Goal: Task Accomplishment & Management: Complete application form

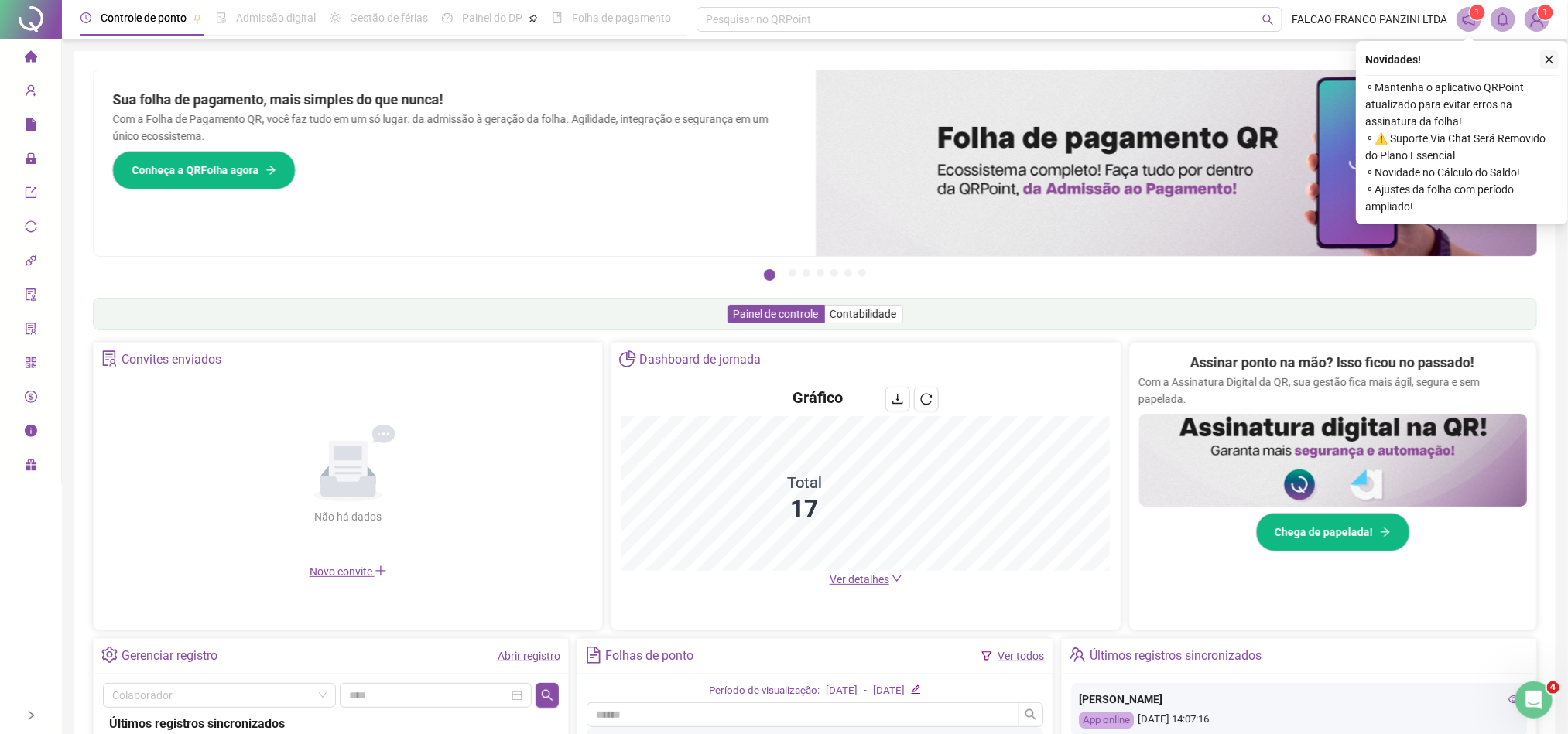
click at [1551, 60] on icon "close" at bounding box center [1549, 59] width 11 height 11
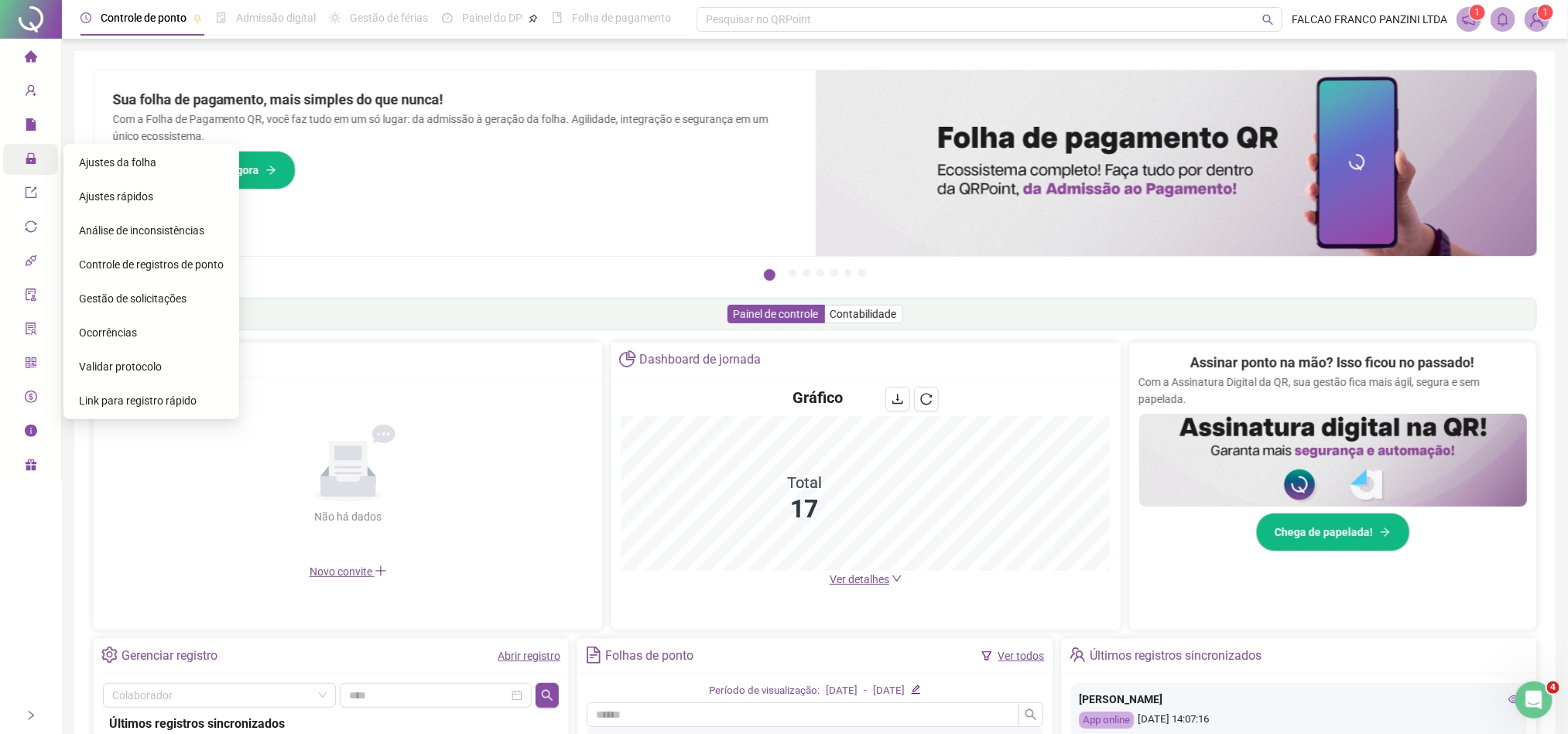
click at [25, 156] on icon "lock" at bounding box center [31, 158] width 13 height 13
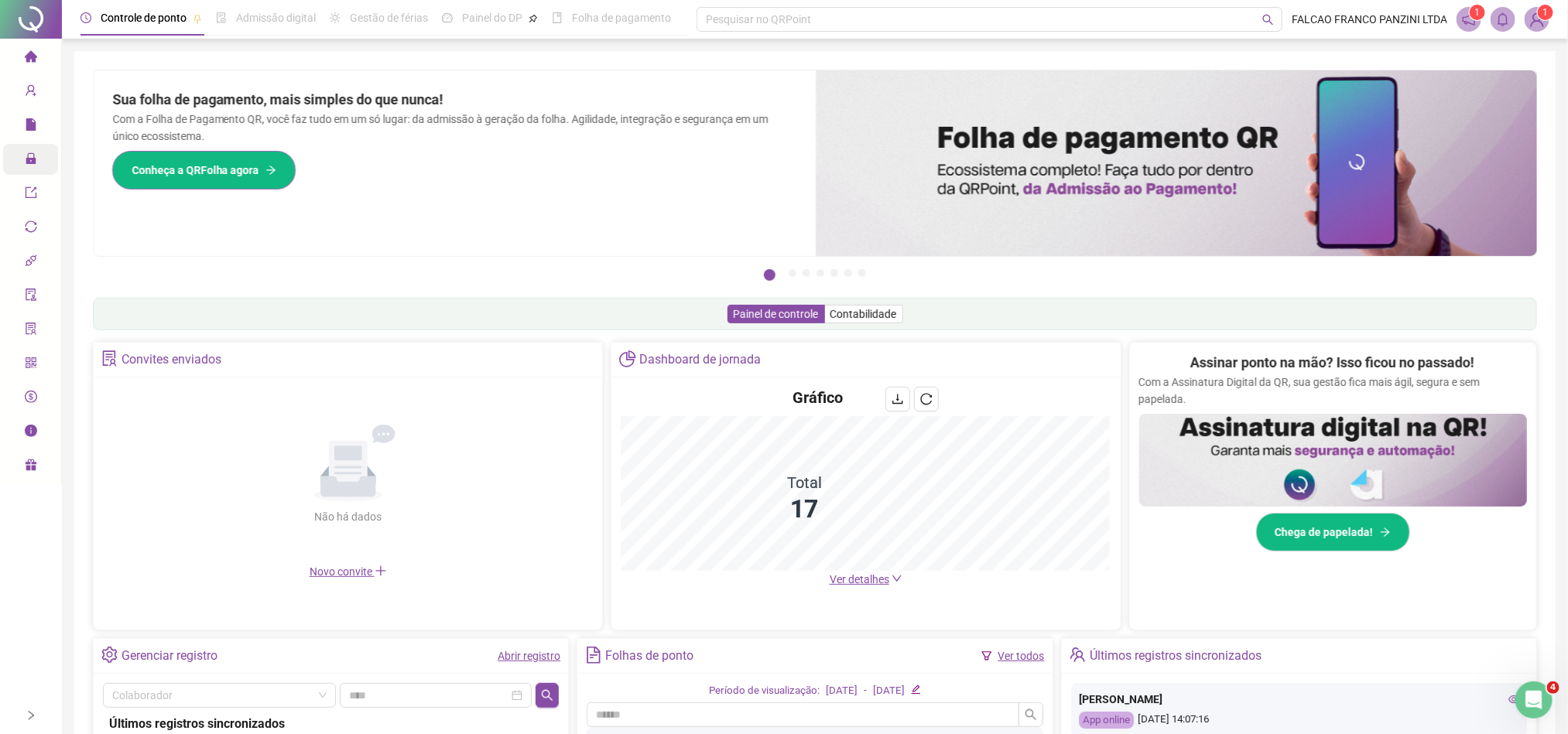
click at [170, 165] on span "Conheça a QRFolha agora" at bounding box center [195, 170] width 128 height 17
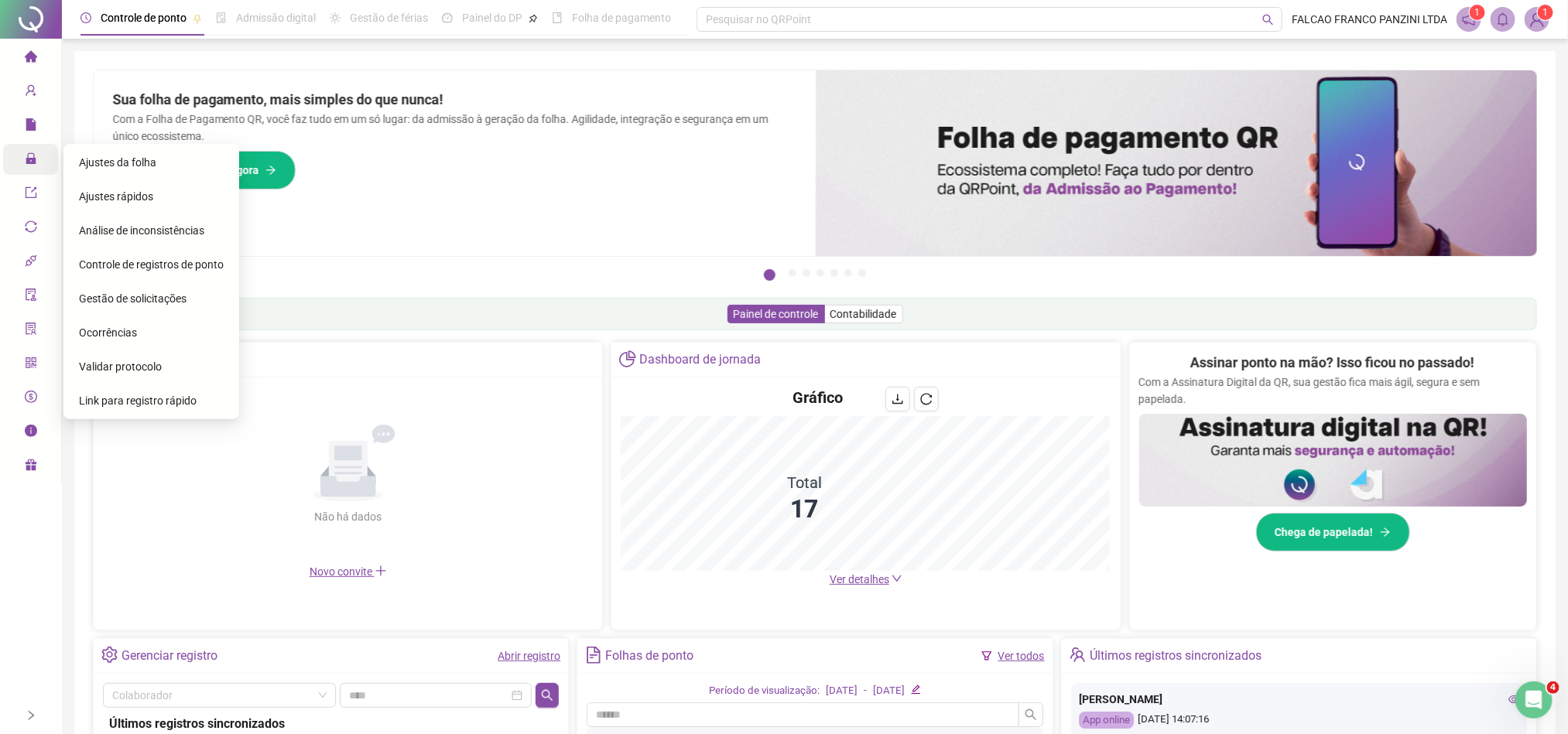
click at [128, 165] on span "Ajustes da folha" at bounding box center [118, 162] width 77 height 13
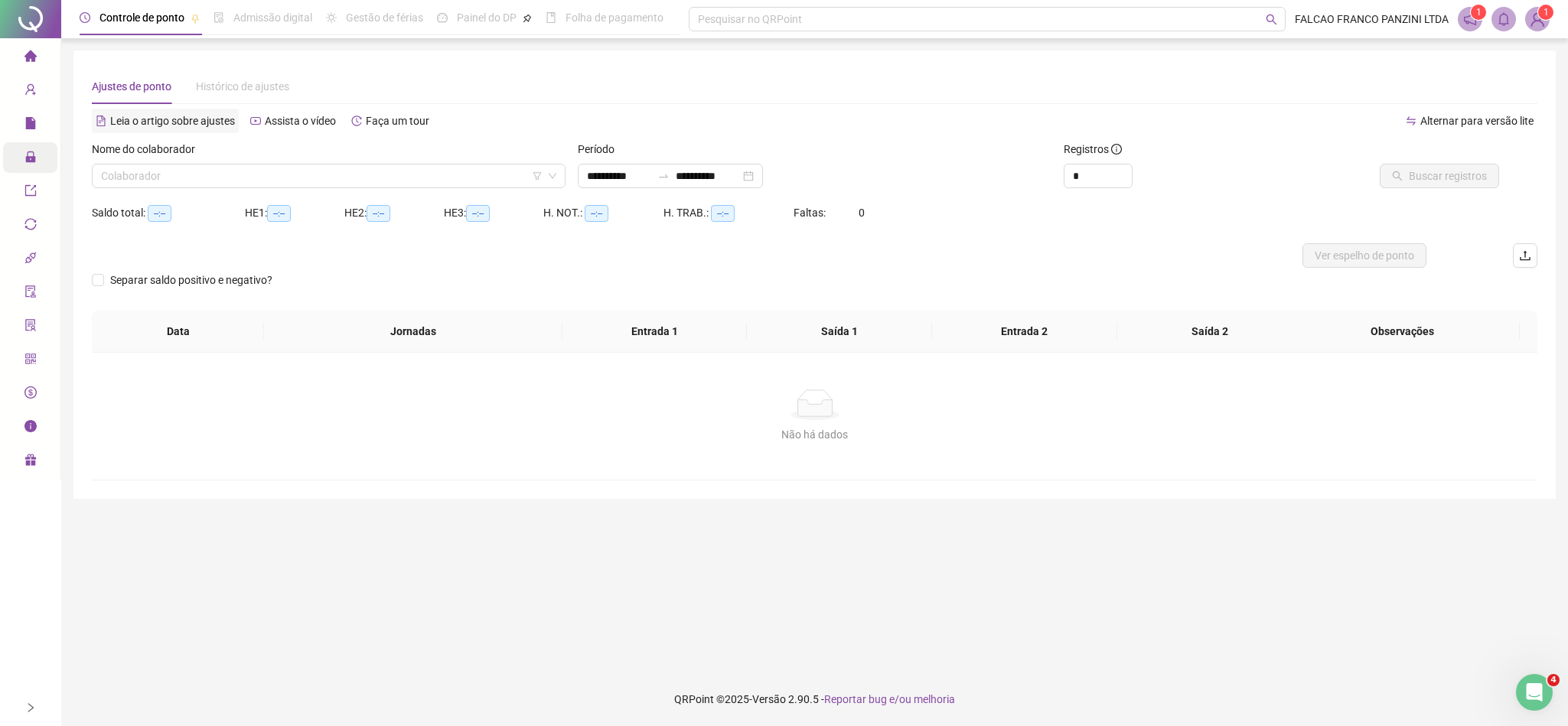
type input "**********"
click at [599, 177] on input "**********" at bounding box center [618, 176] width 64 height 17
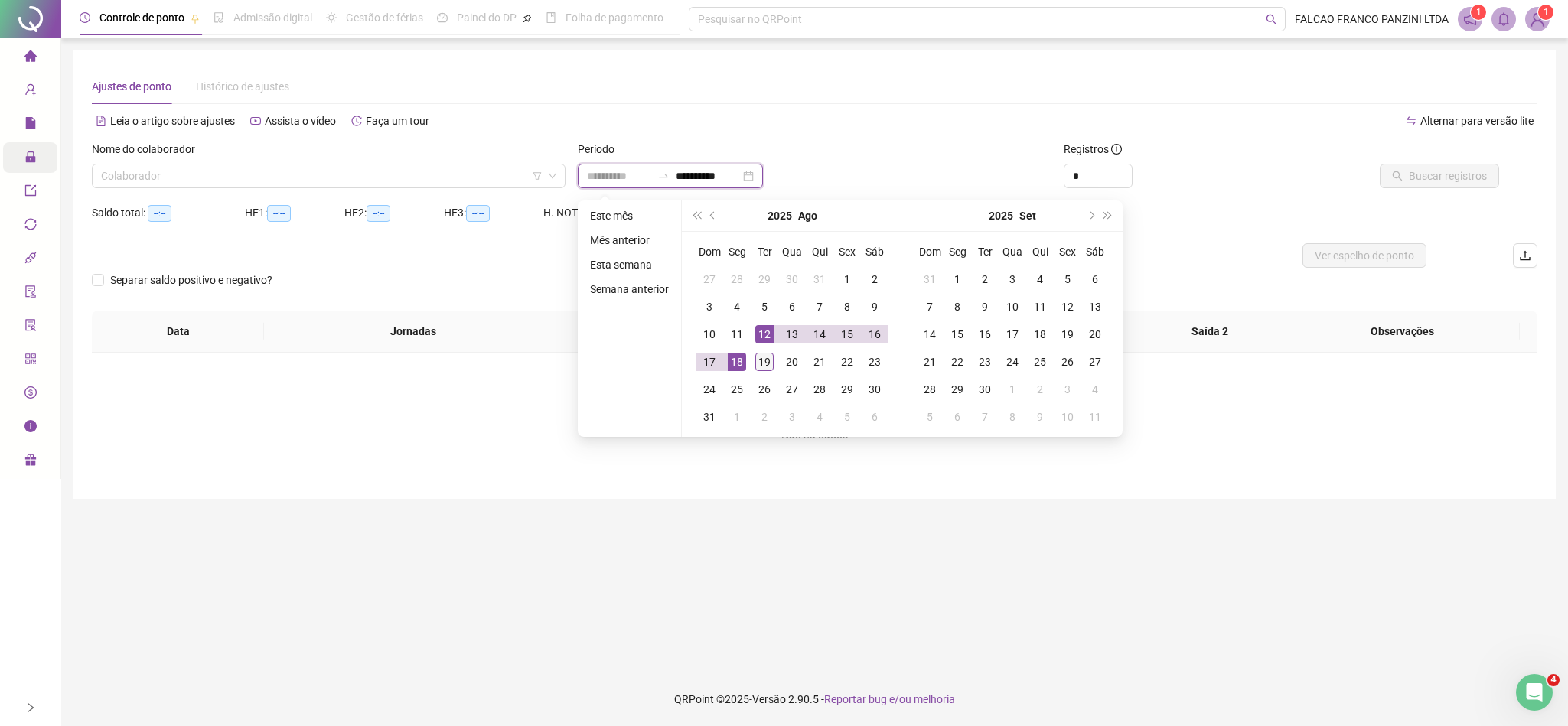
type input "**********"
click at [759, 361] on div "19" at bounding box center [764, 361] width 18 height 18
type input "**********"
click at [845, 285] on div "1" at bounding box center [847, 279] width 18 height 18
type input "**********"
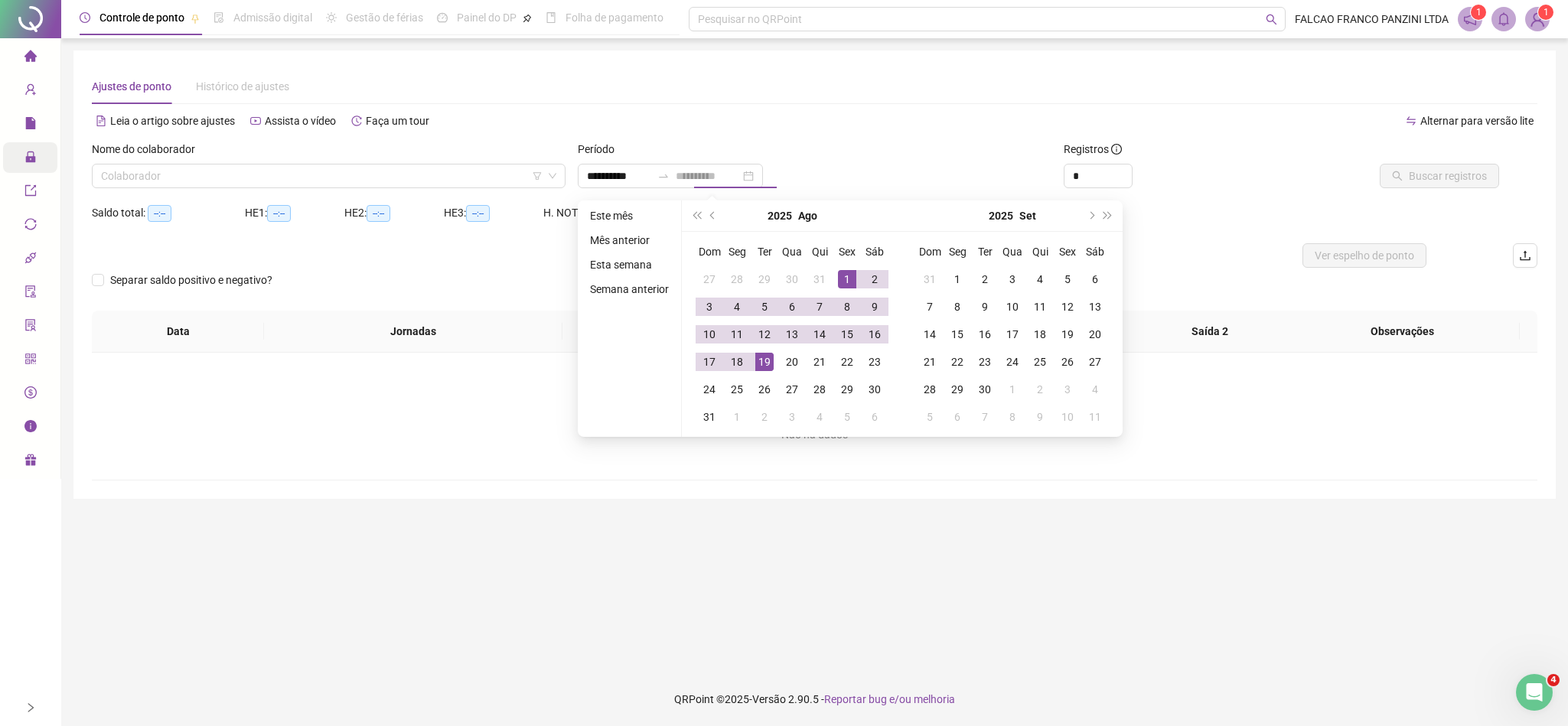
type input "**********"
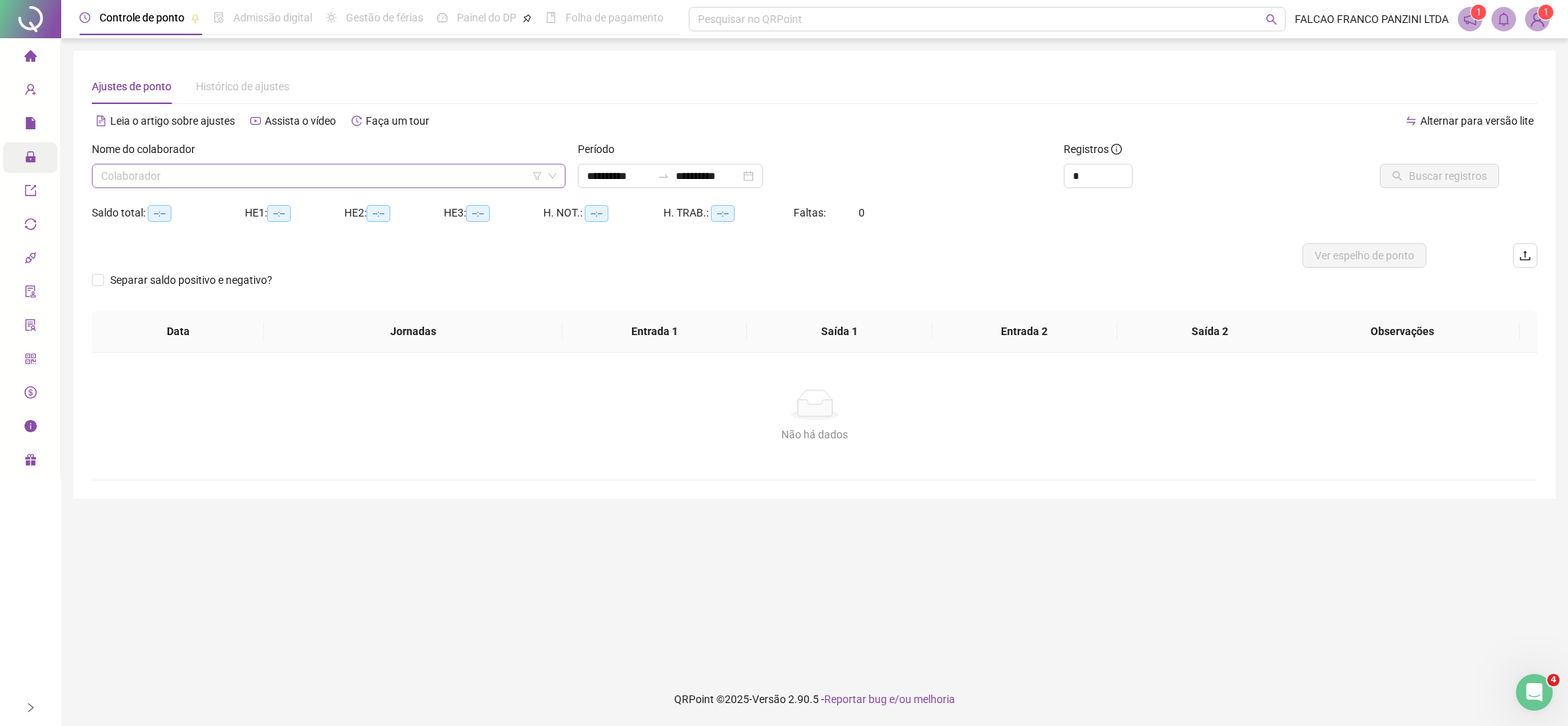
click at [381, 175] on input "search" at bounding box center [322, 176] width 441 height 23
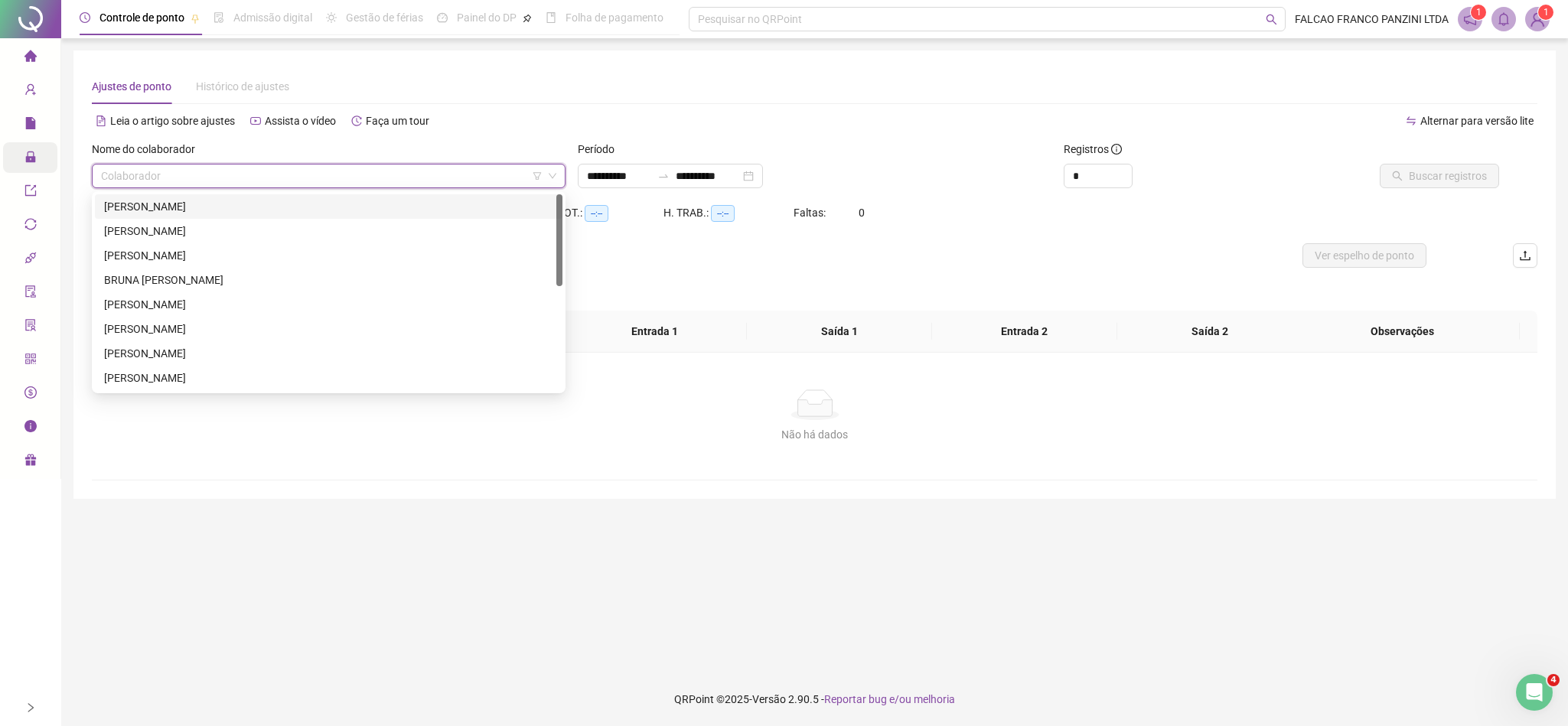
click at [283, 205] on div "[PERSON_NAME]" at bounding box center [329, 206] width 449 height 17
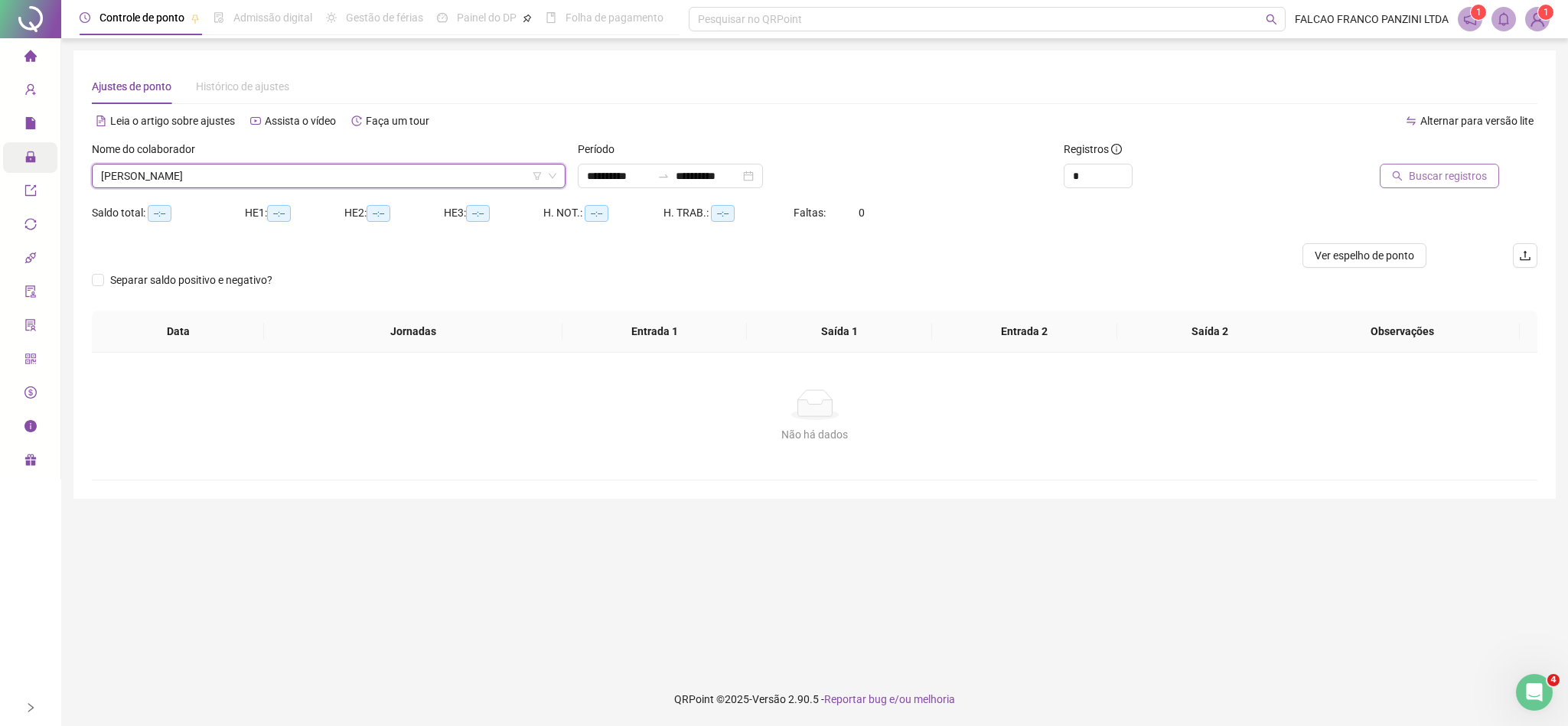
click at [1456, 177] on span "Buscar registros" at bounding box center [1449, 176] width 78 height 17
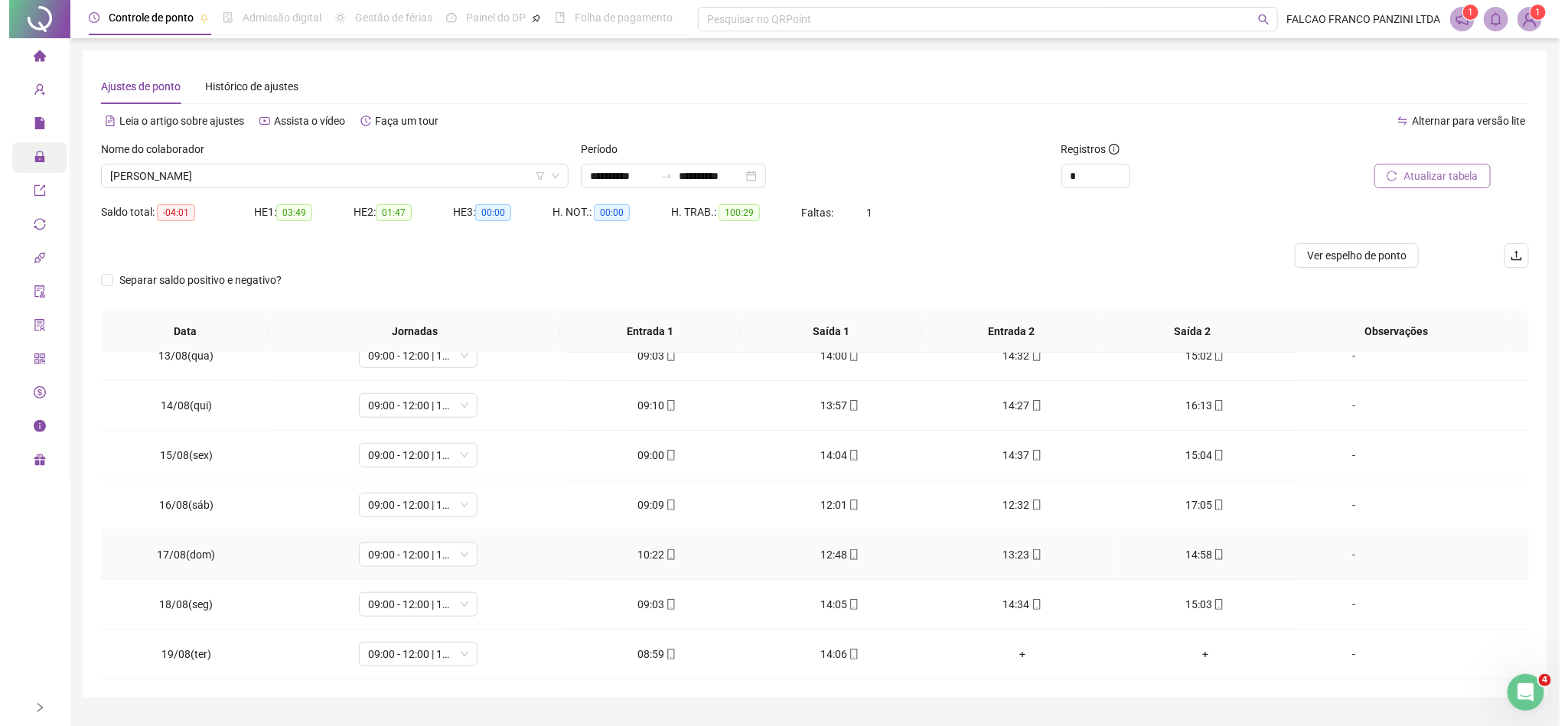
scroll to position [37, 0]
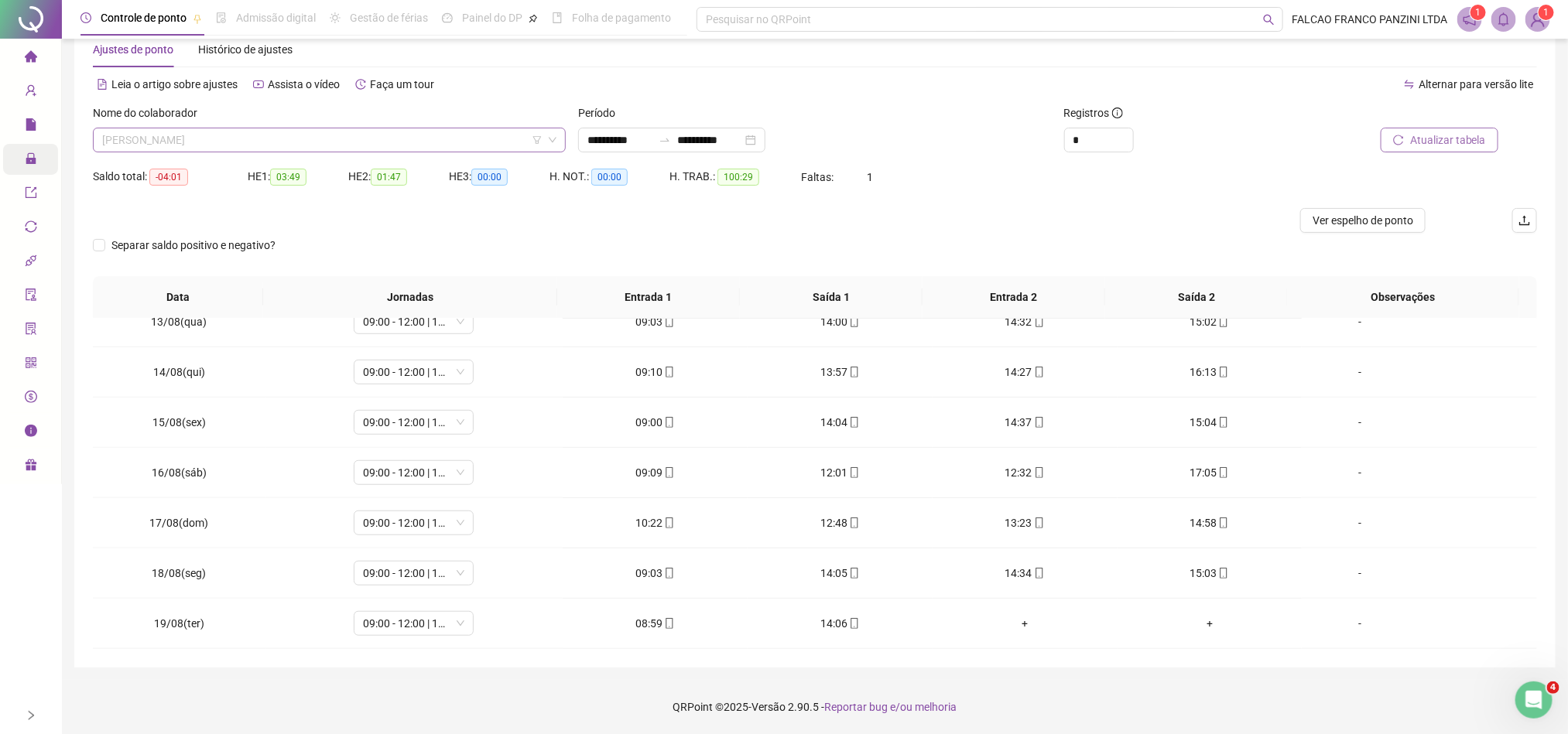
click at [437, 144] on span "[PERSON_NAME]" at bounding box center [329, 140] width 454 height 23
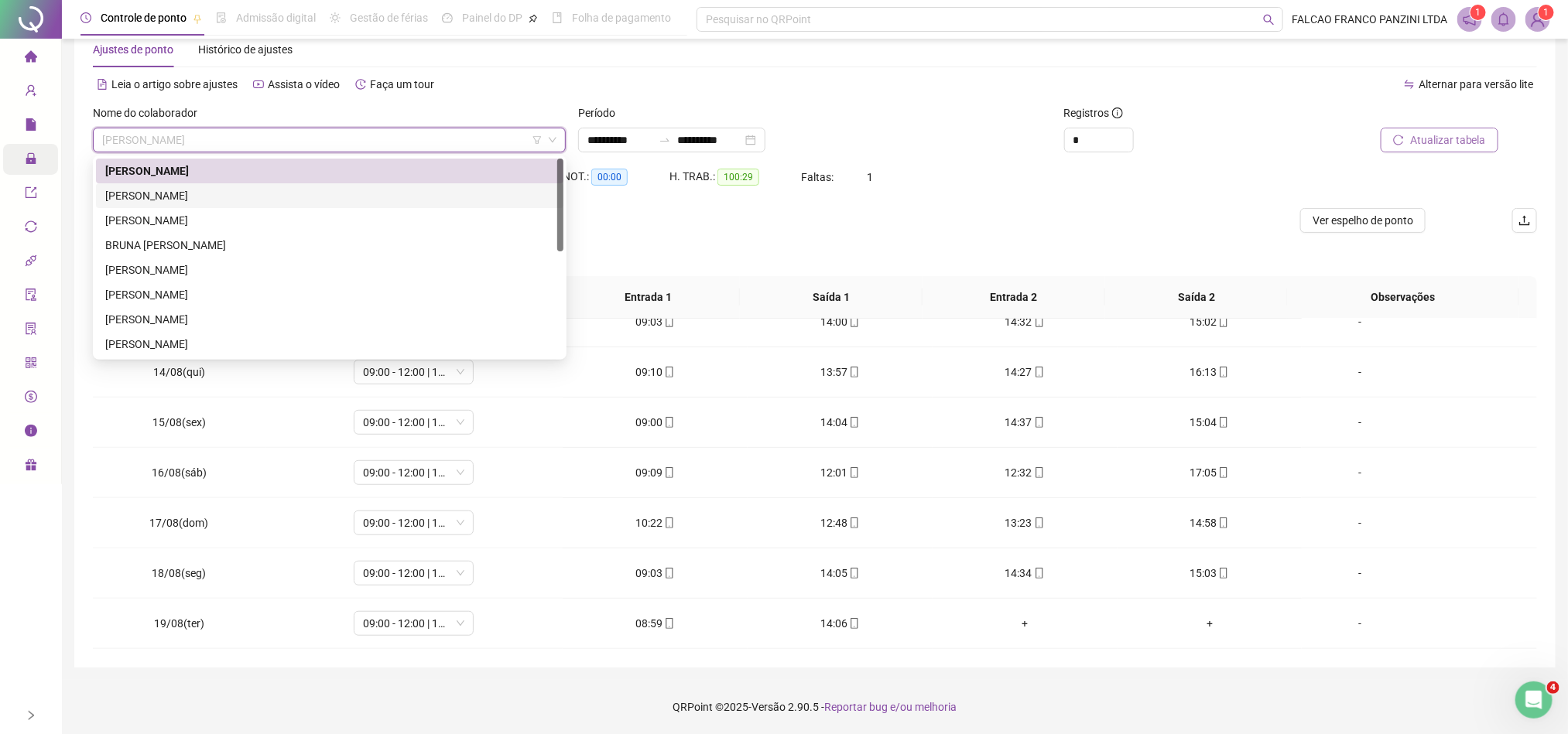
click at [284, 188] on div "[PERSON_NAME]" at bounding box center [329, 196] width 449 height 17
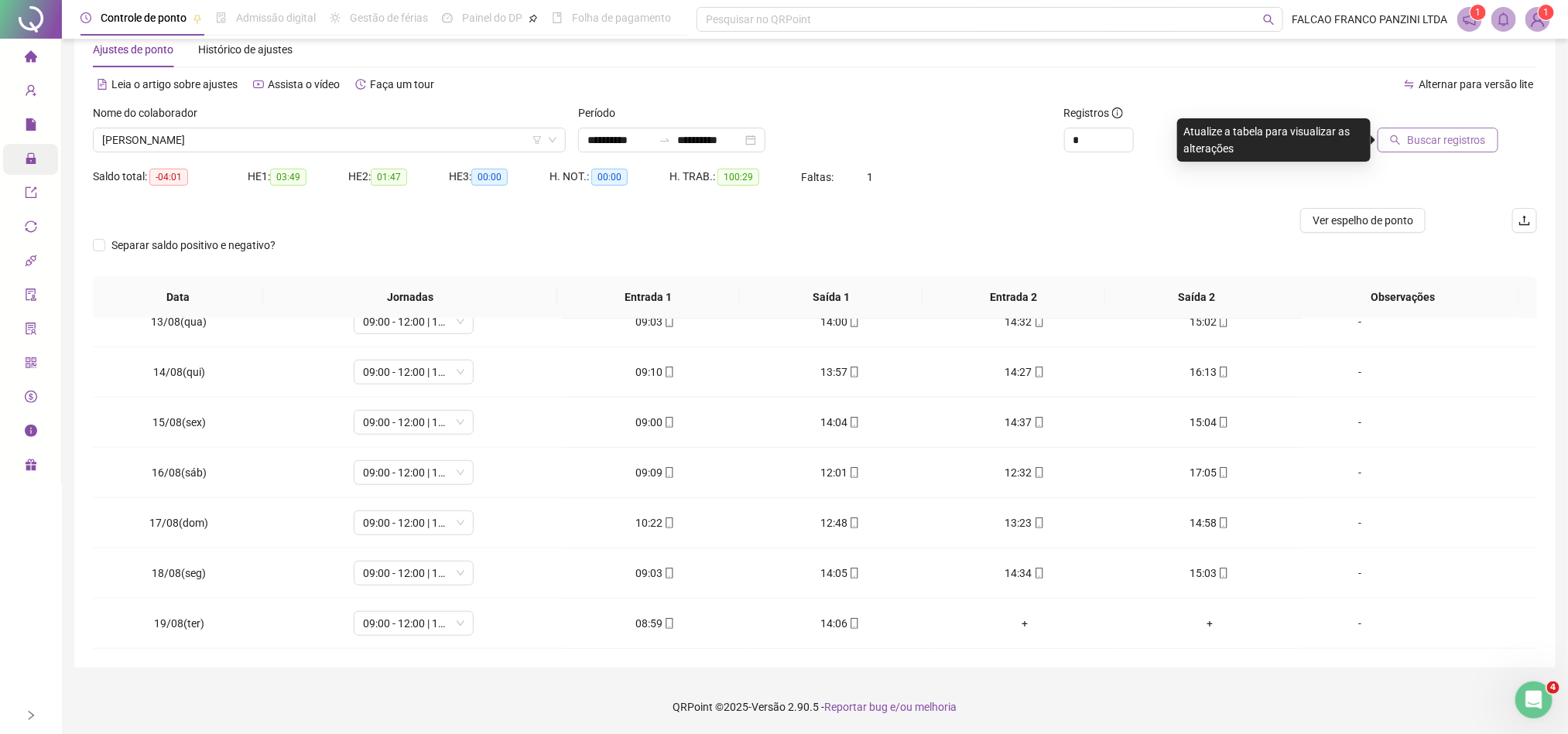
click at [1451, 139] on span "Buscar registros" at bounding box center [1446, 140] width 79 height 17
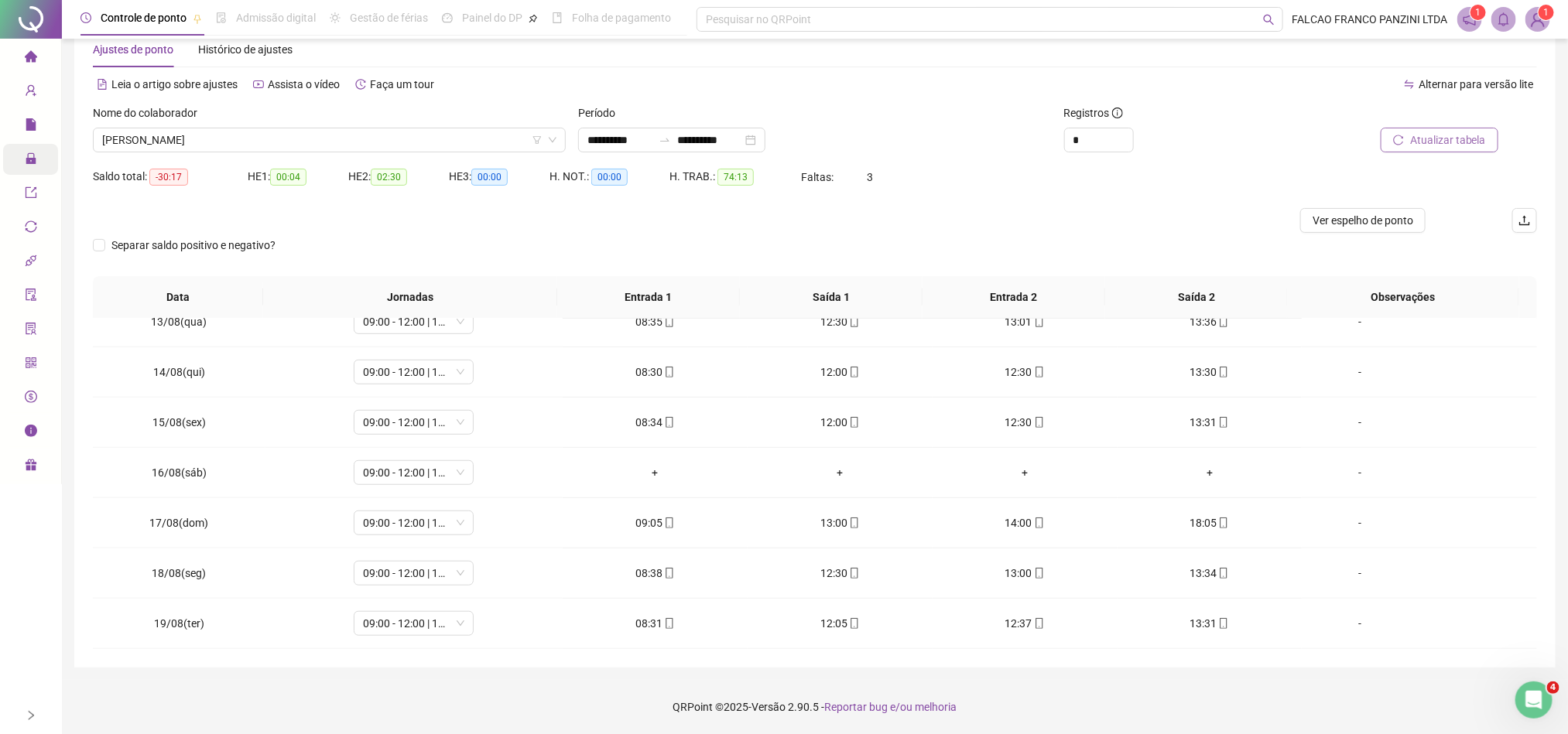
drag, startPoint x: 418, startPoint y: 145, endPoint x: 404, endPoint y: 154, distance: 16.6
click at [418, 145] on span "[PERSON_NAME]" at bounding box center [329, 140] width 454 height 23
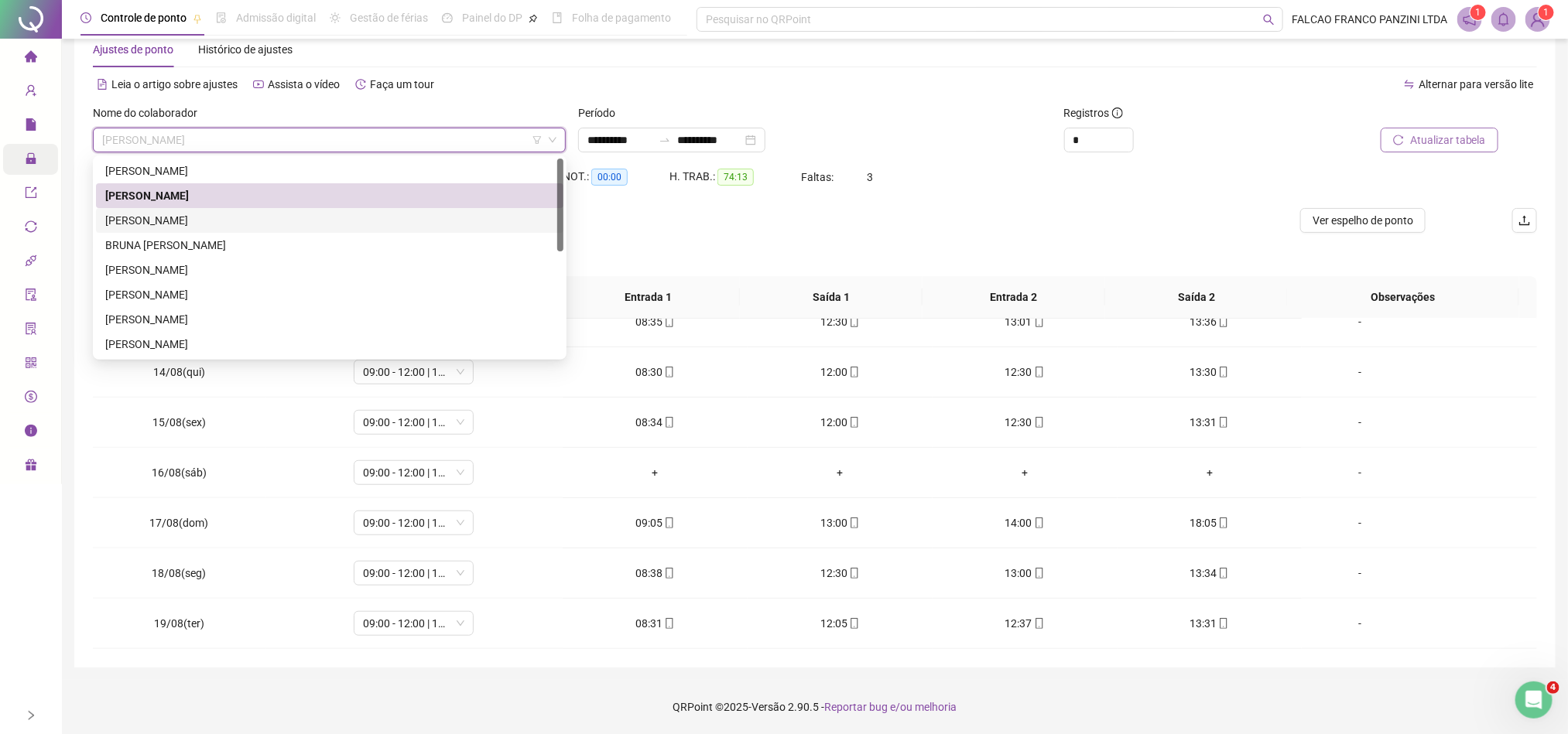
click at [300, 225] on div "[PERSON_NAME]" at bounding box center [329, 220] width 449 height 17
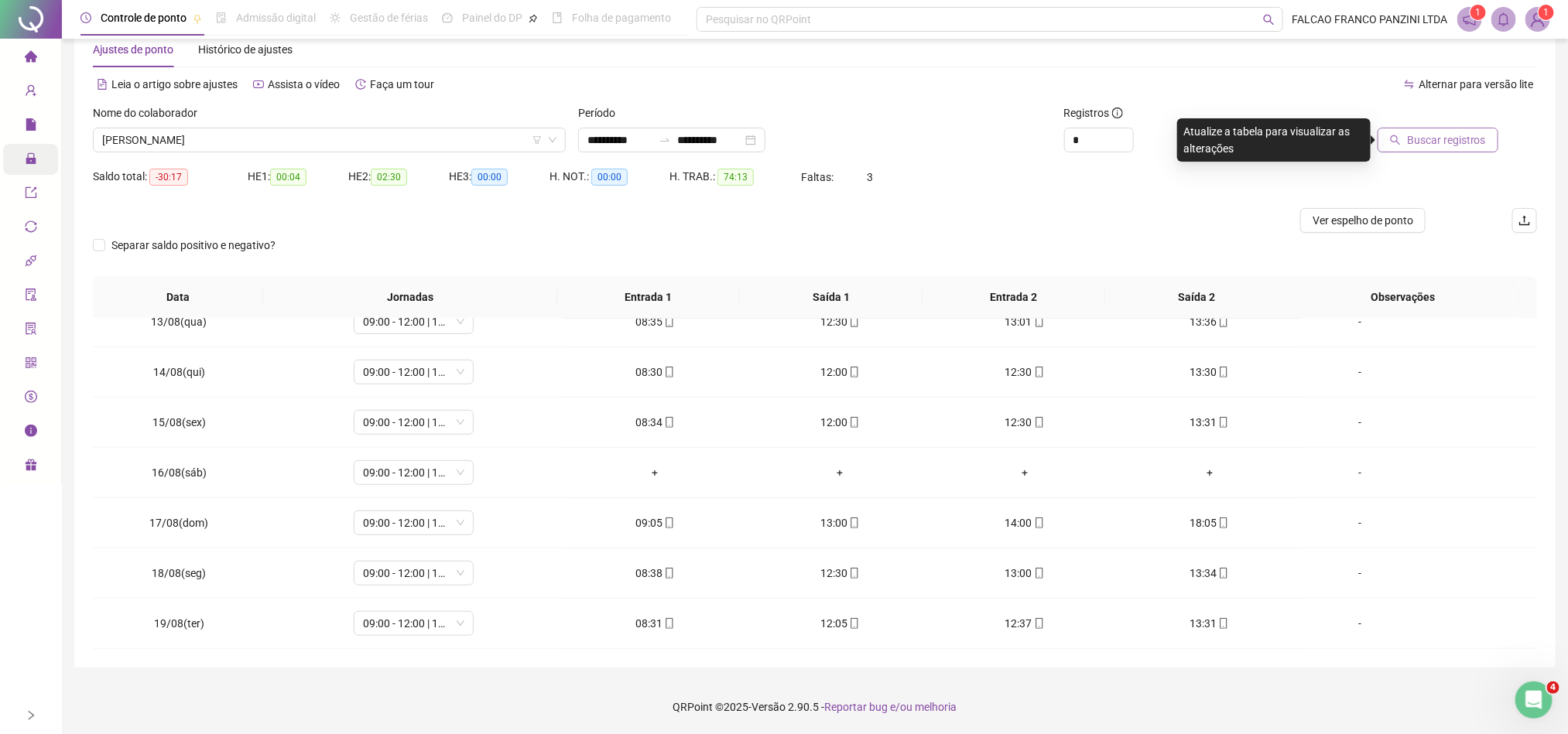
click at [1419, 140] on span "Buscar registros" at bounding box center [1446, 140] width 79 height 17
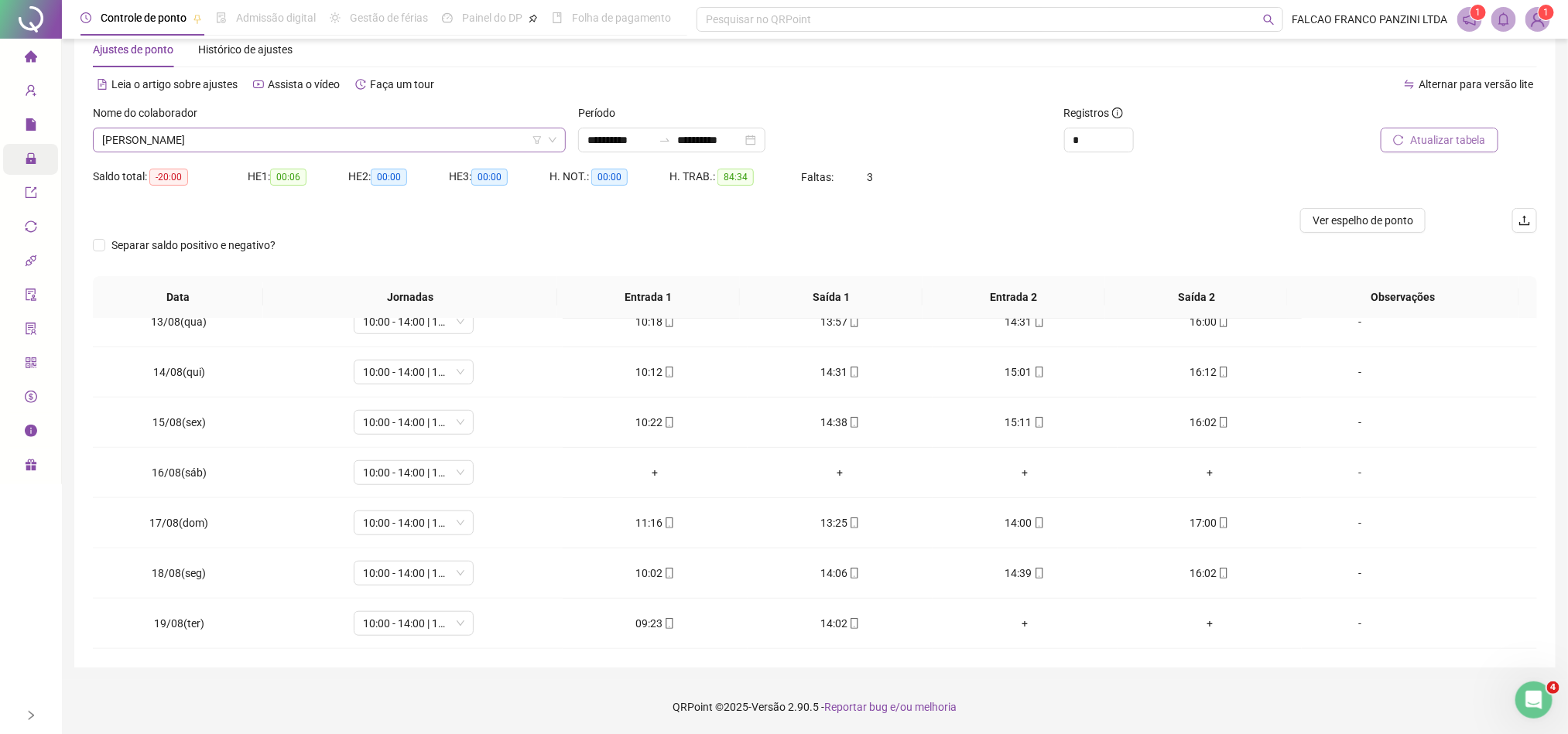
click at [438, 142] on span "[PERSON_NAME]" at bounding box center [329, 140] width 454 height 23
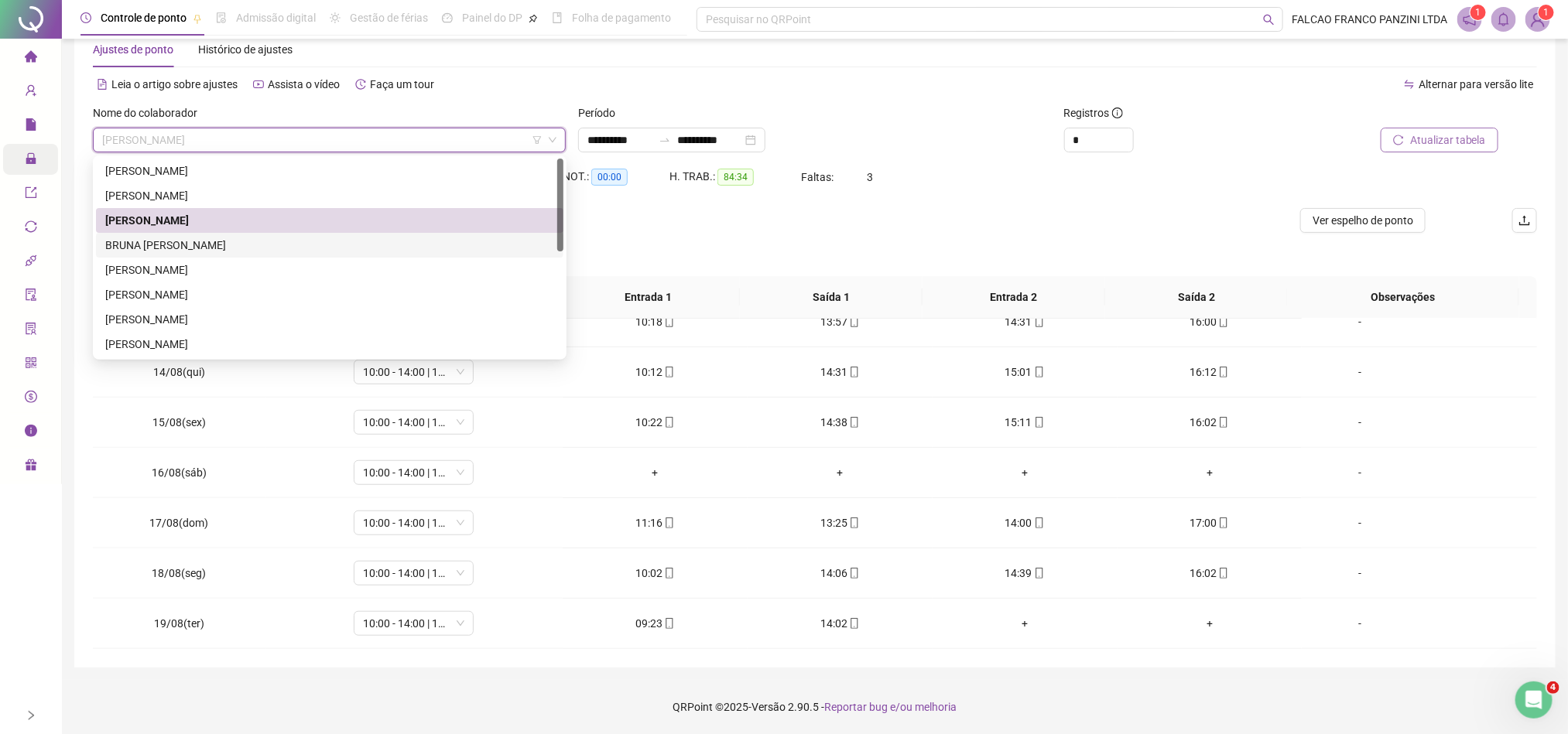
click at [248, 243] on div "BRUNA [PERSON_NAME]" at bounding box center [329, 245] width 449 height 17
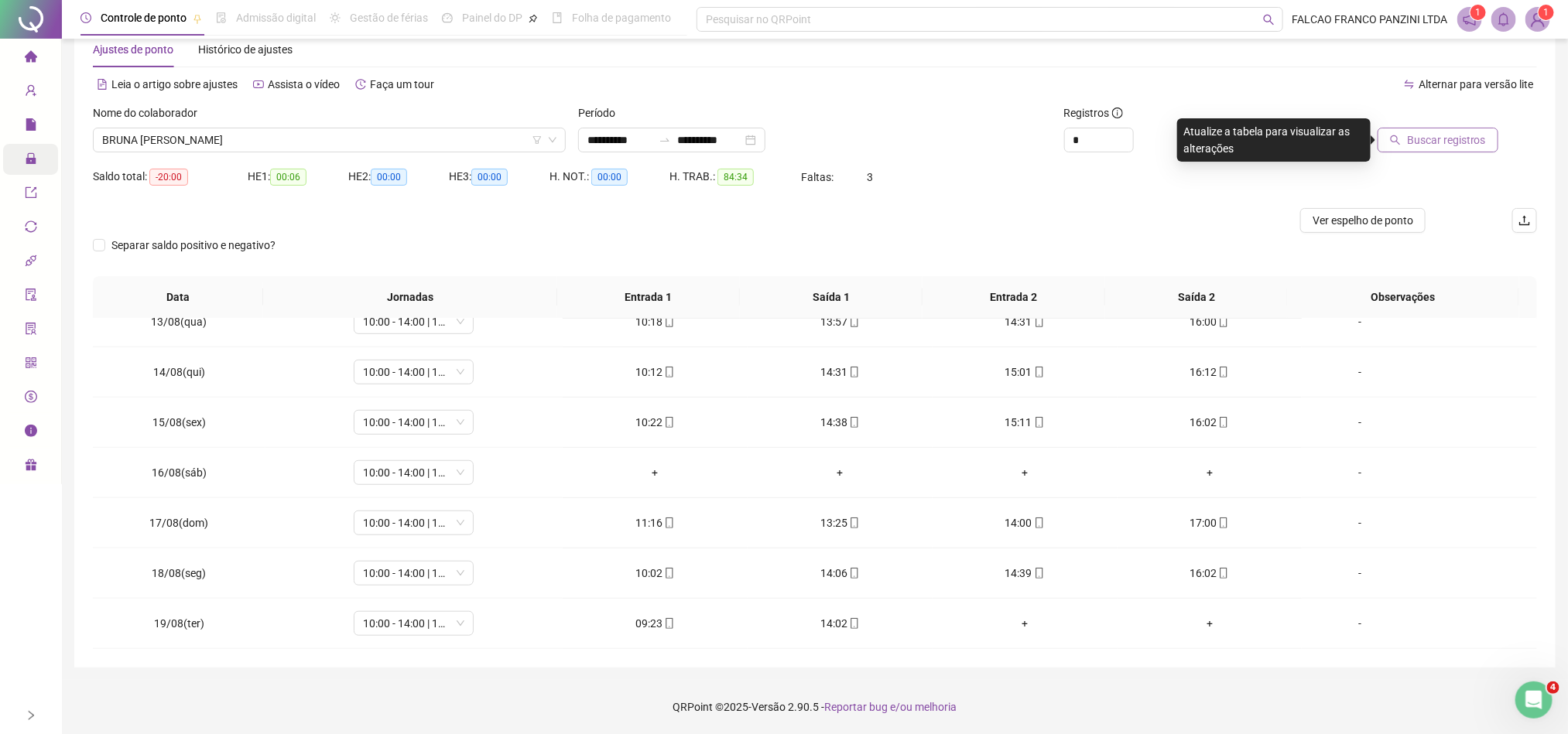
click at [1435, 128] on button "Buscar registros" at bounding box center [1438, 140] width 121 height 25
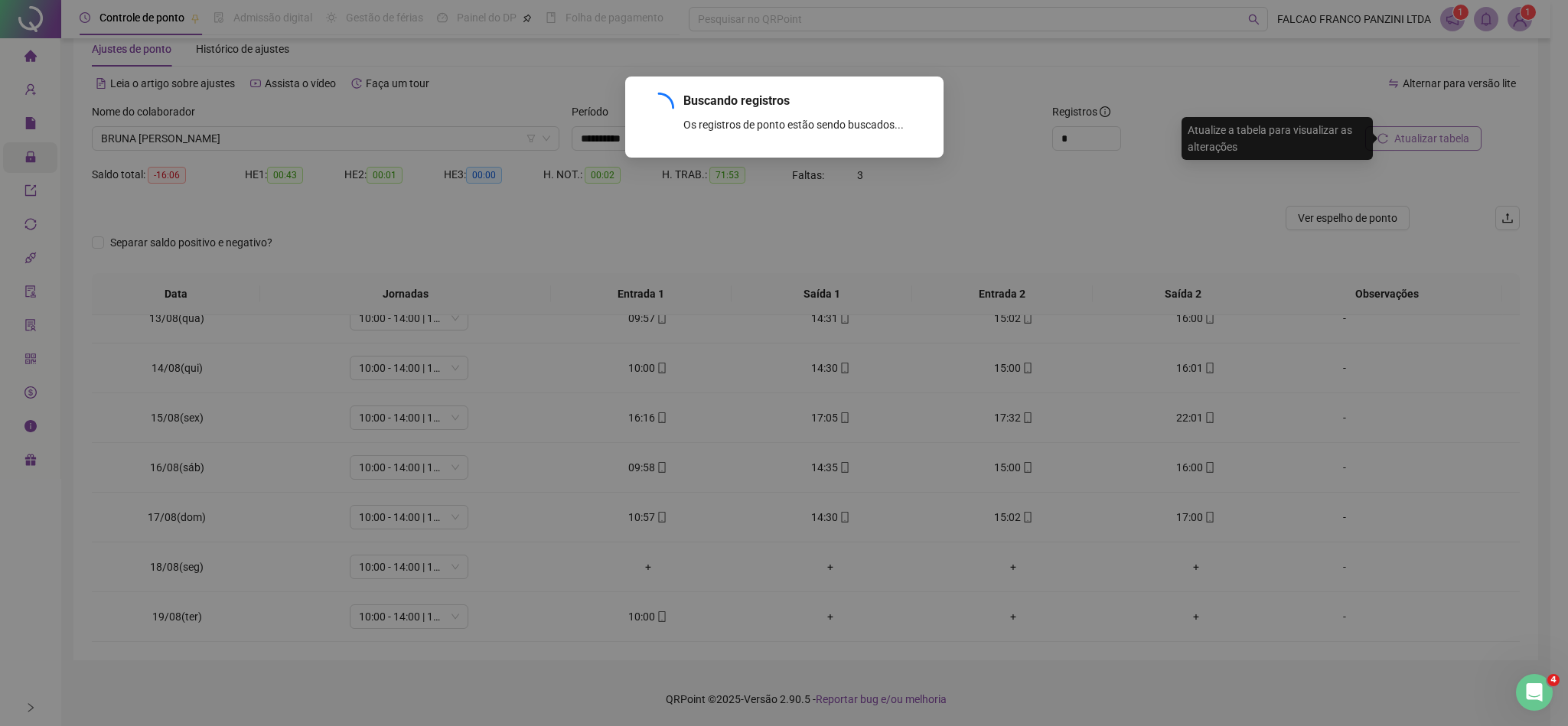
scroll to position [474, 0]
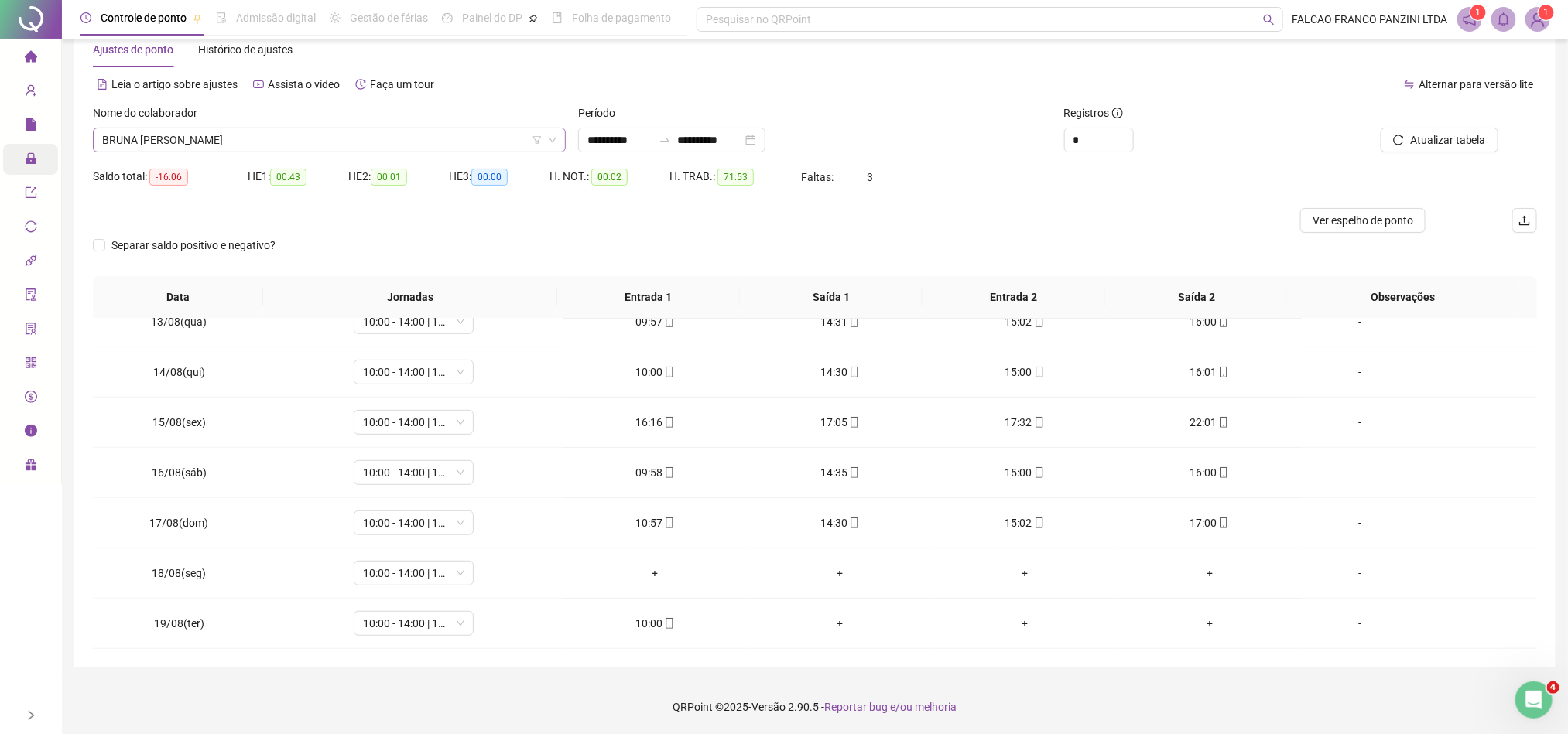
click at [375, 135] on span "BRUNA [PERSON_NAME]" at bounding box center [329, 140] width 454 height 23
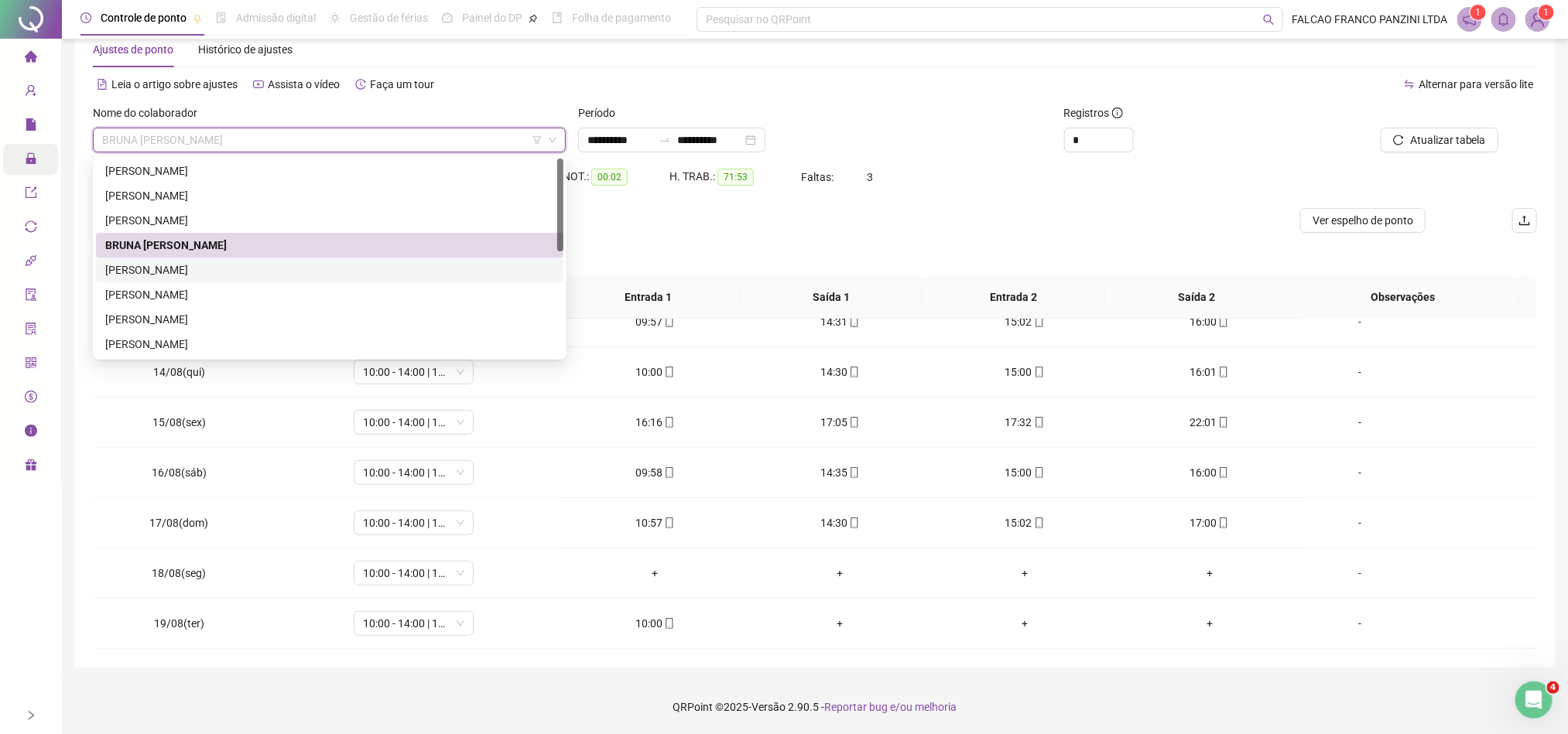
click at [243, 263] on div "[PERSON_NAME]" at bounding box center [329, 270] width 449 height 17
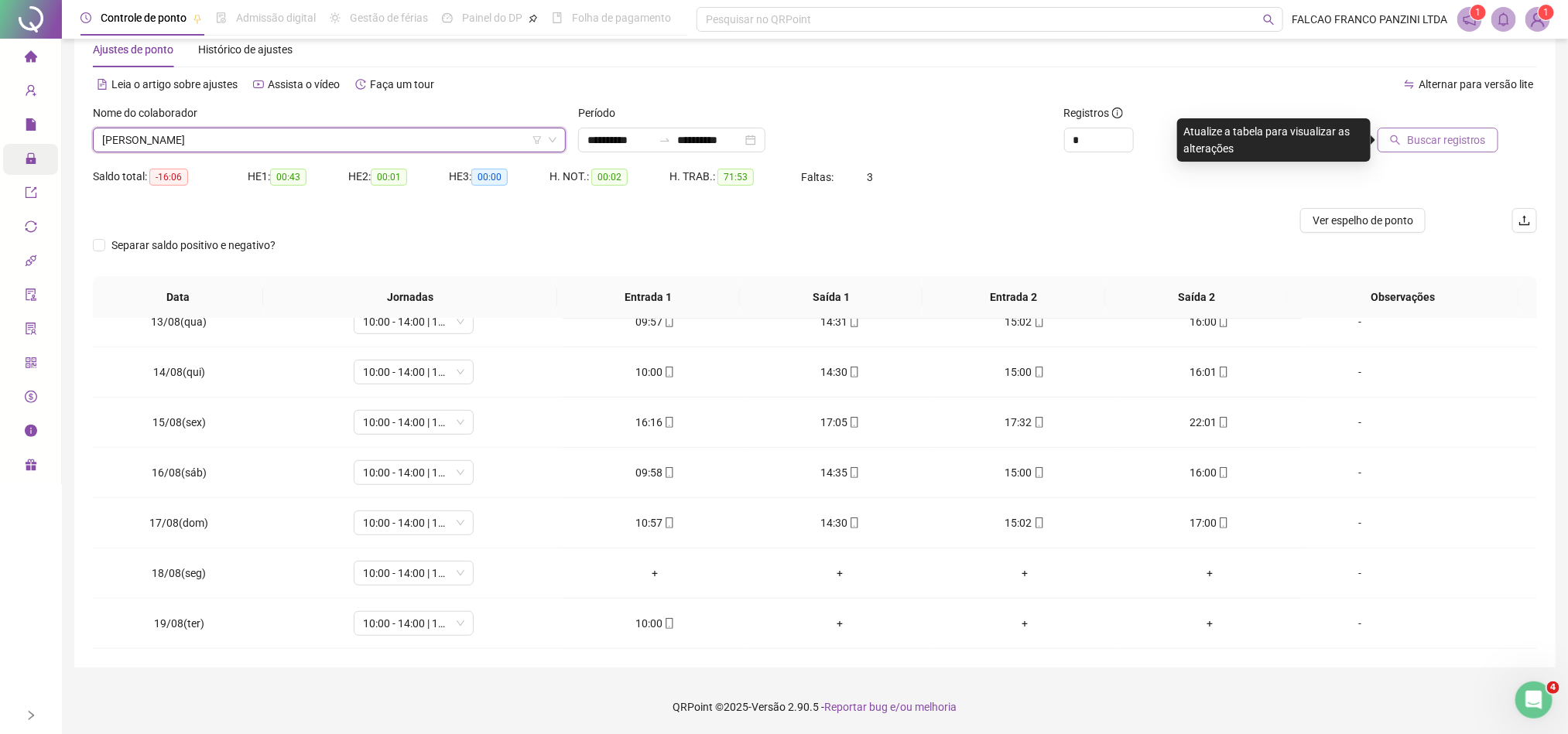
click at [1426, 133] on span "Buscar registros" at bounding box center [1446, 140] width 79 height 17
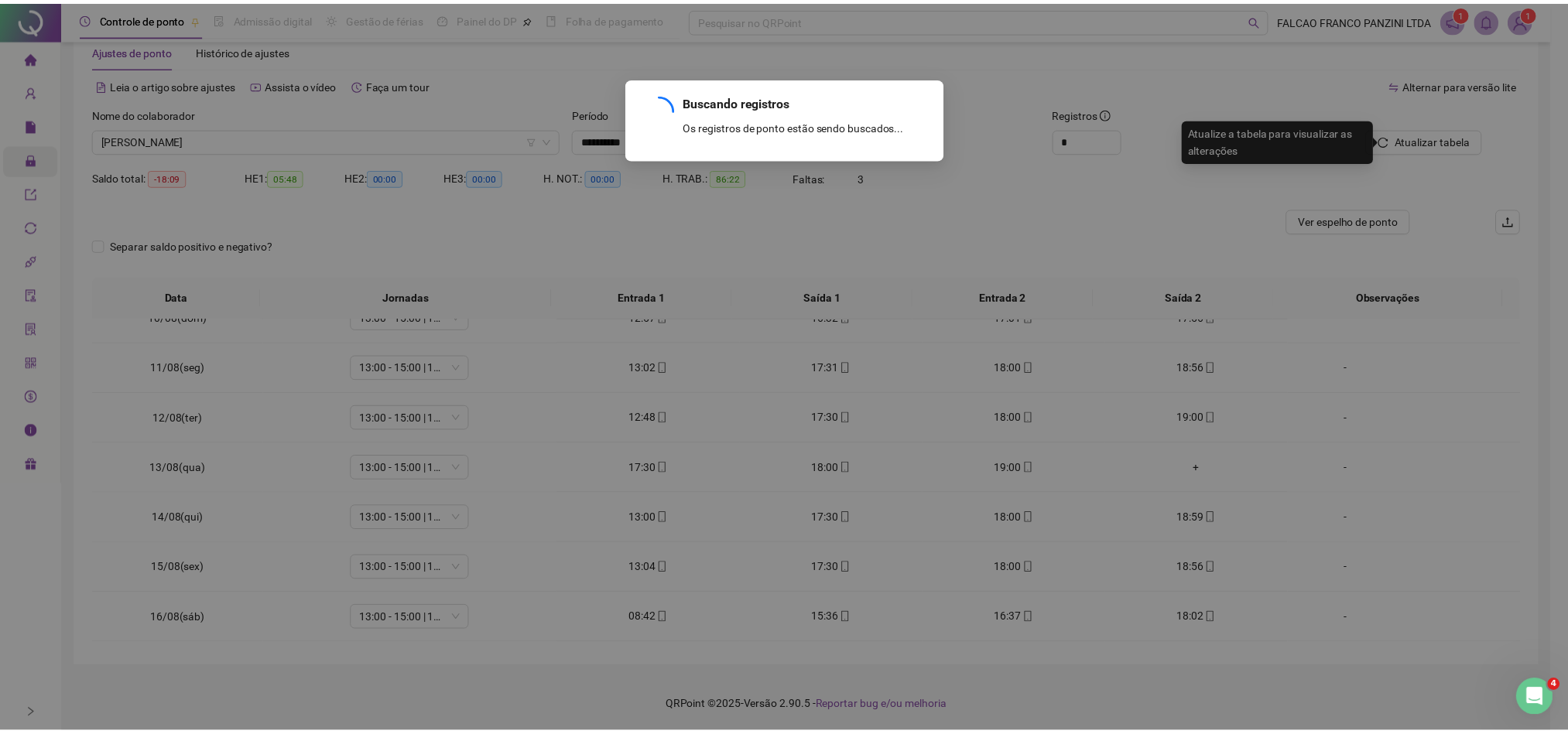
scroll to position [632, 0]
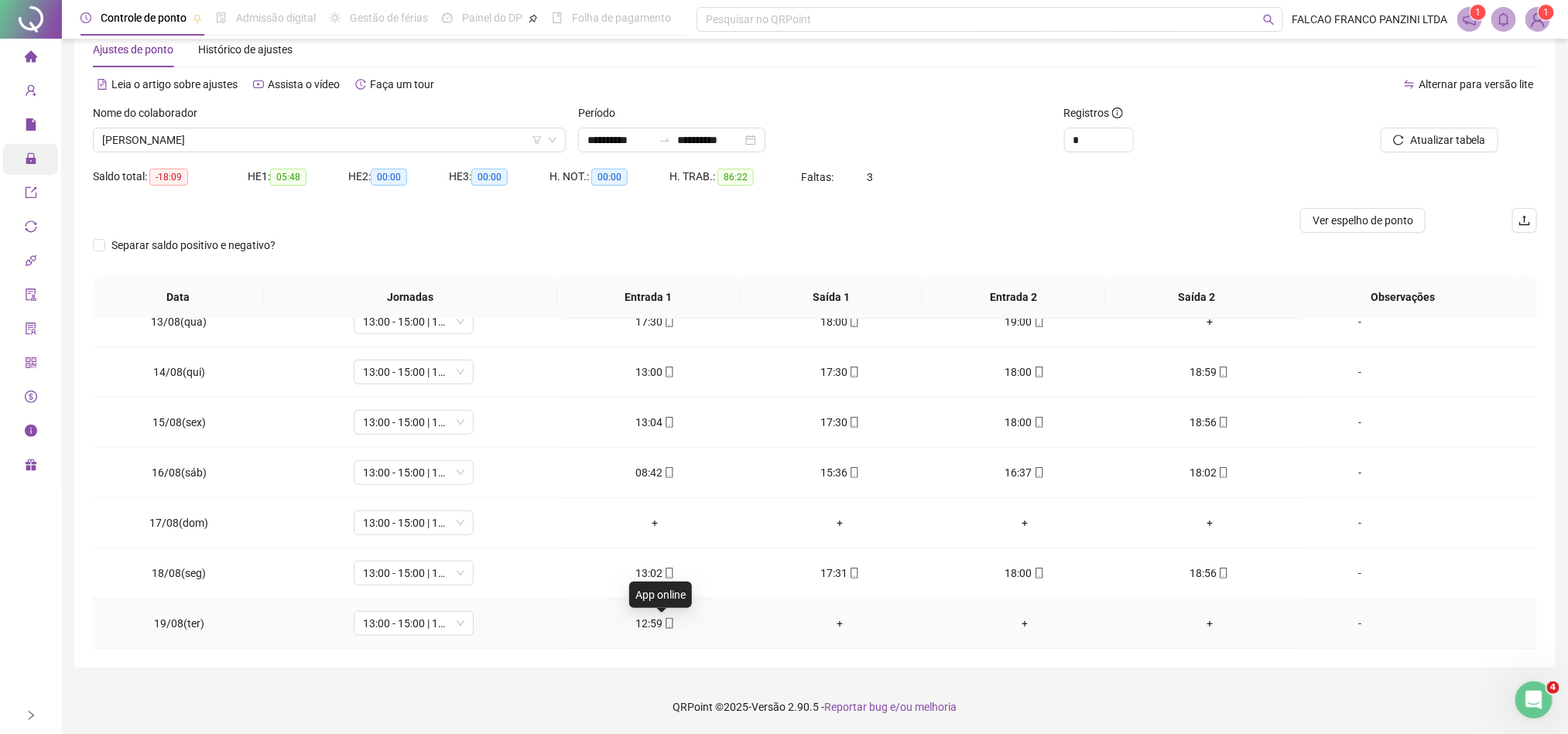
click at [664, 624] on icon "mobile" at bounding box center [669, 623] width 11 height 11
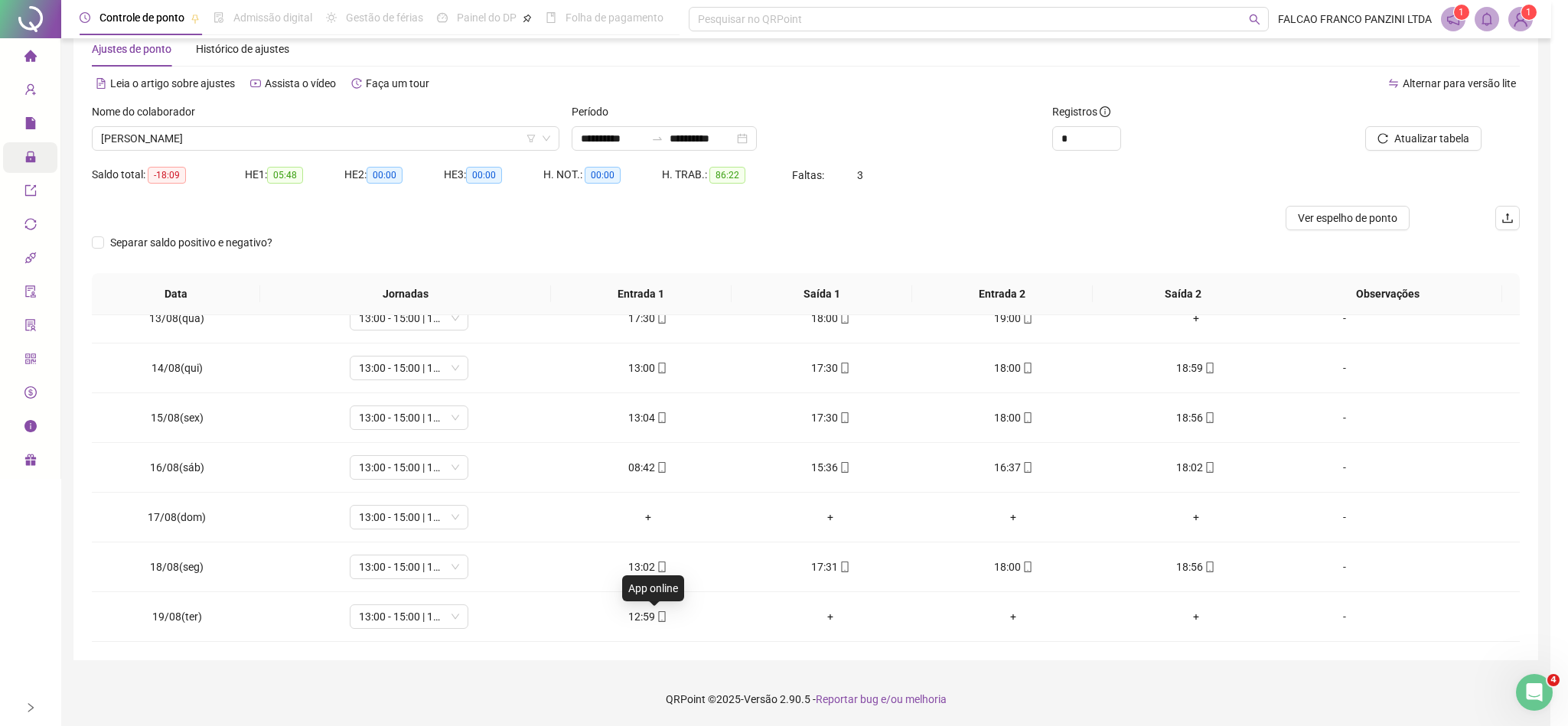
type input "**********"
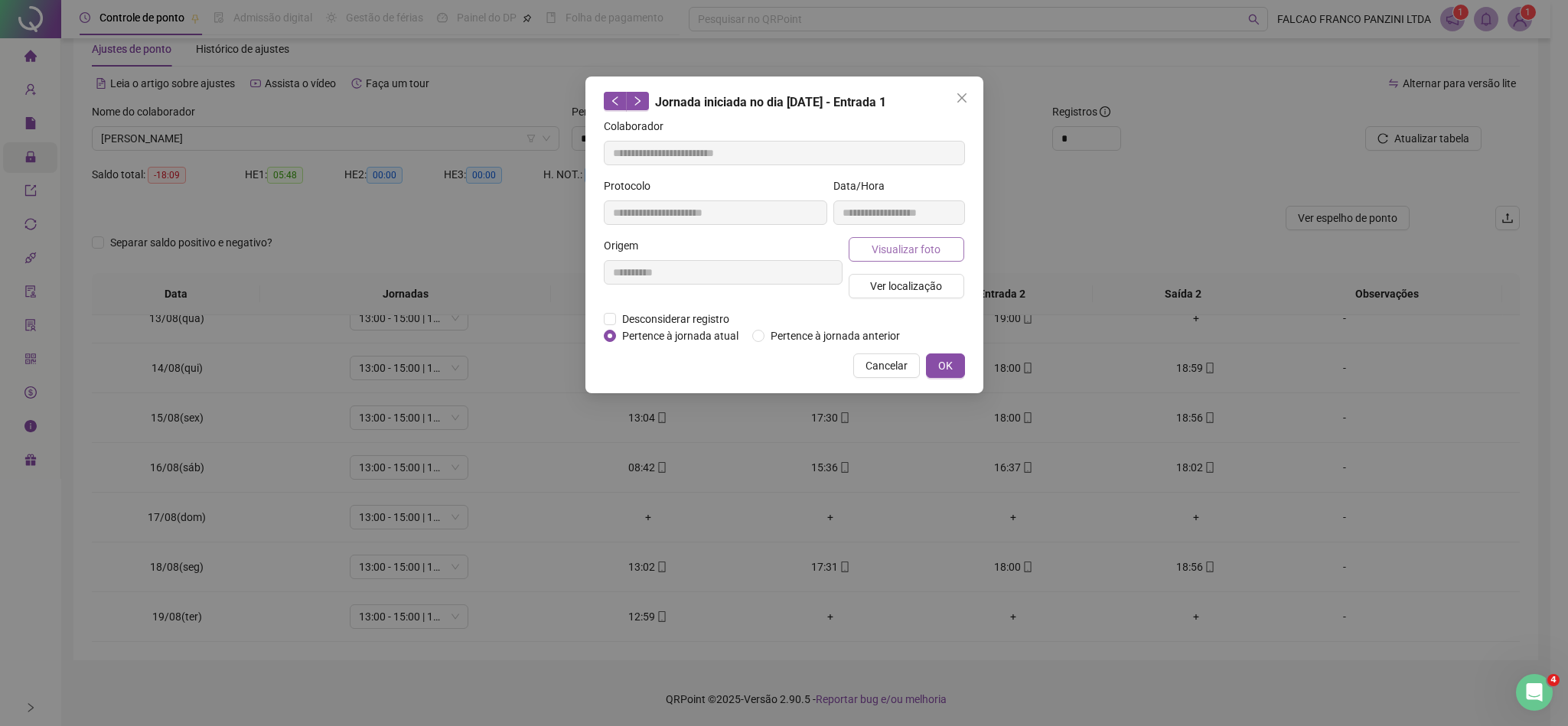
click at [884, 250] on span "Visualizar foto" at bounding box center [906, 249] width 69 height 17
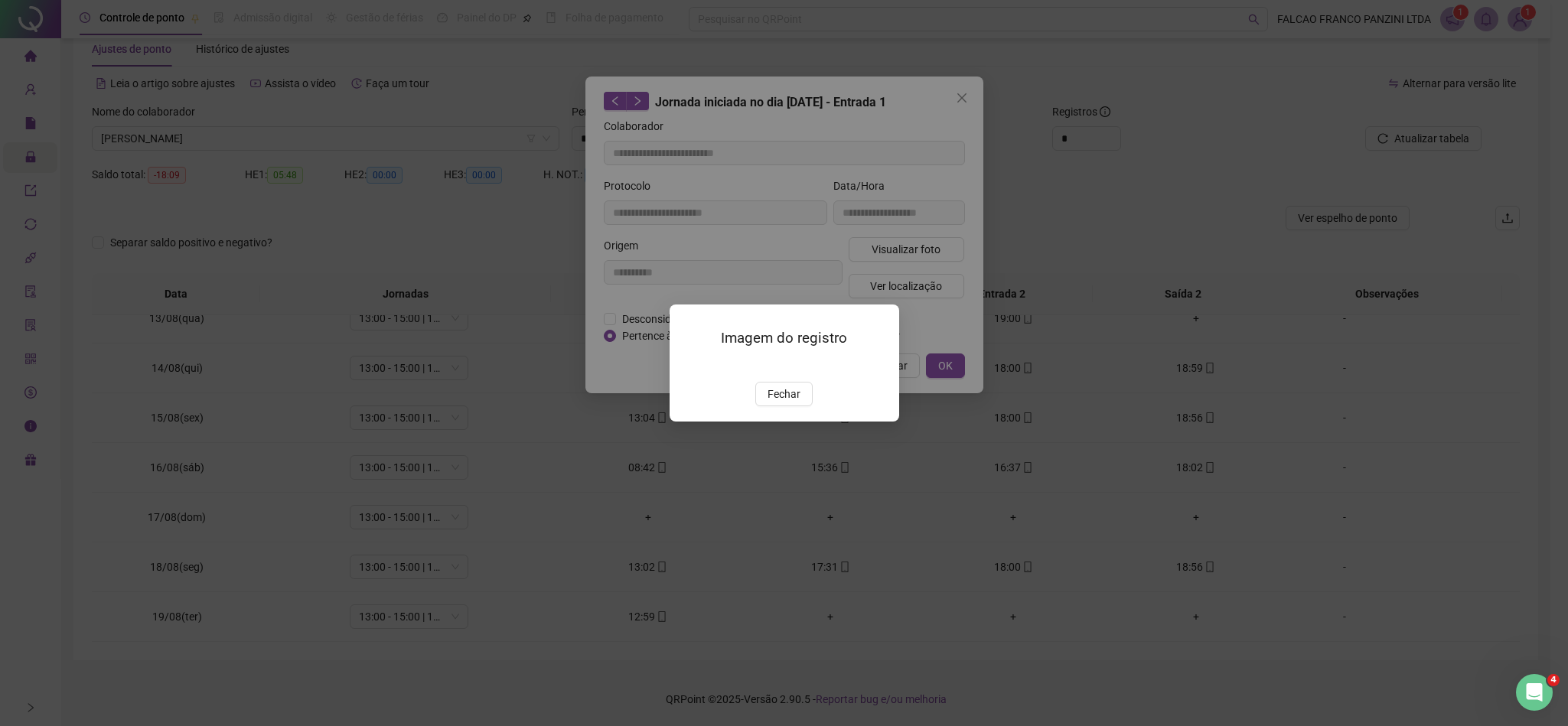
click at [688, 366] on img at bounding box center [688, 366] width 0 height 0
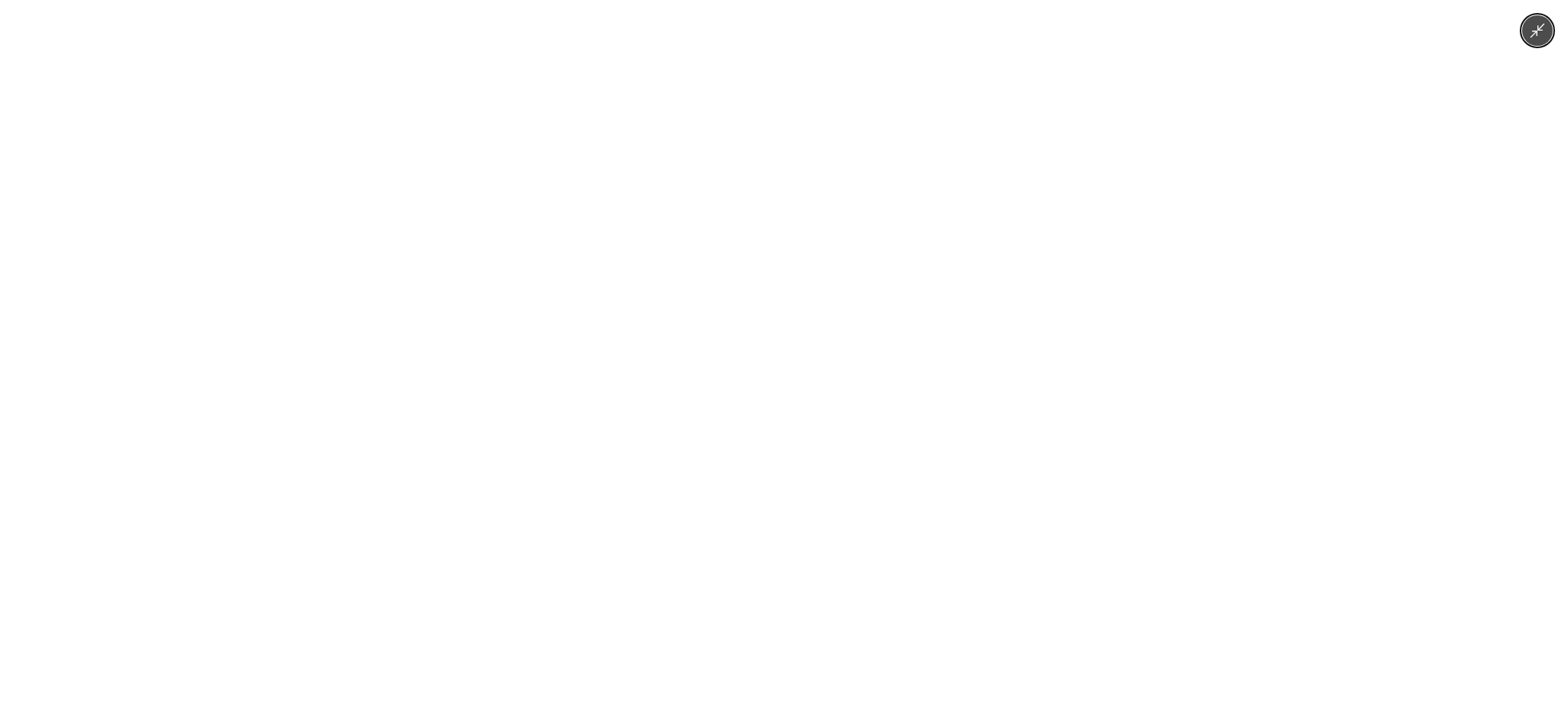
click at [765, 364] on img at bounding box center [784, 363] width 545 height 726
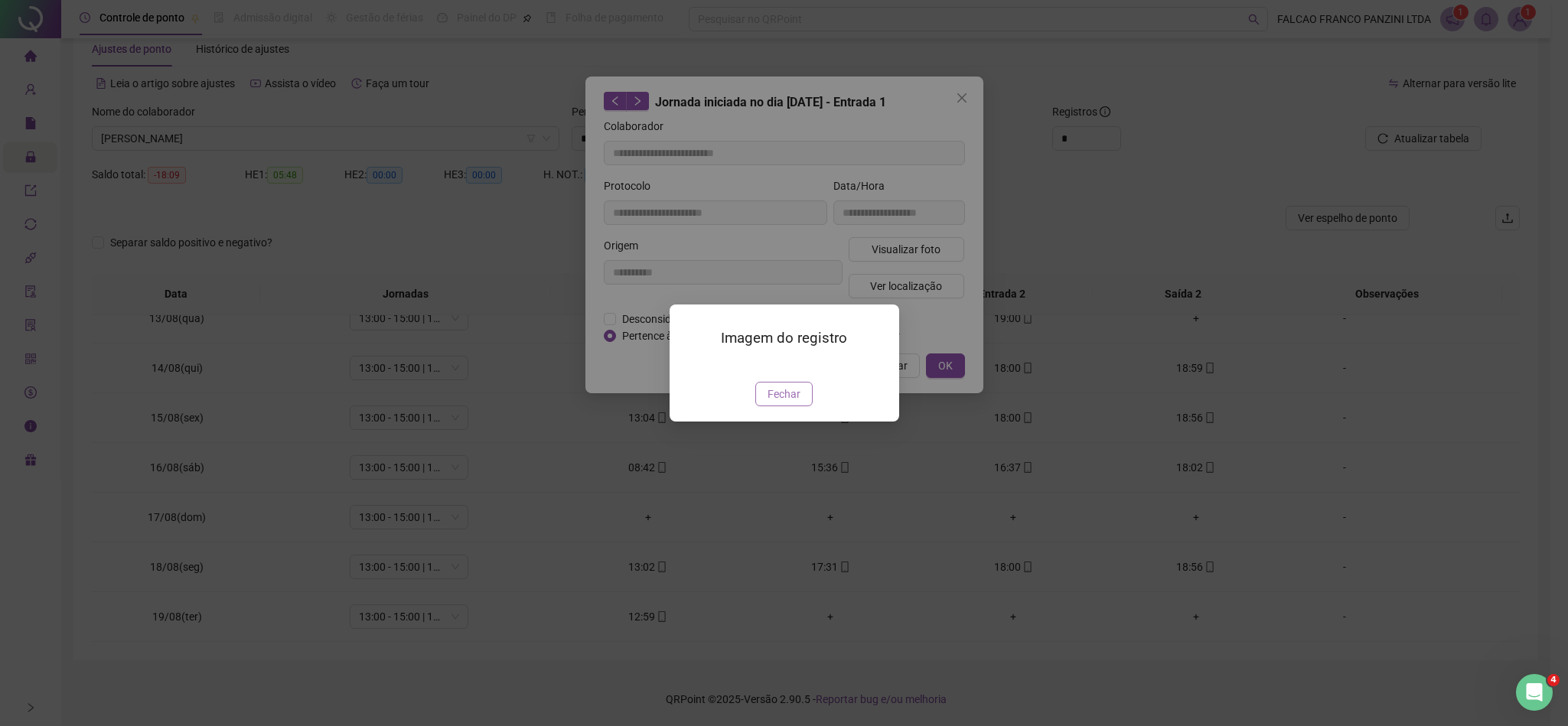
click at [785, 406] on button "Fechar" at bounding box center [784, 395] width 57 height 25
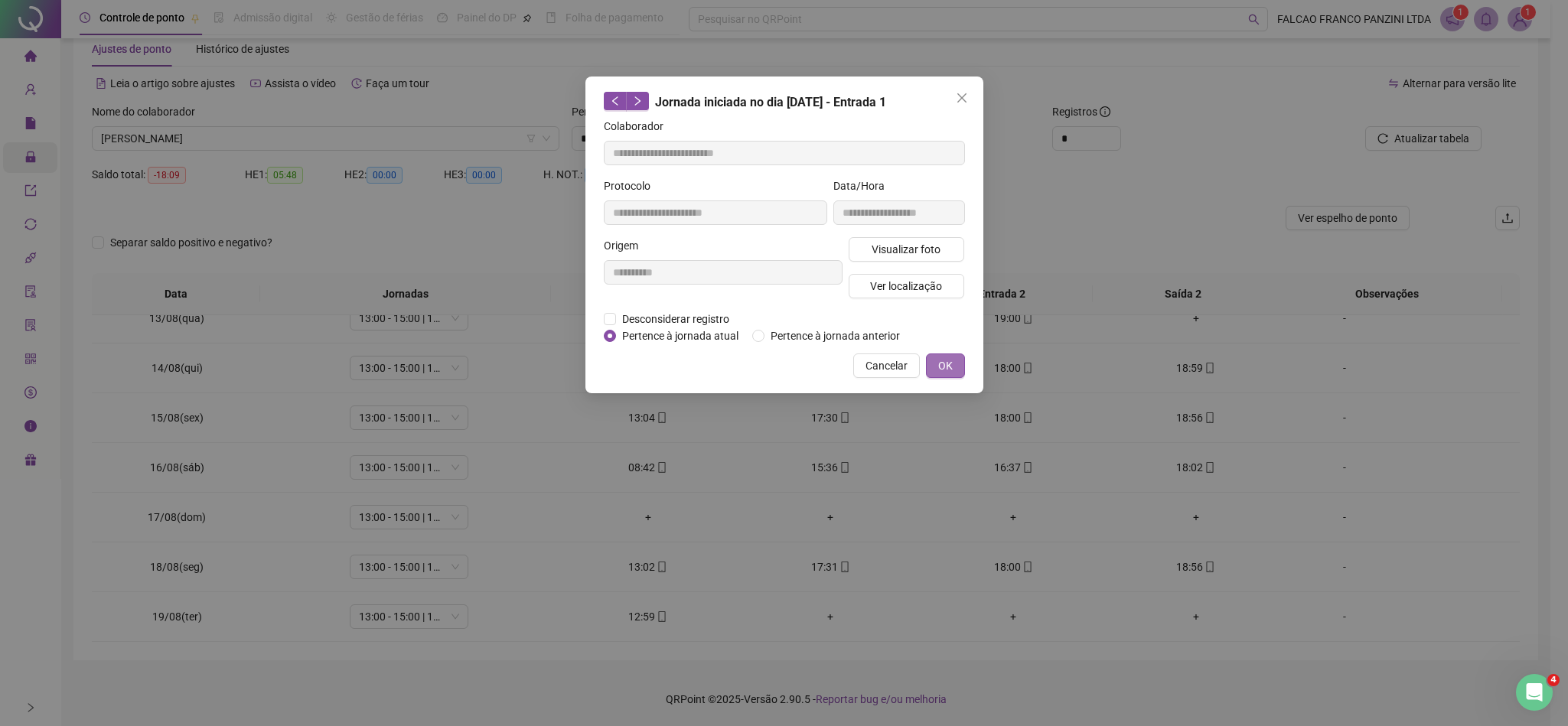
click at [949, 363] on span "OK" at bounding box center [945, 366] width 14 height 17
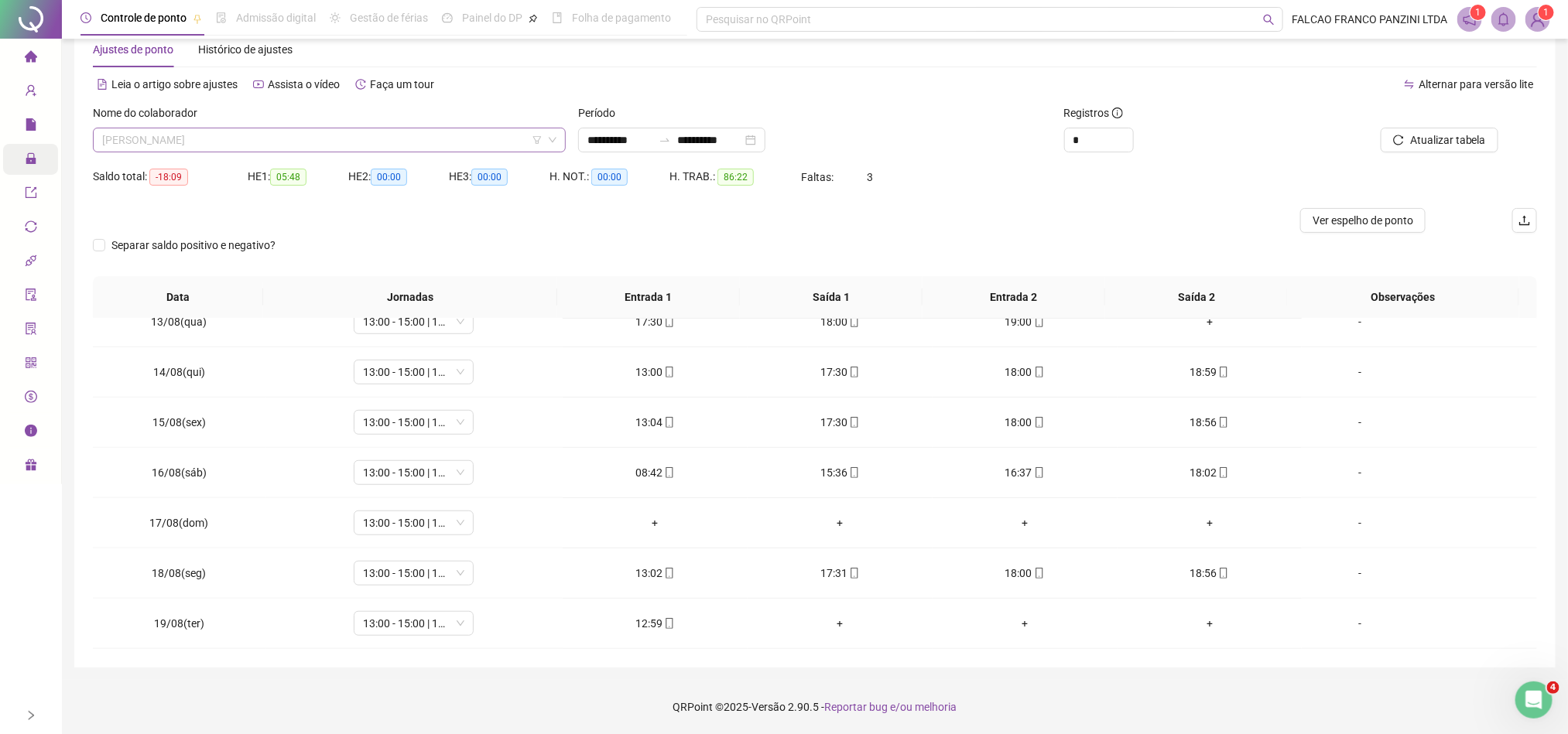
click at [362, 142] on span "[PERSON_NAME]" at bounding box center [329, 140] width 454 height 23
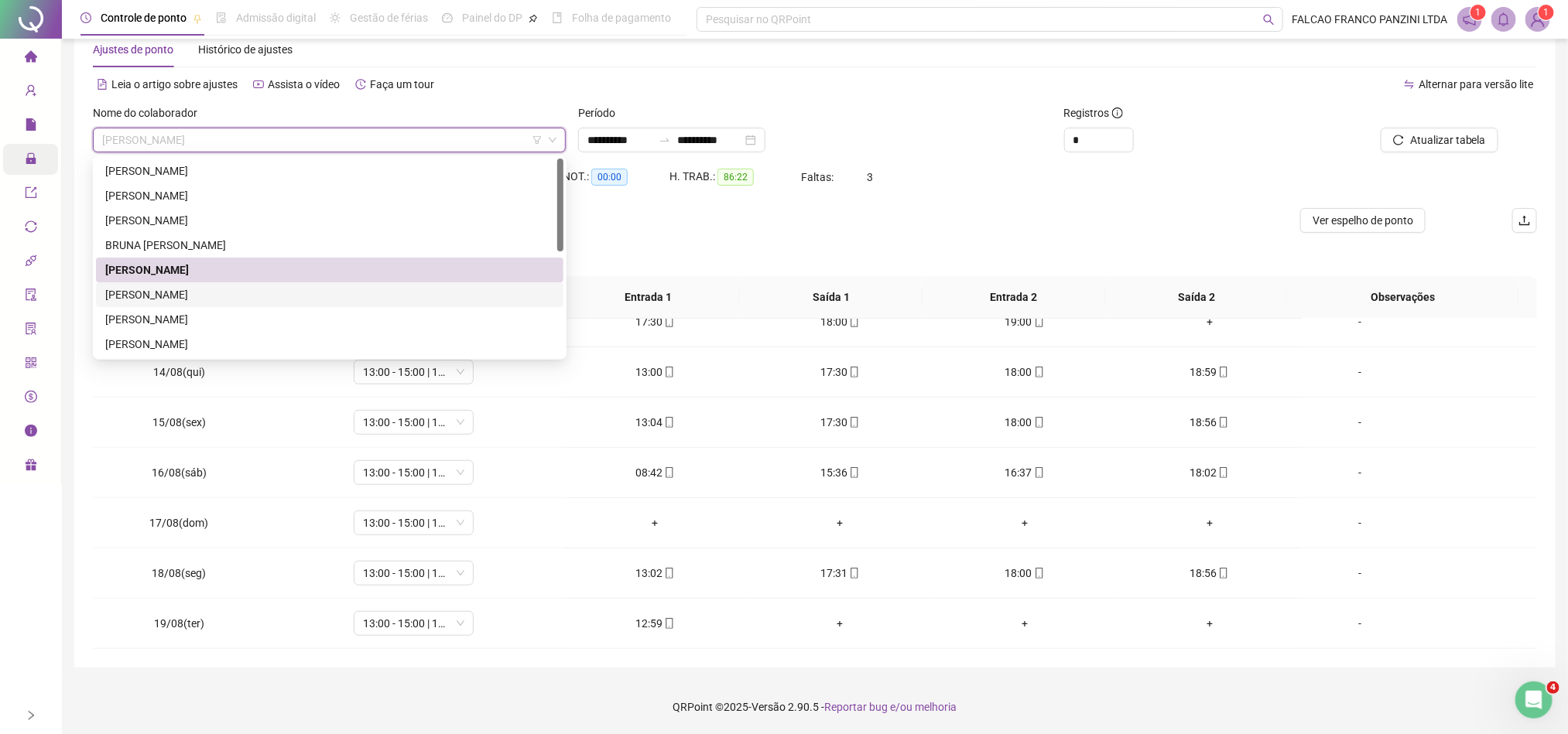
click at [249, 293] on div "[PERSON_NAME]" at bounding box center [329, 295] width 449 height 17
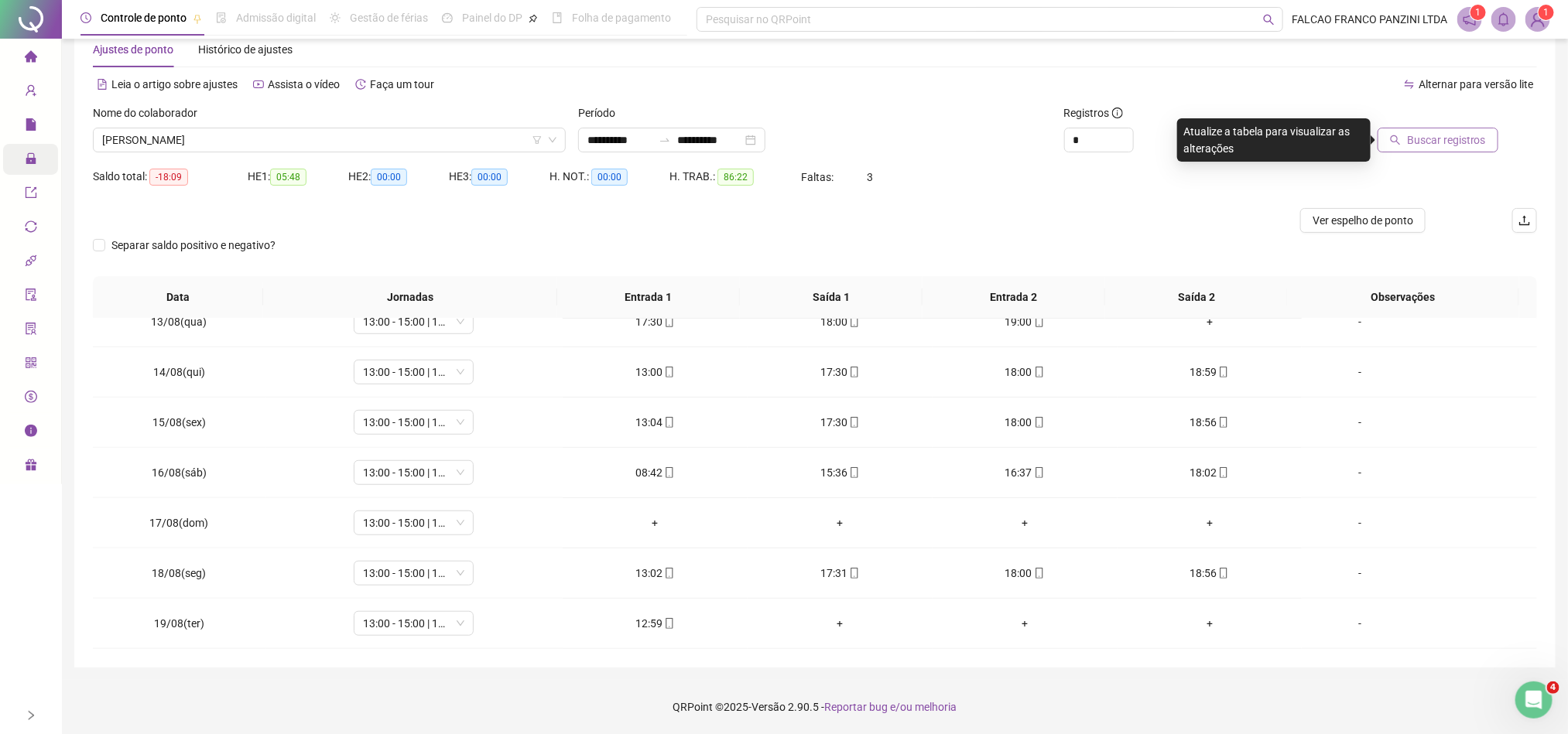
click at [1419, 138] on span "Buscar registros" at bounding box center [1446, 140] width 79 height 17
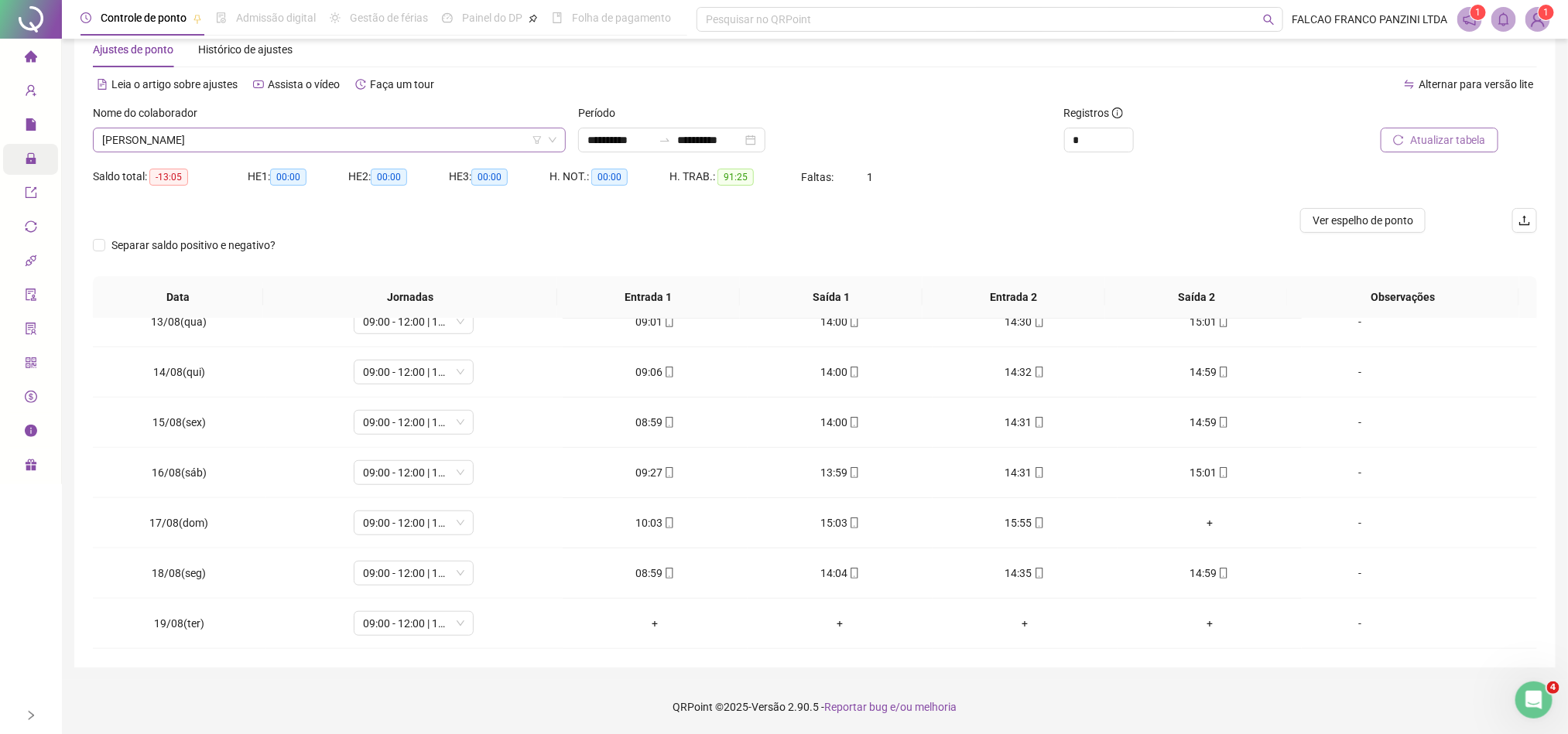
click at [330, 144] on span "[PERSON_NAME]" at bounding box center [329, 140] width 454 height 23
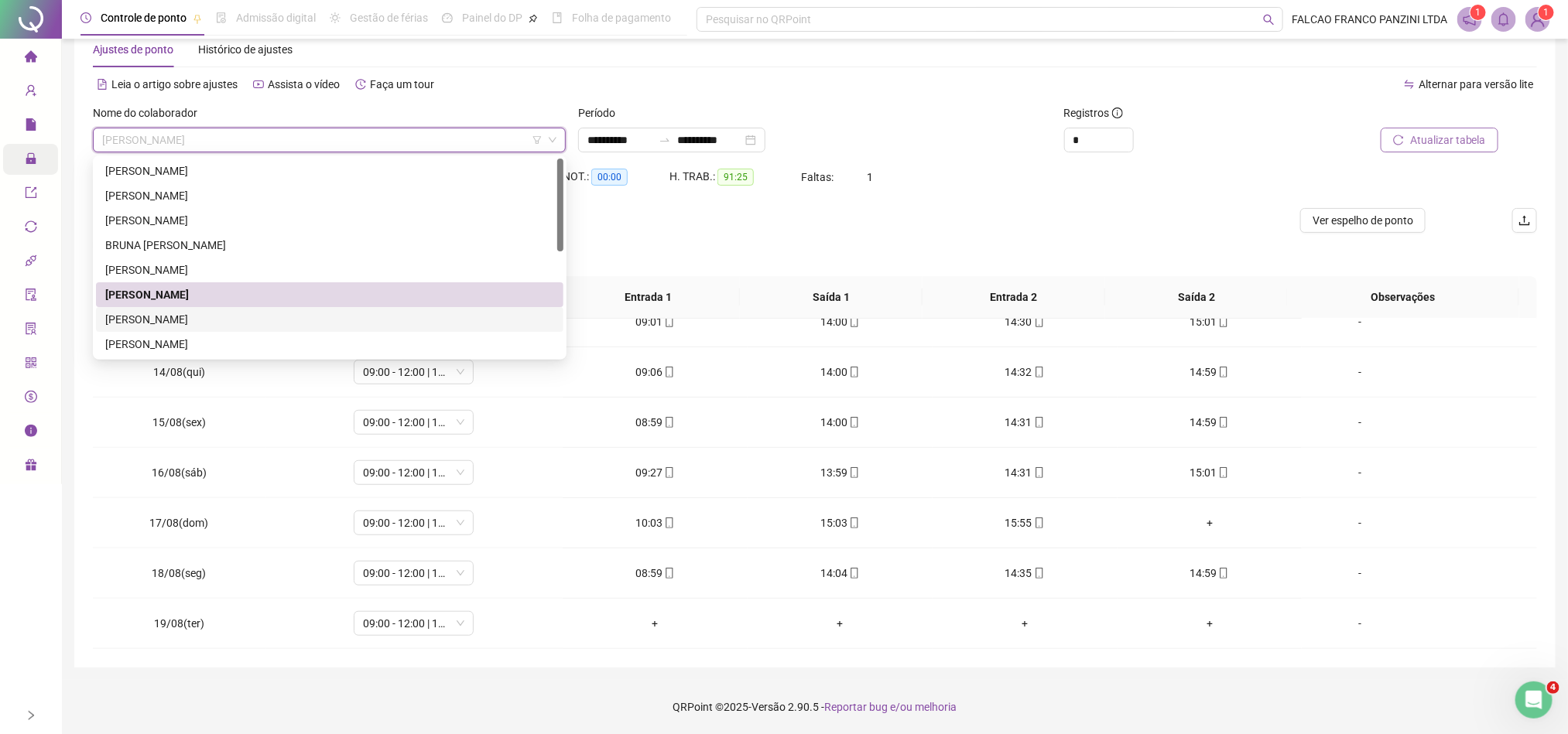
click at [200, 309] on div "[PERSON_NAME]" at bounding box center [329, 320] width 468 height 25
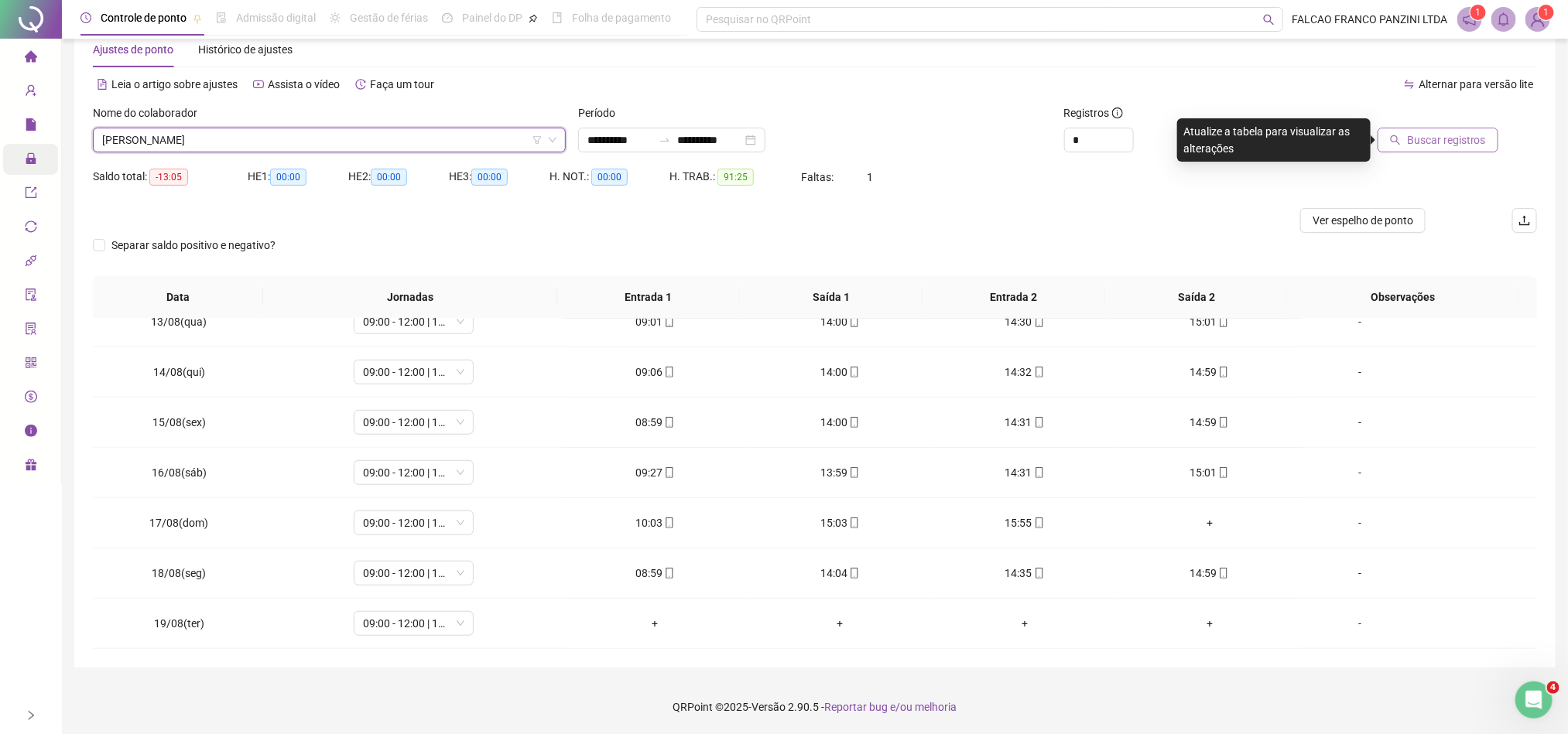
click at [1419, 142] on span "Buscar registros" at bounding box center [1446, 140] width 79 height 17
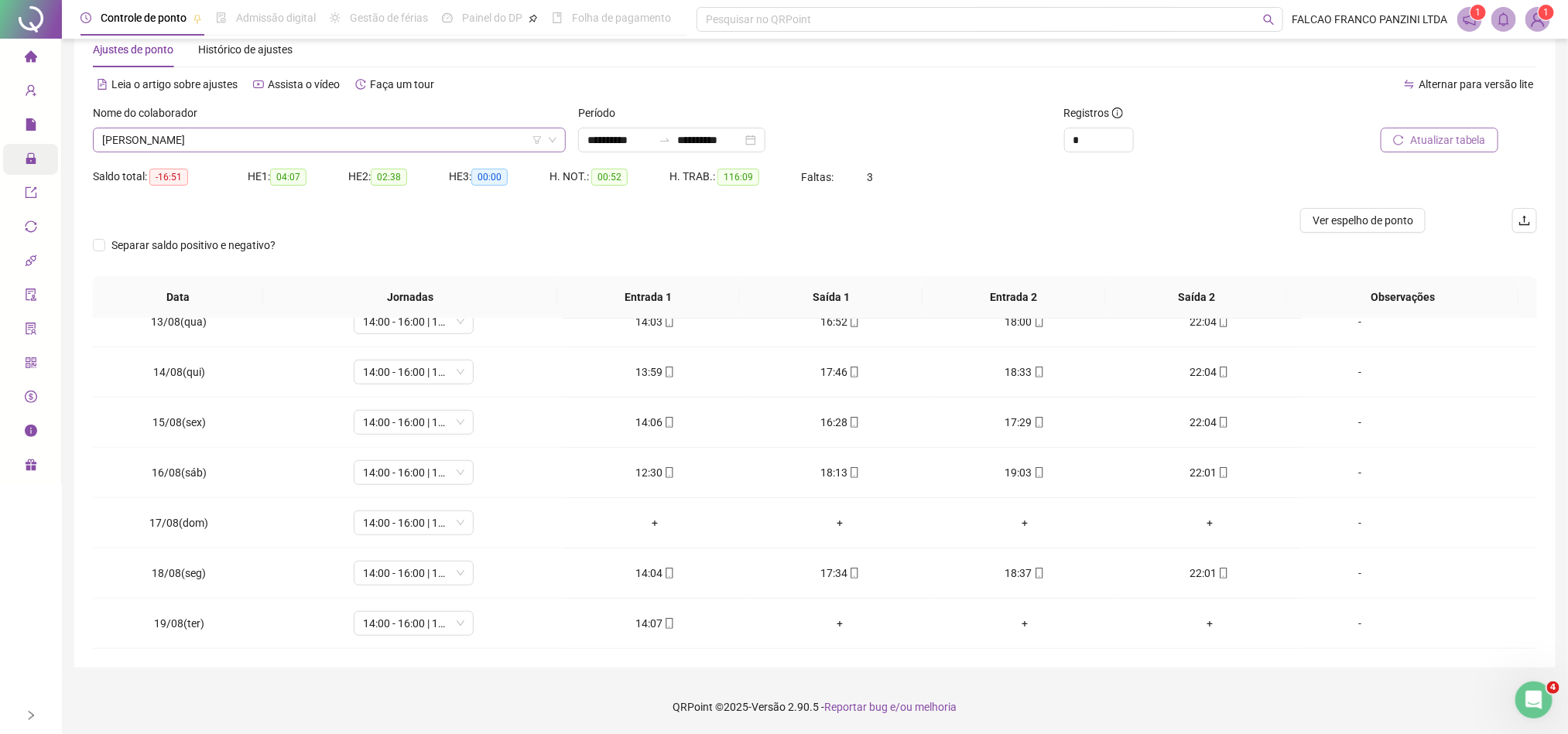
click at [410, 130] on span "[PERSON_NAME]" at bounding box center [329, 140] width 454 height 23
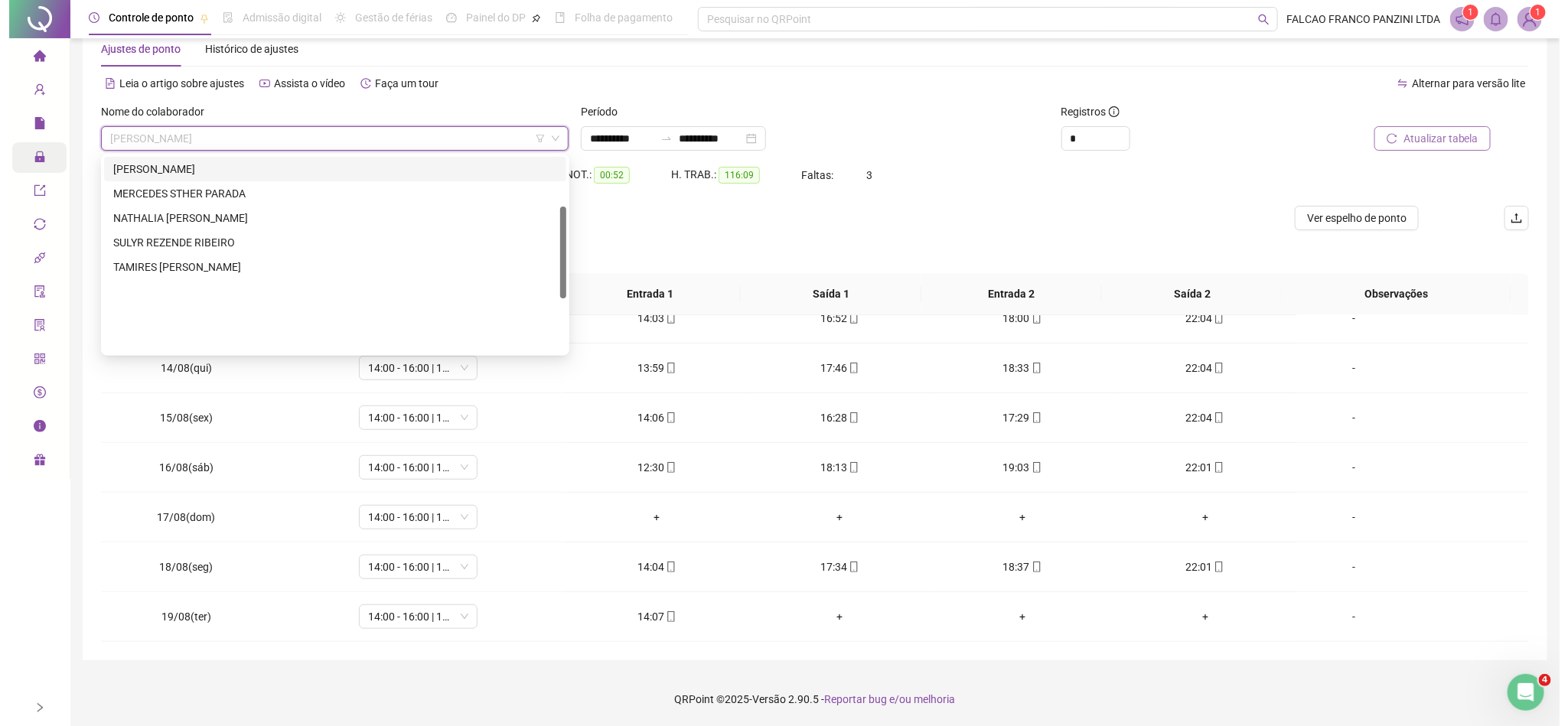
scroll to position [106, 0]
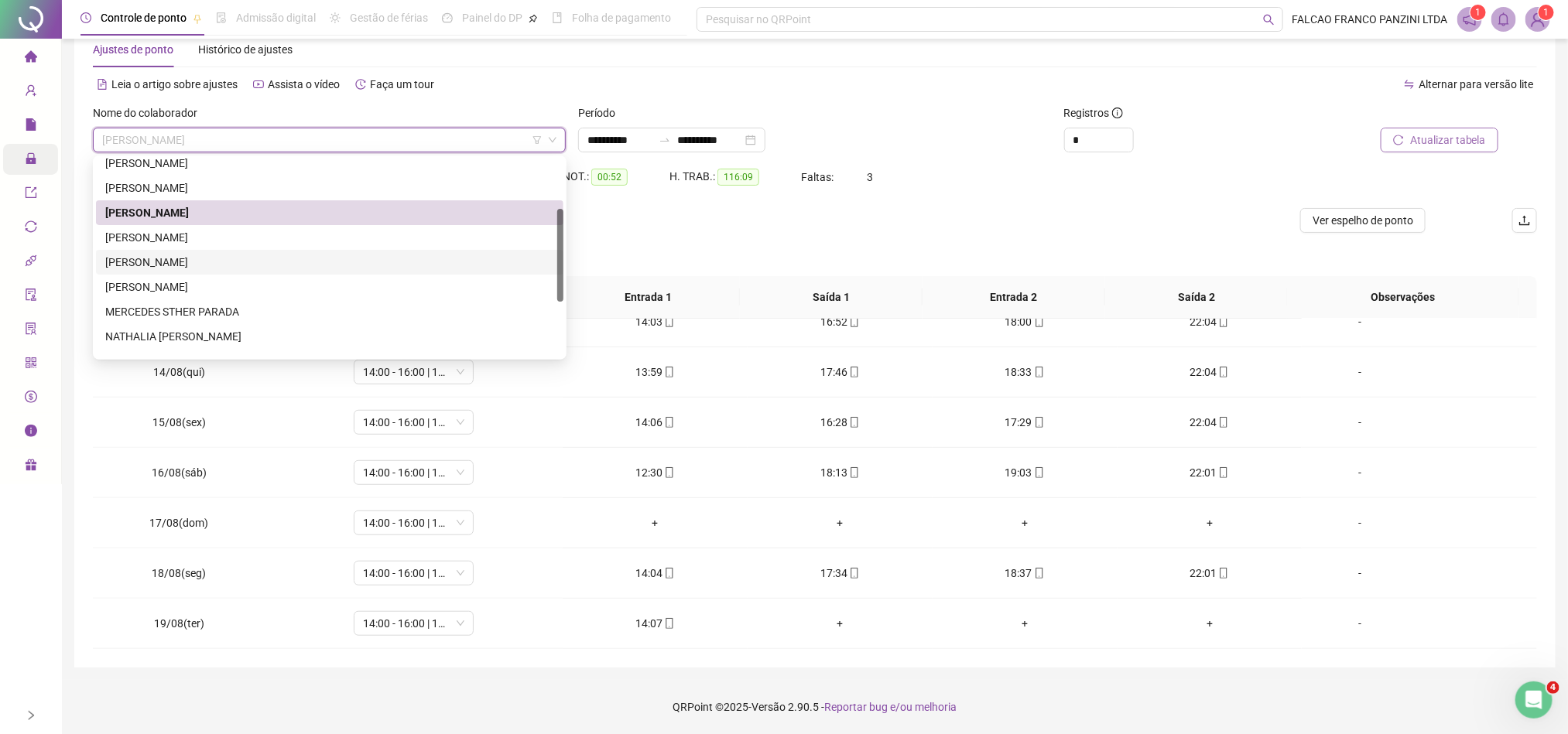
click at [185, 256] on div "[PERSON_NAME]" at bounding box center [329, 263] width 449 height 17
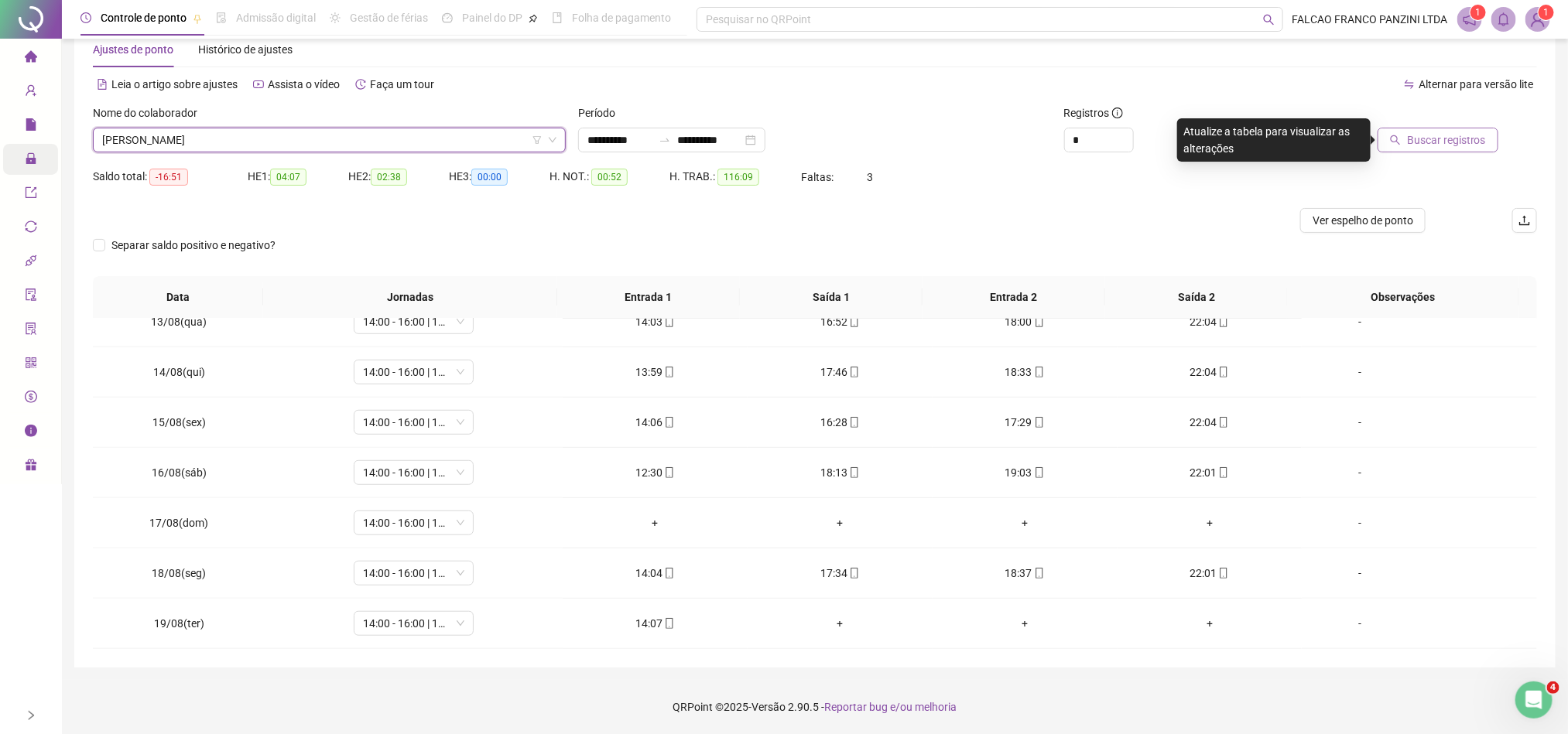
click at [1401, 142] on icon "search" at bounding box center [1395, 140] width 10 height 10
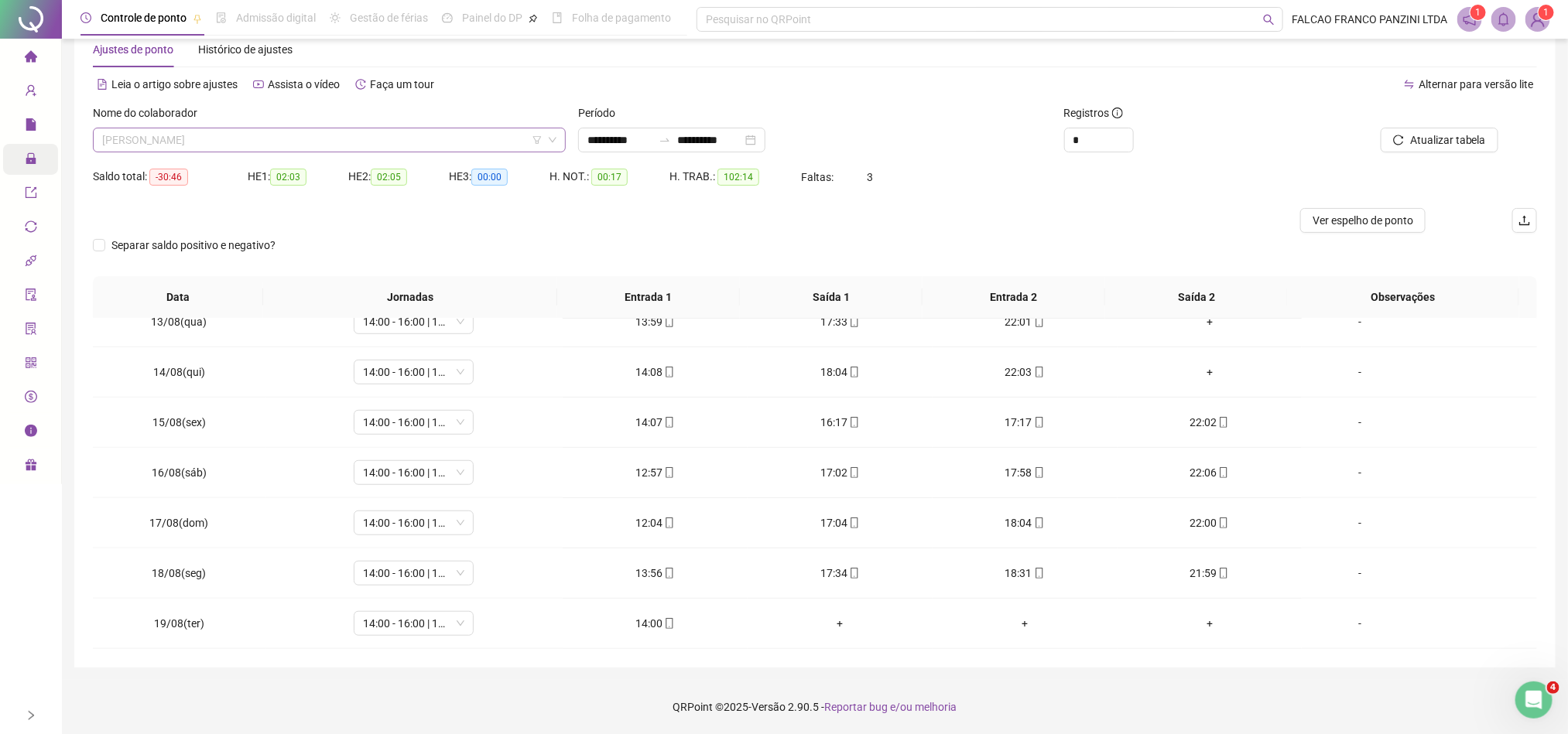
click at [407, 142] on span "[PERSON_NAME]" at bounding box center [329, 140] width 454 height 23
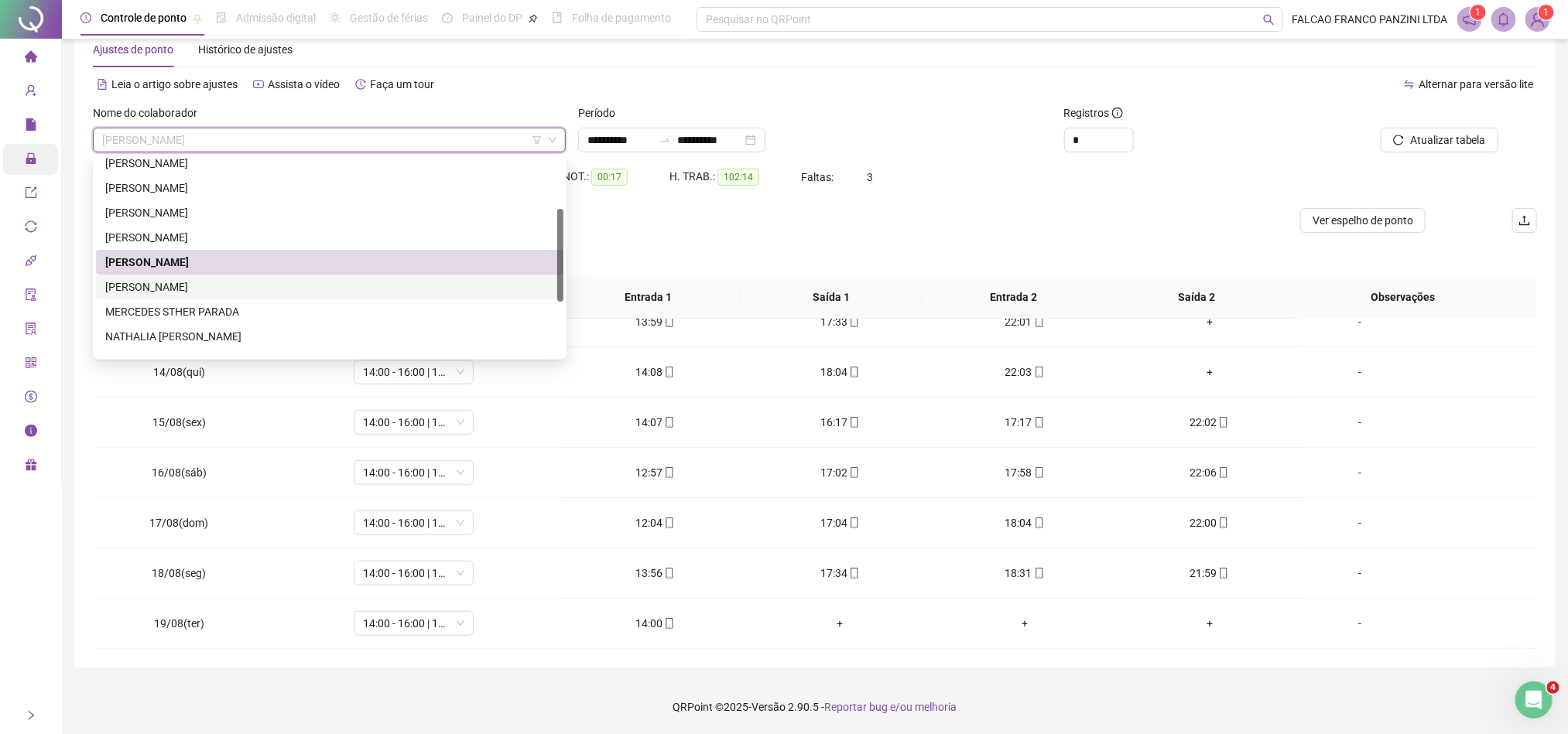
click at [228, 278] on div "[PERSON_NAME]" at bounding box center [329, 287] width 449 height 17
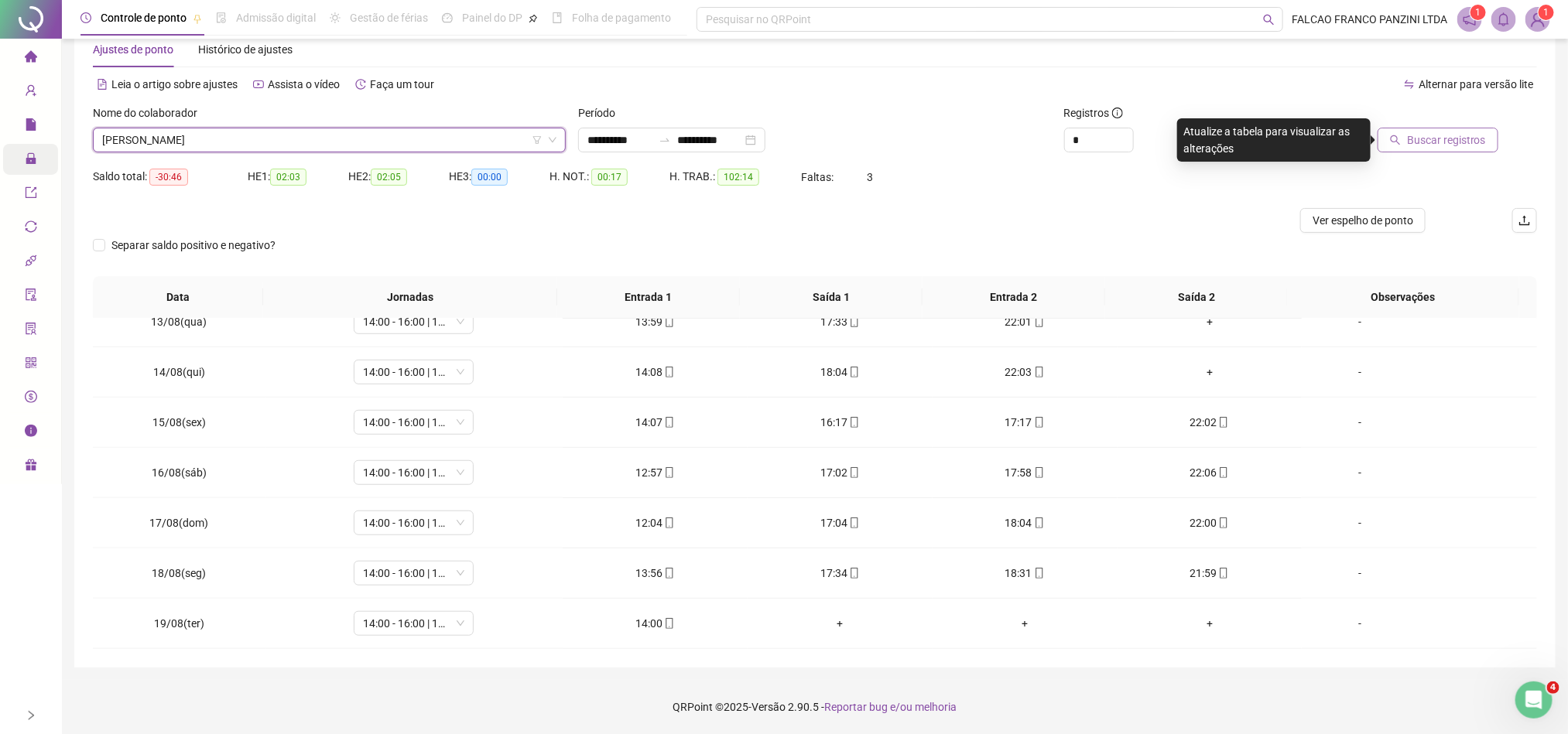
click at [1477, 128] on button "Buscar registros" at bounding box center [1438, 140] width 121 height 25
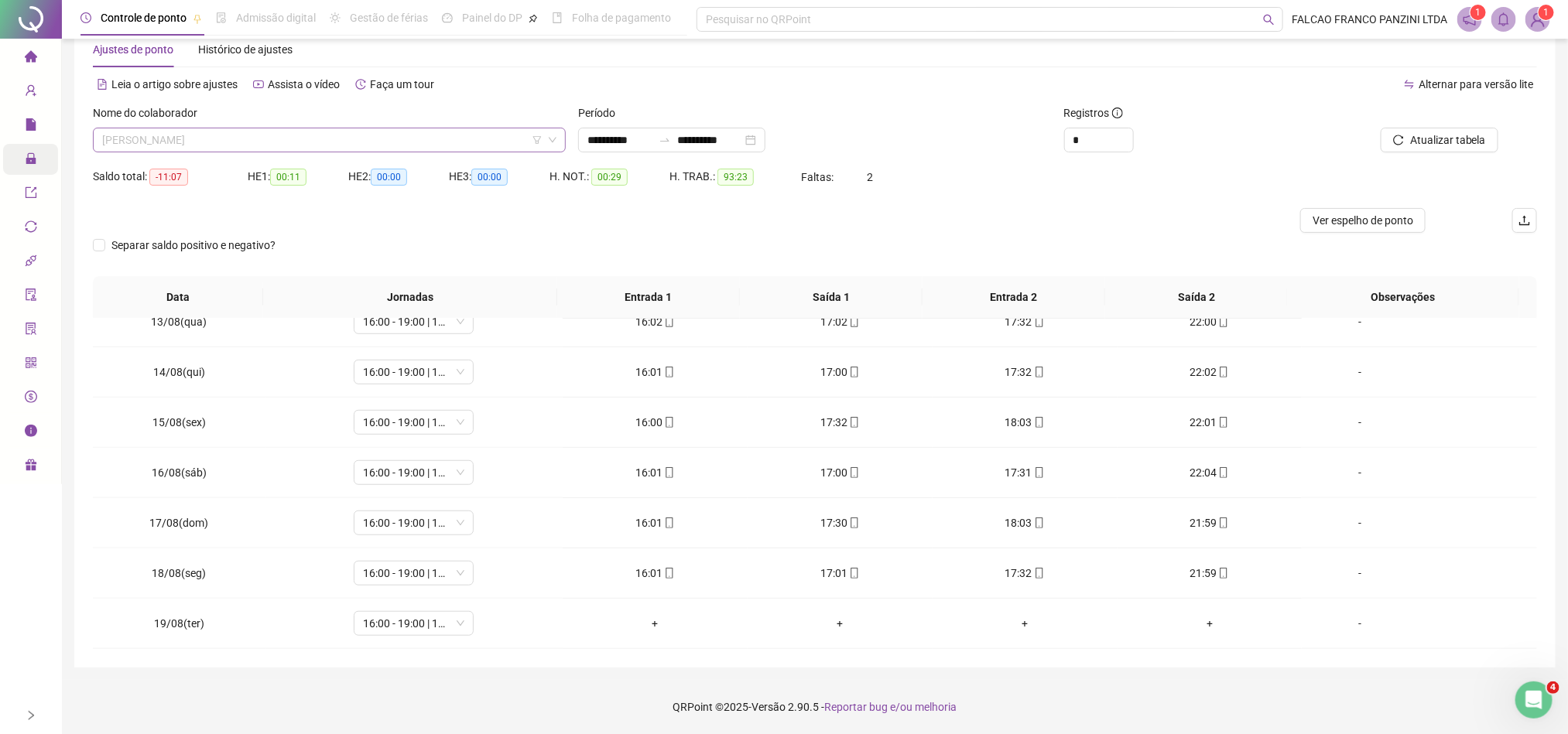
click at [376, 132] on span "[PERSON_NAME]" at bounding box center [329, 140] width 454 height 23
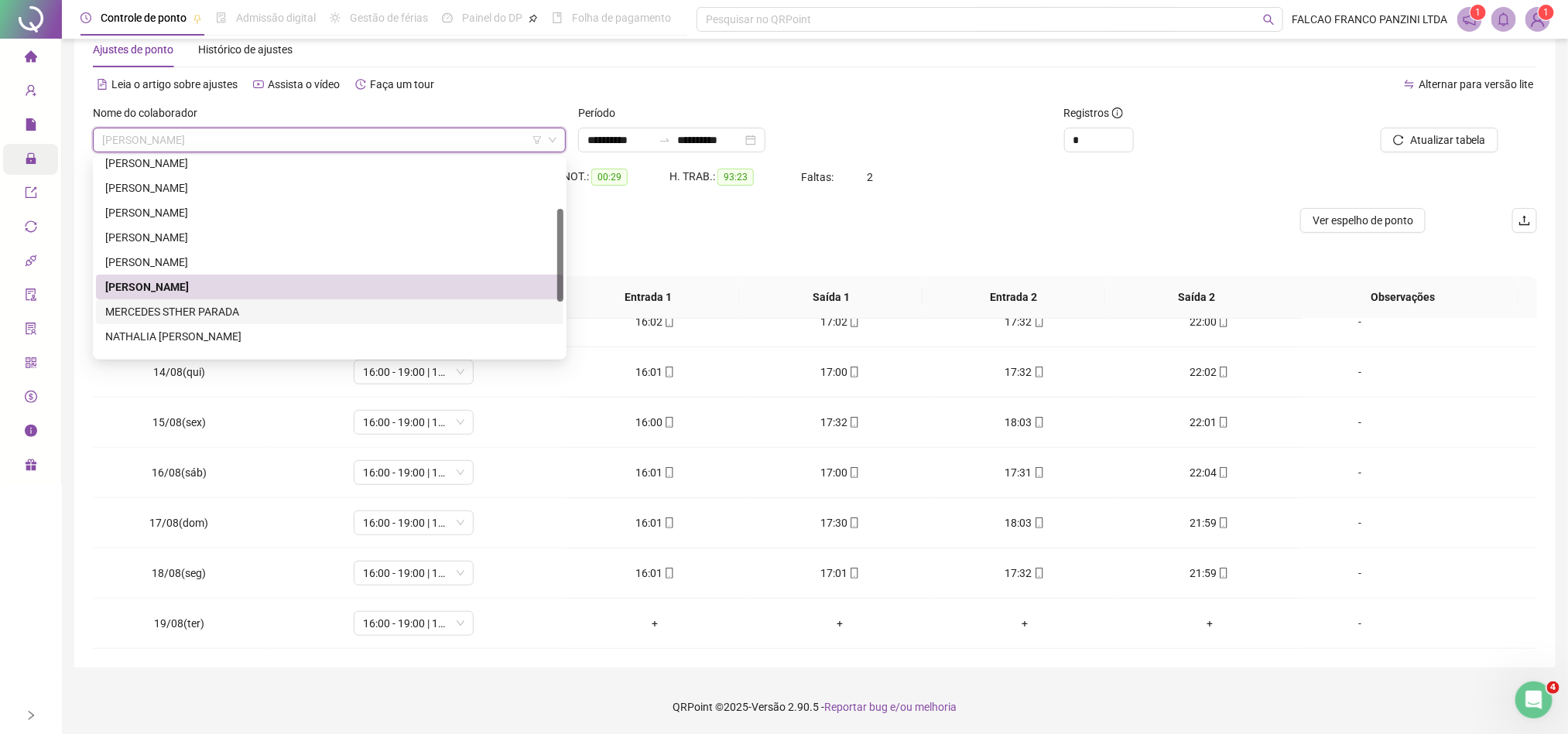
click at [231, 303] on div "MERCEDES STHER PARADA" at bounding box center [329, 312] width 449 height 17
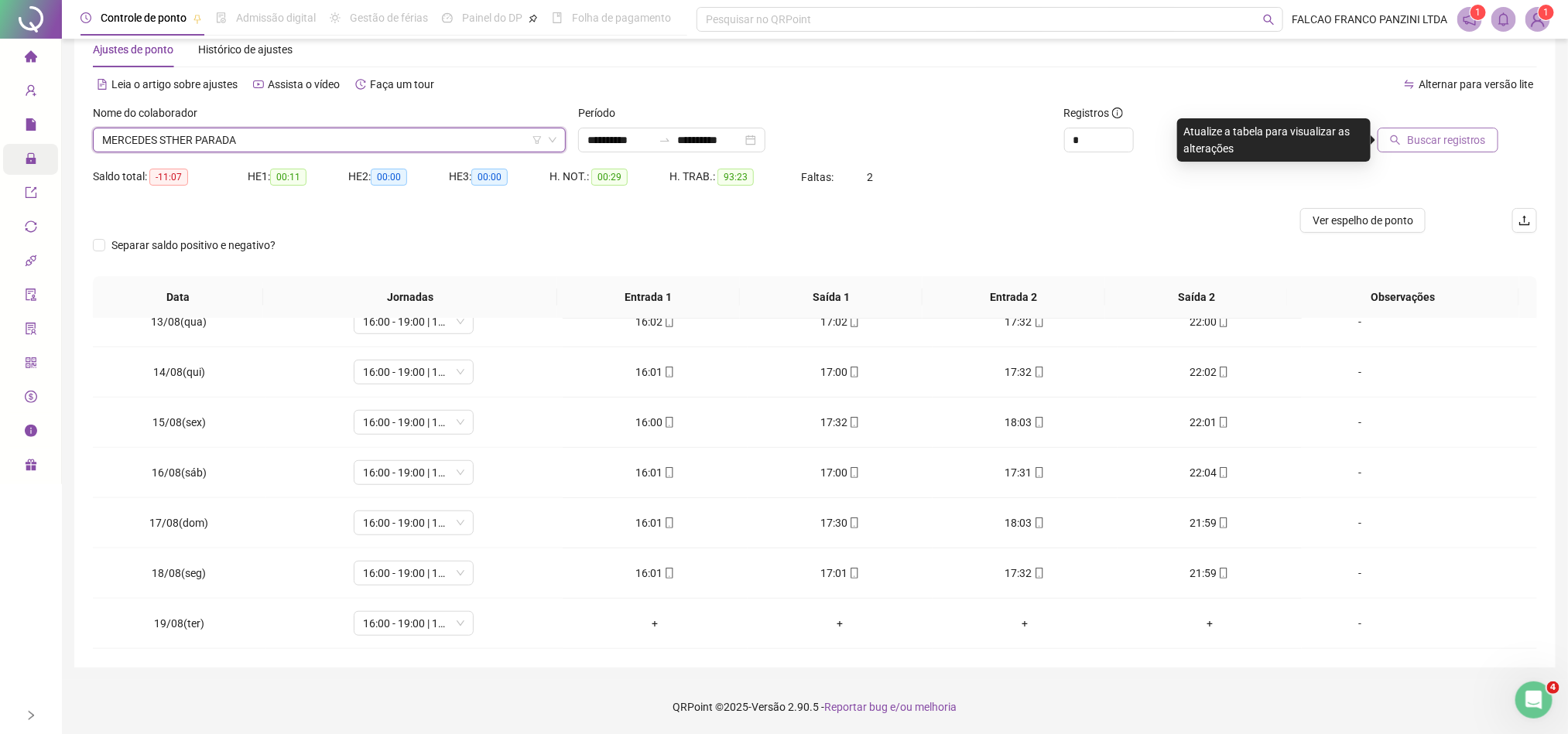
click at [1408, 140] on button "Buscar registros" at bounding box center [1438, 140] width 121 height 25
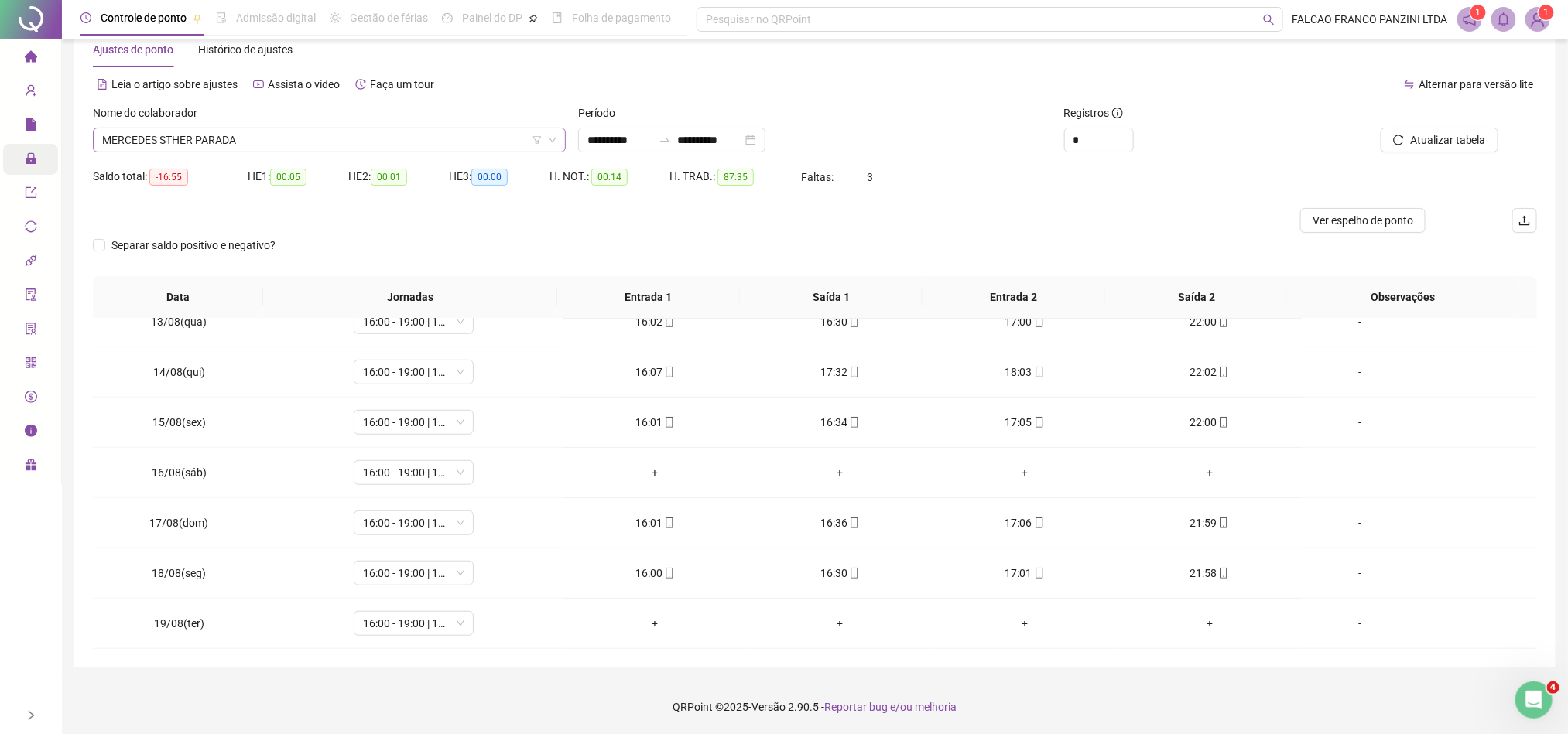
click at [329, 138] on span "MERCEDES STHER PARADA" at bounding box center [329, 140] width 454 height 23
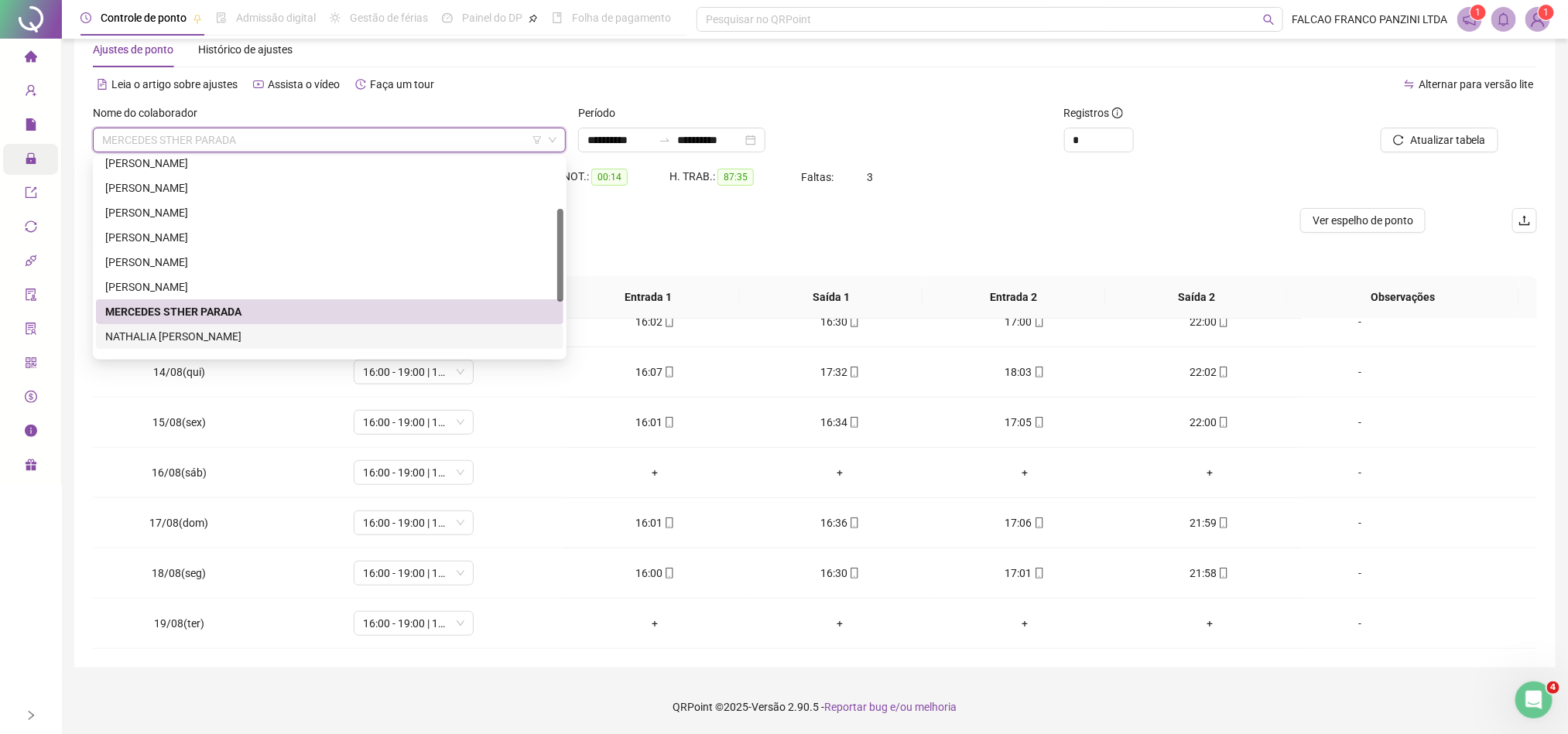
click at [177, 339] on div "NATHALIA [PERSON_NAME]" at bounding box center [329, 337] width 449 height 17
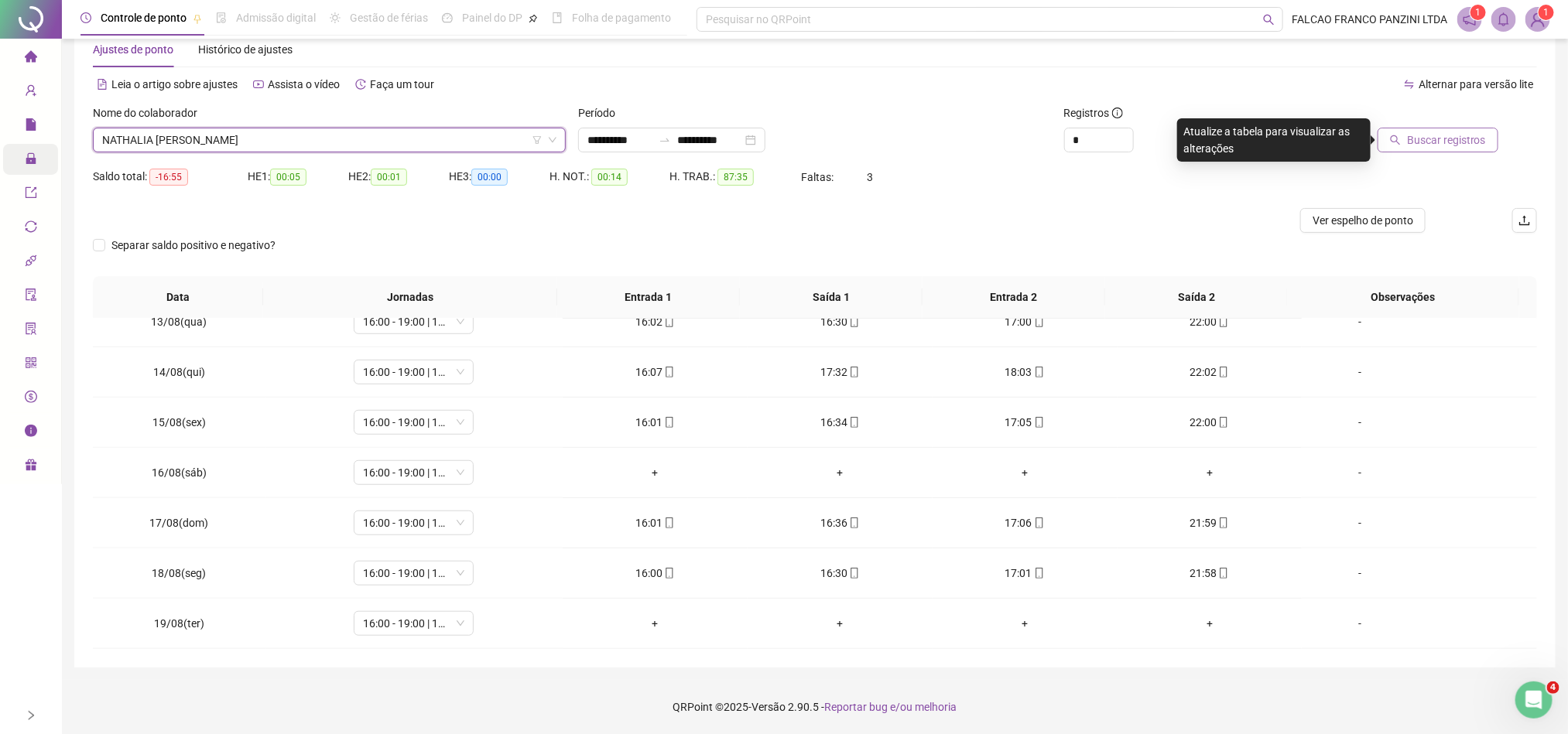
click at [1449, 134] on span "Buscar registros" at bounding box center [1446, 140] width 79 height 17
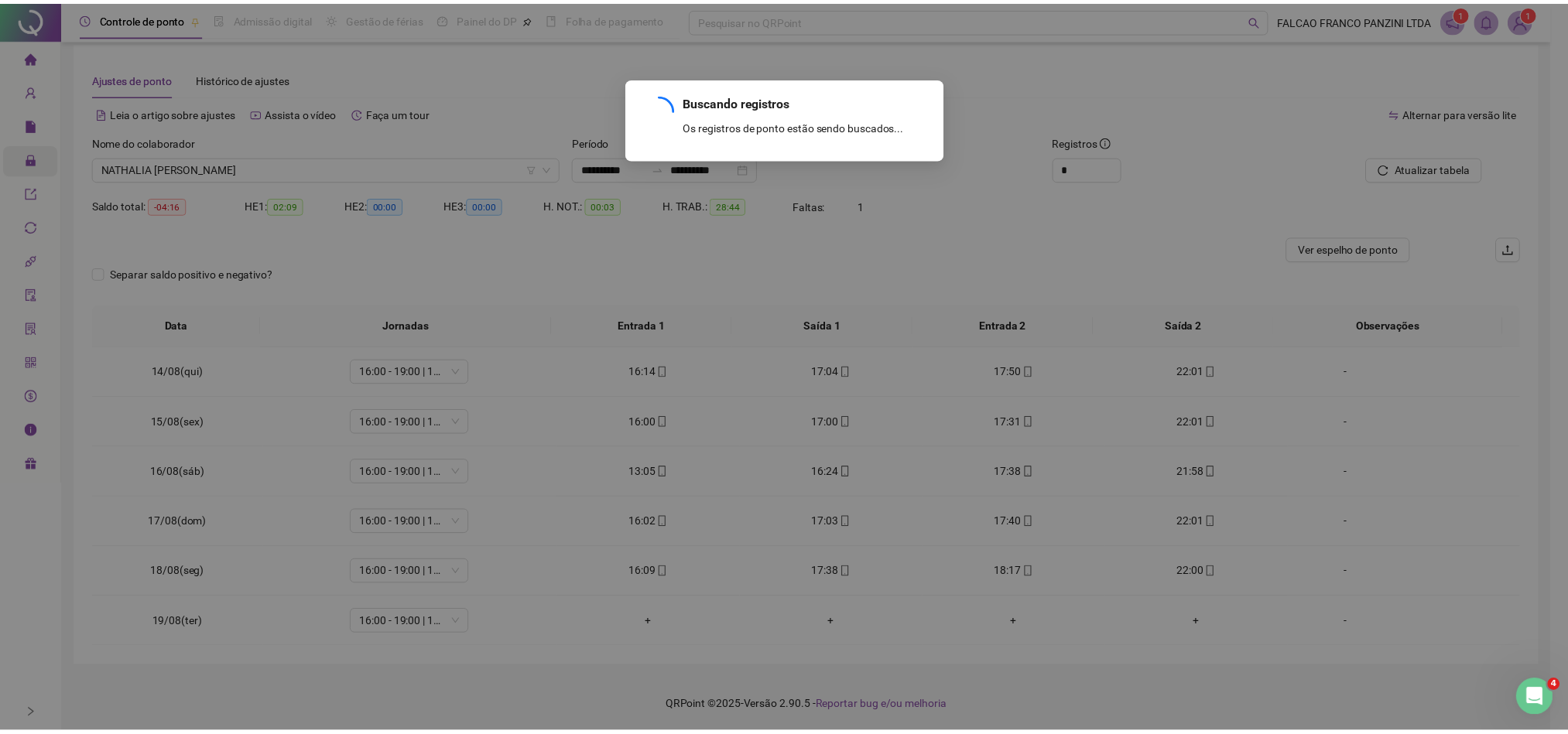
scroll to position [0, 0]
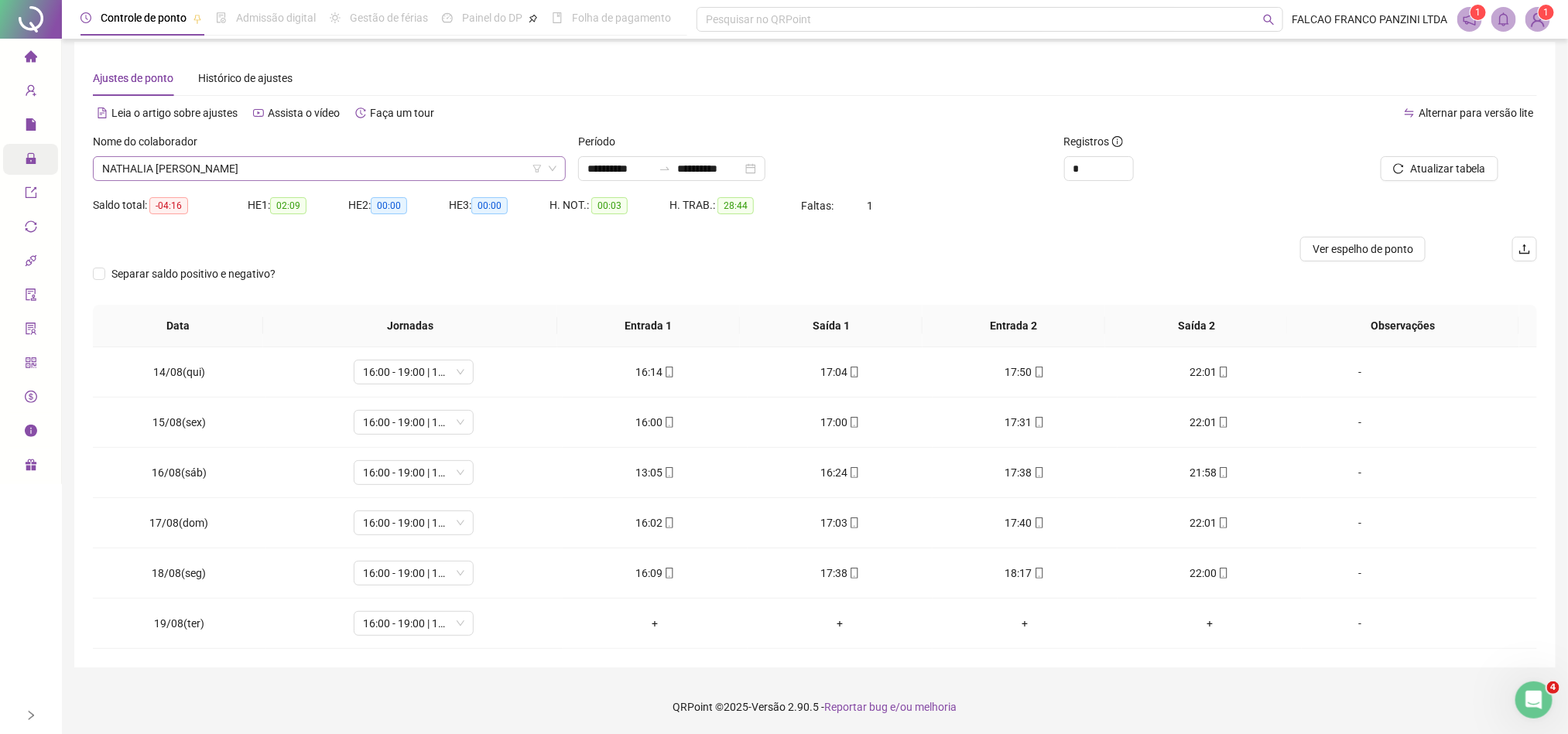
click at [318, 157] on span "NATHALIA [PERSON_NAME]" at bounding box center [329, 169] width 454 height 23
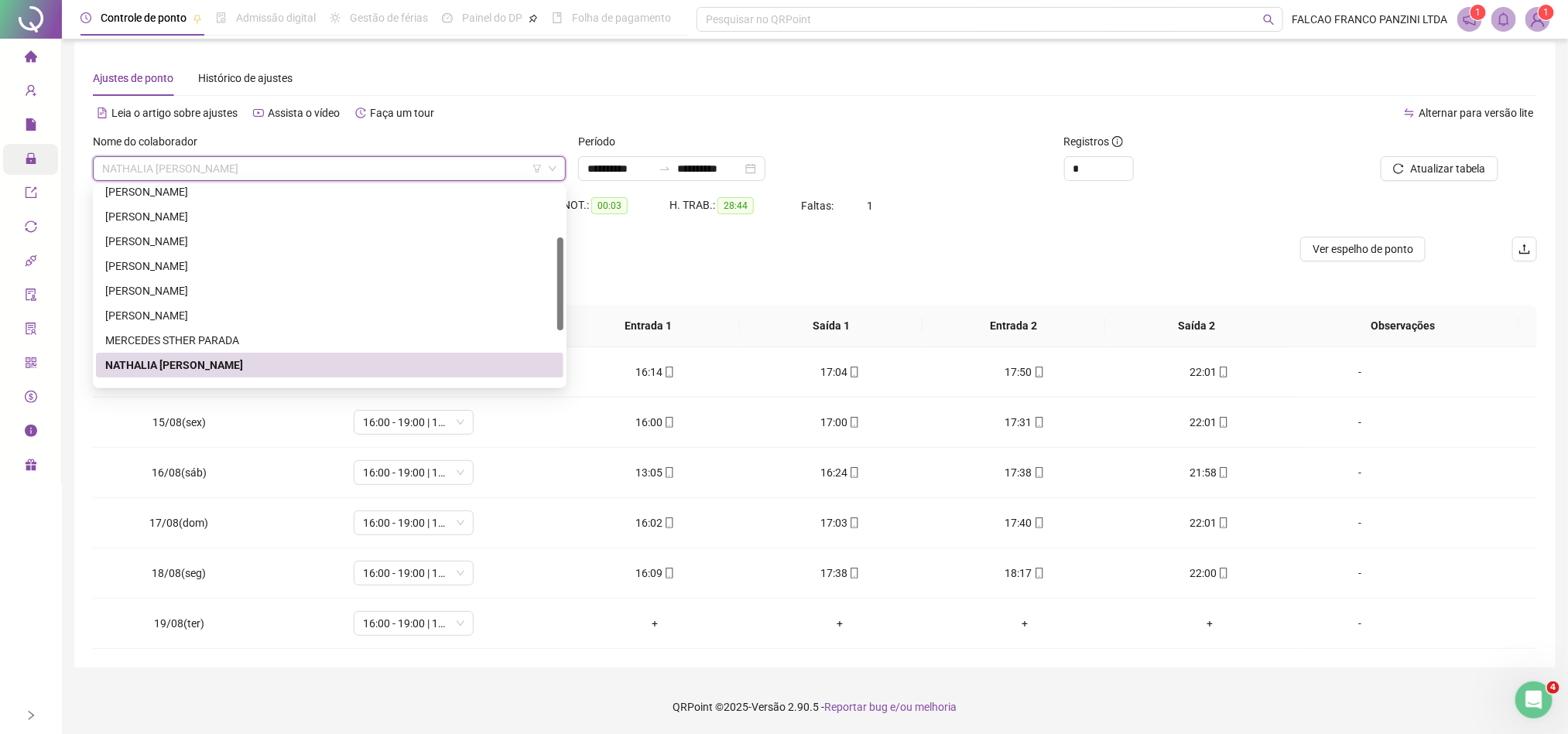
scroll to position [223, 0]
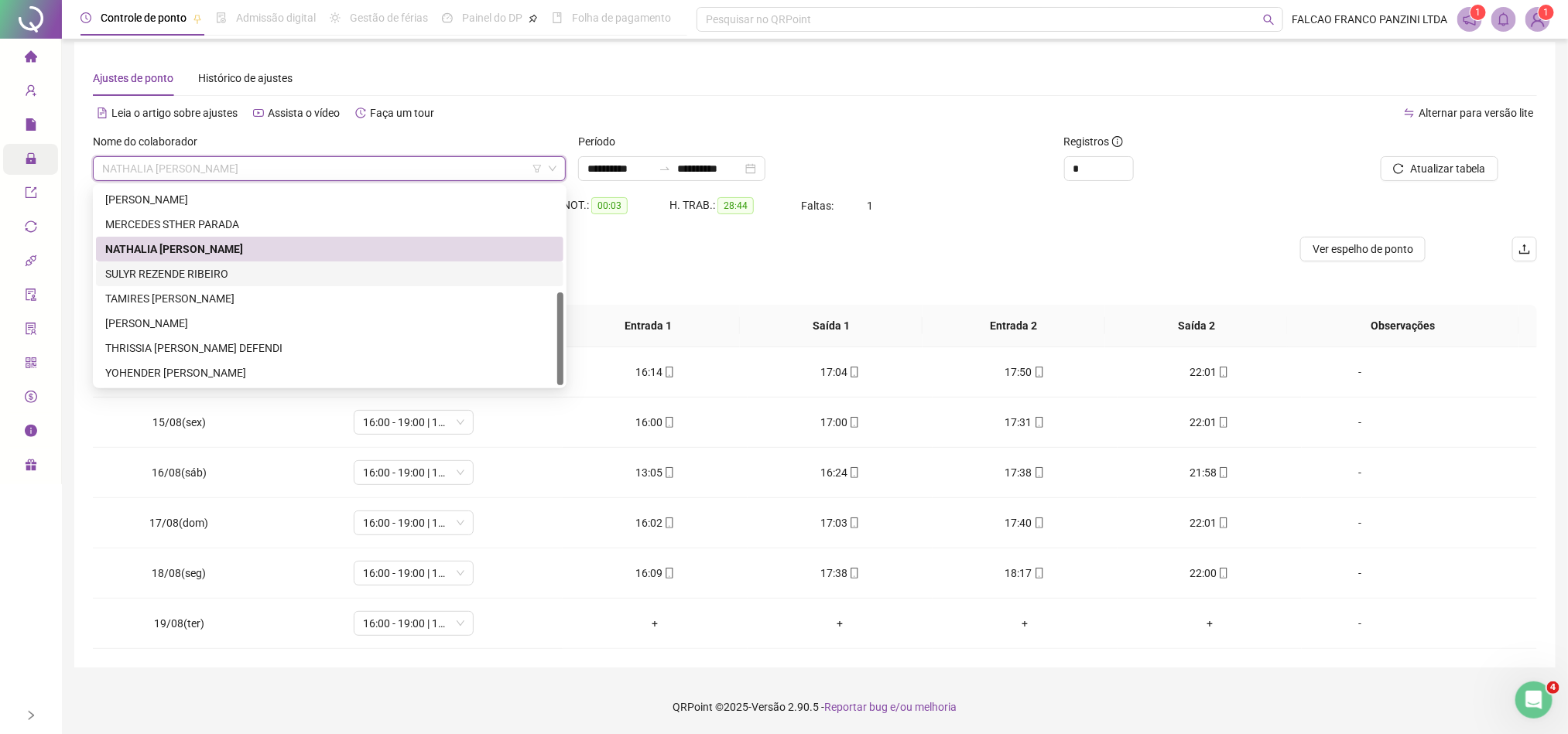
click at [254, 262] on div "SULYR REZENDE RIBEIRO" at bounding box center [329, 274] width 468 height 25
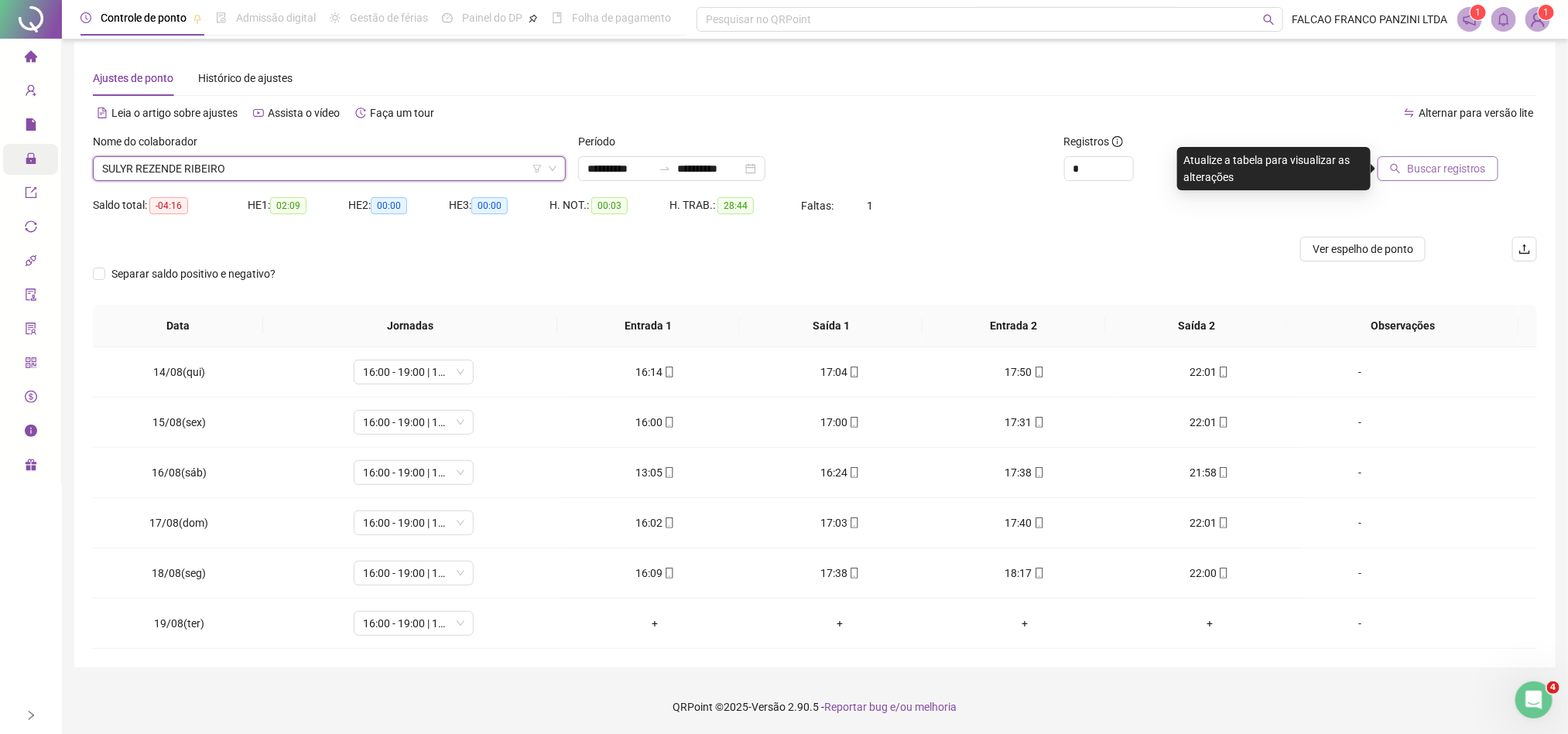
click at [1433, 161] on span "Buscar registros" at bounding box center [1446, 169] width 79 height 17
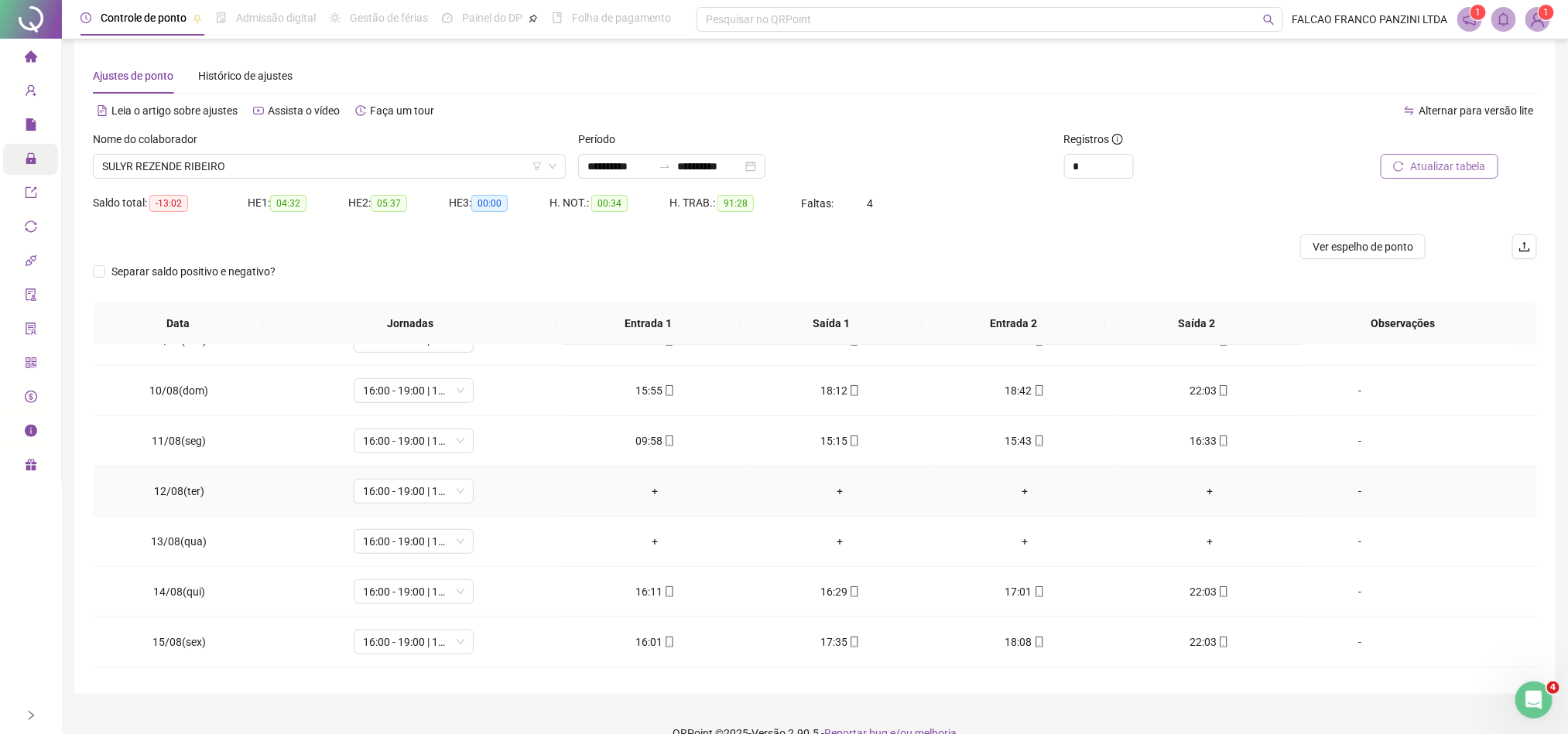
scroll to position [632, 0]
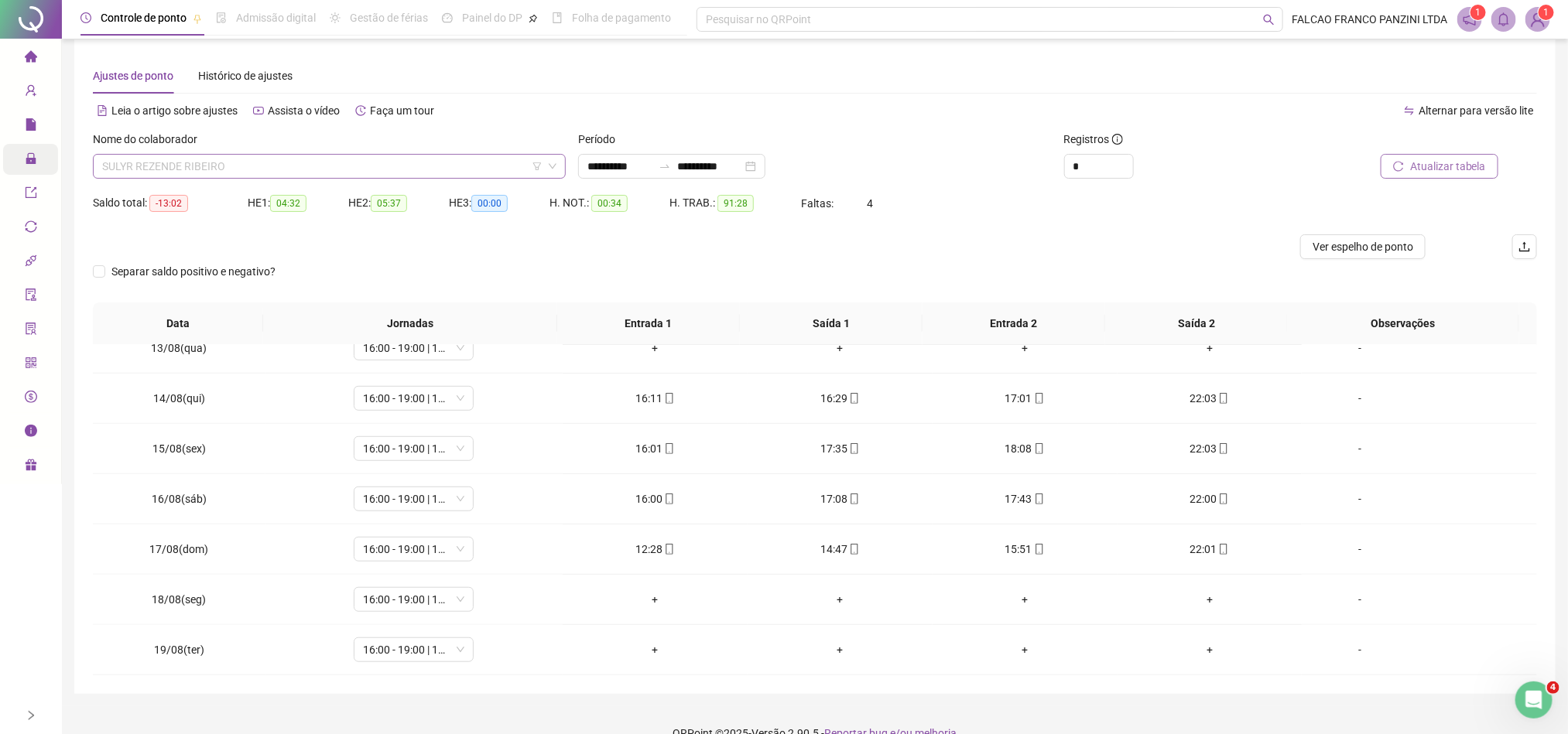
click at [384, 165] on span "SULYR REZENDE RIBEIRO" at bounding box center [329, 166] width 454 height 23
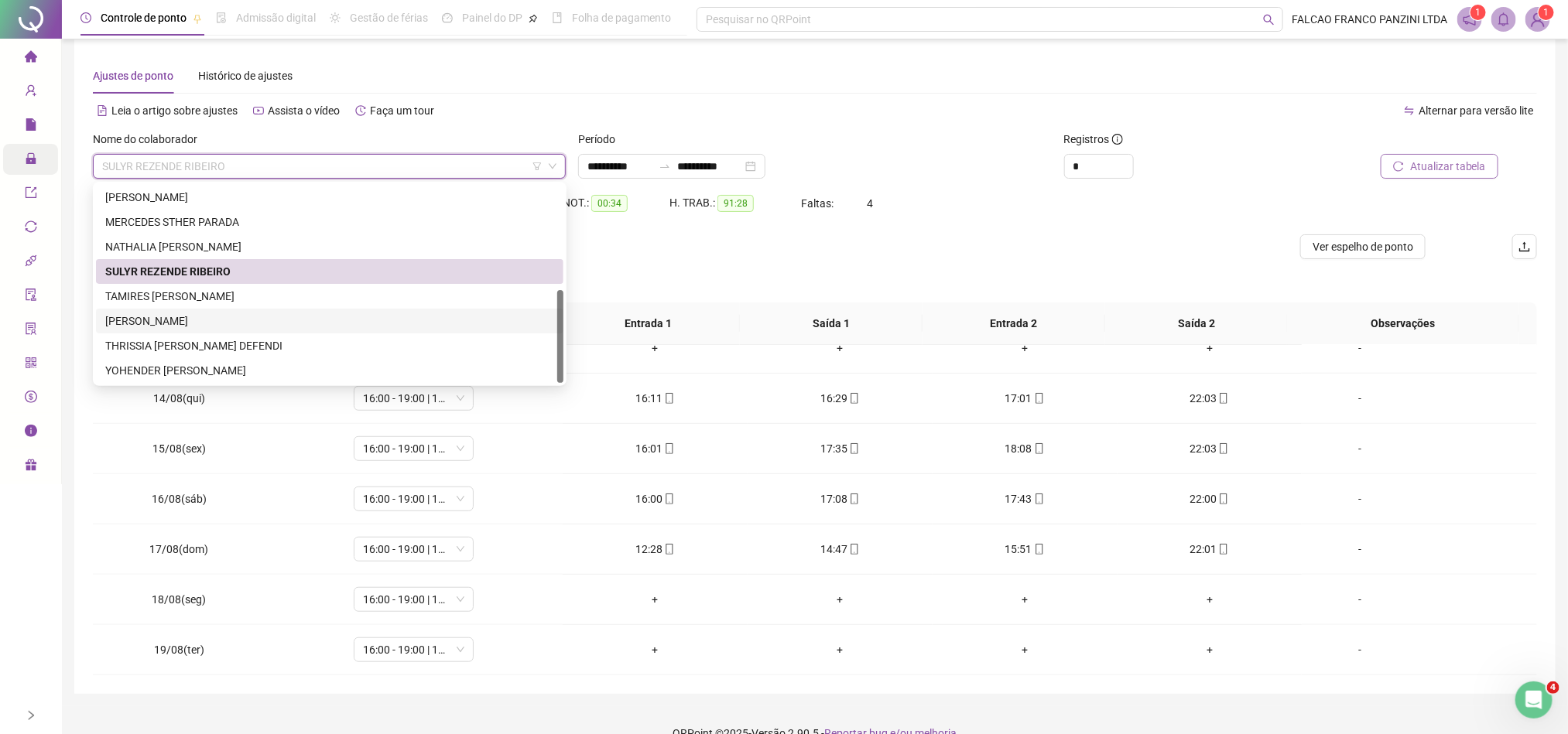
click at [228, 329] on div "[PERSON_NAME]" at bounding box center [329, 322] width 468 height 25
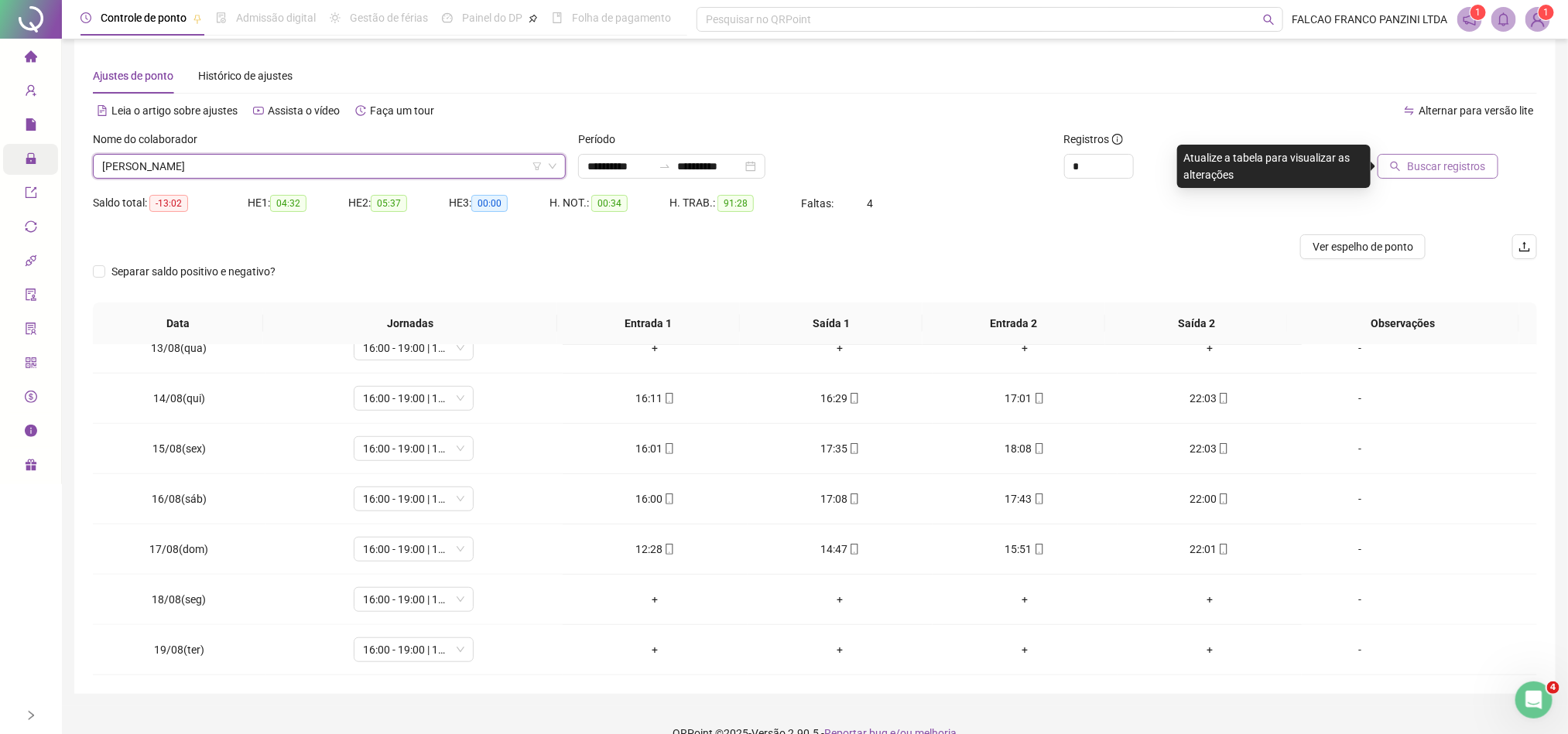
click at [1465, 170] on span "Buscar registros" at bounding box center [1446, 166] width 79 height 17
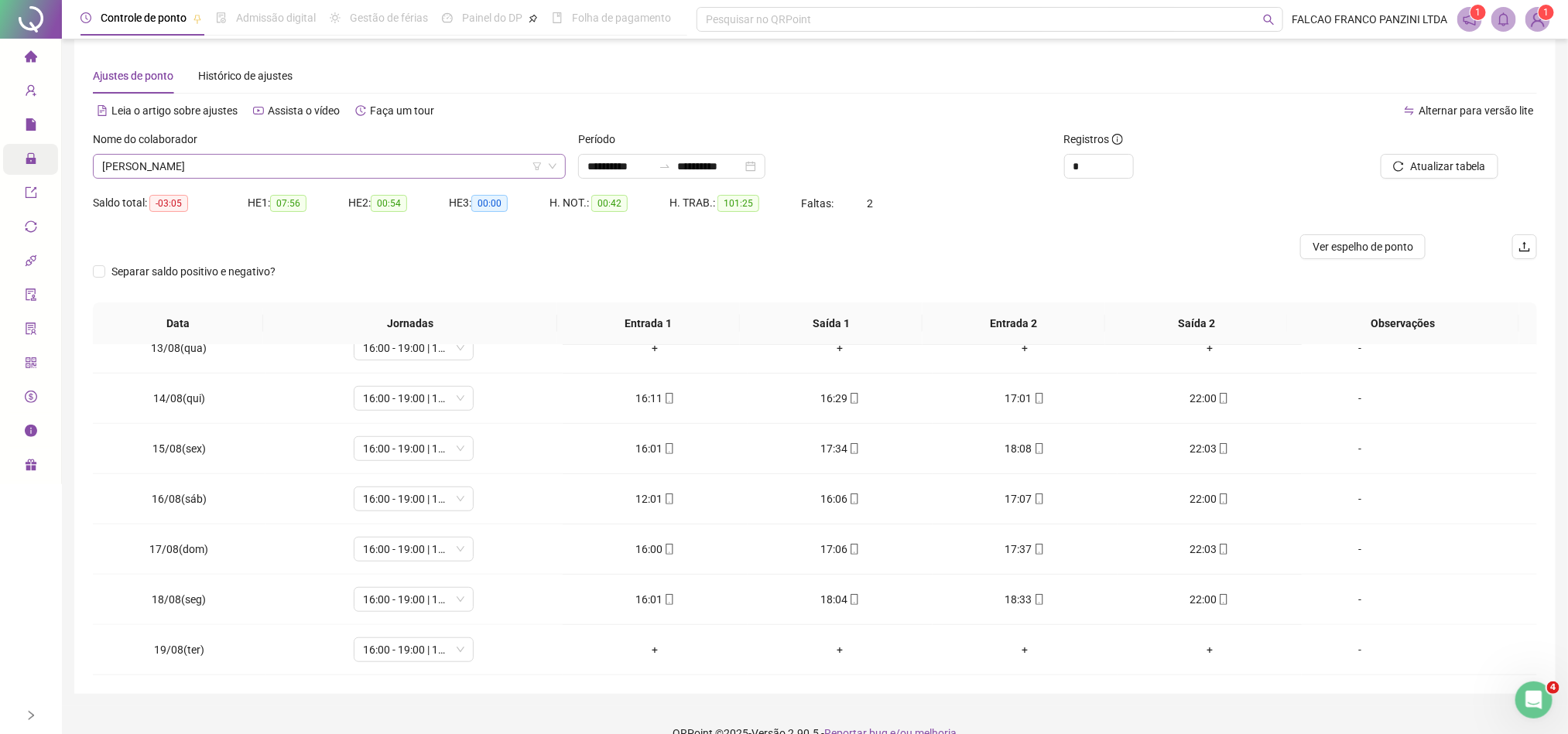
click at [324, 162] on span "[PERSON_NAME]" at bounding box center [329, 166] width 454 height 23
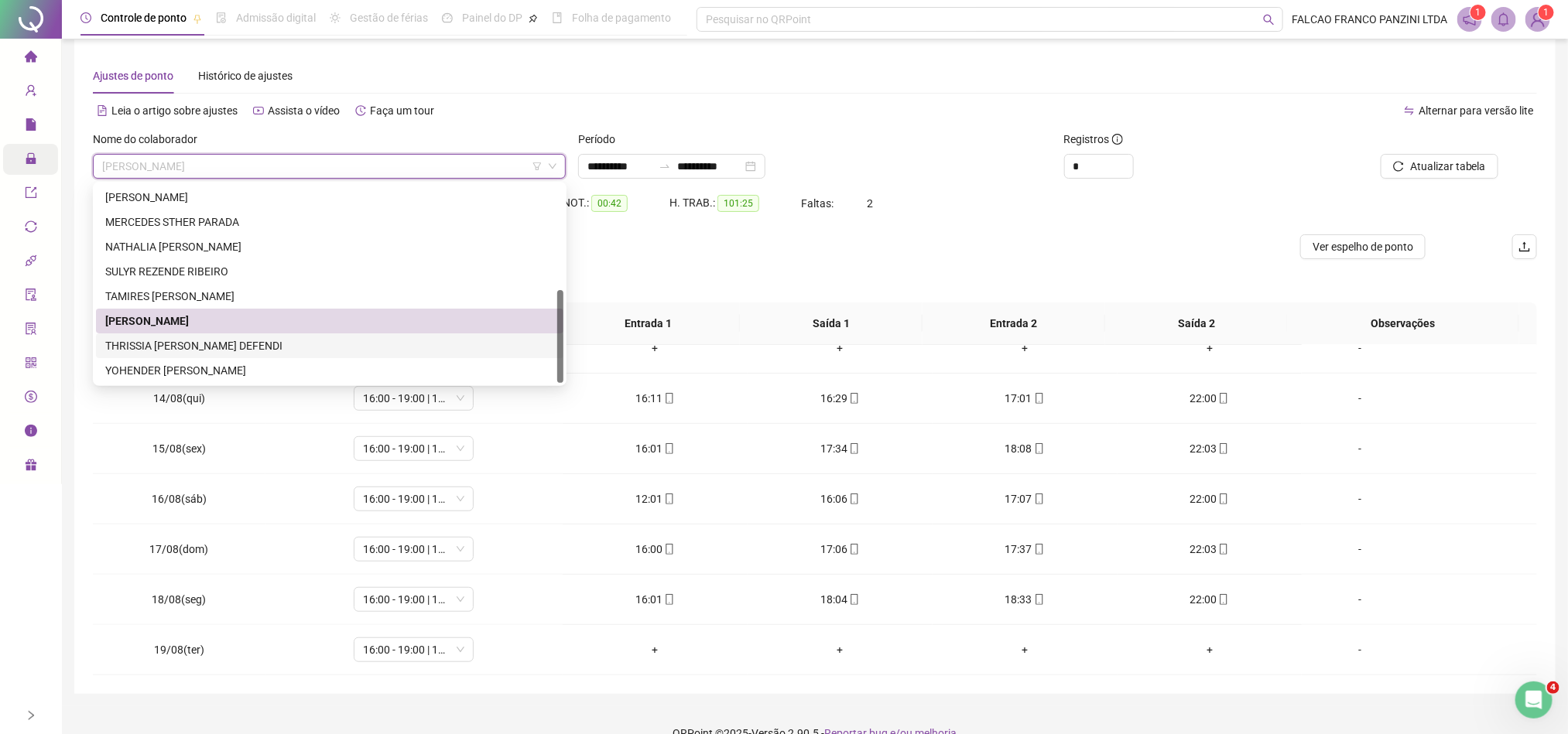
click at [242, 344] on div "THRISSIA [PERSON_NAME] DEFENDI" at bounding box center [329, 346] width 449 height 17
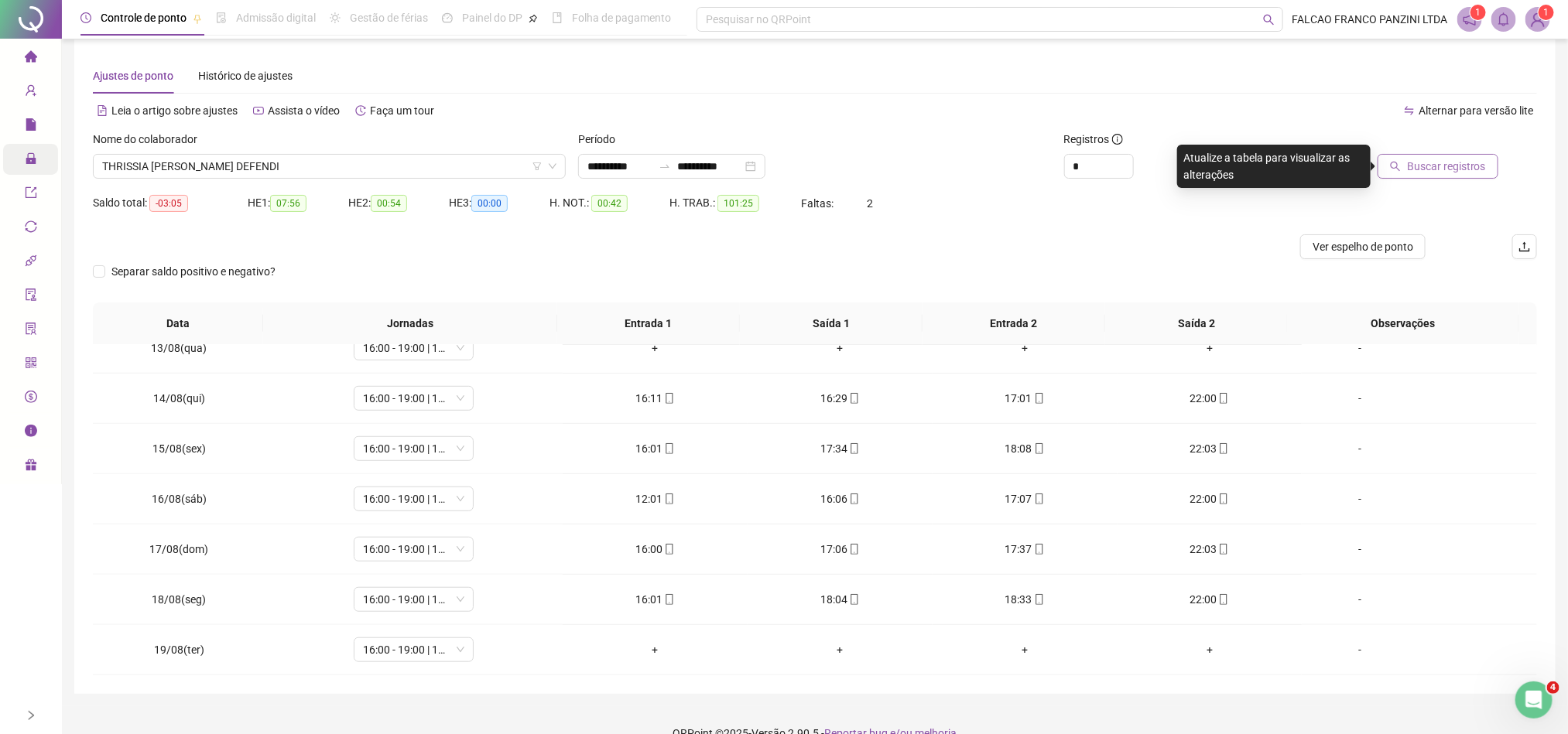
click at [1438, 175] on button "Buscar registros" at bounding box center [1438, 166] width 121 height 25
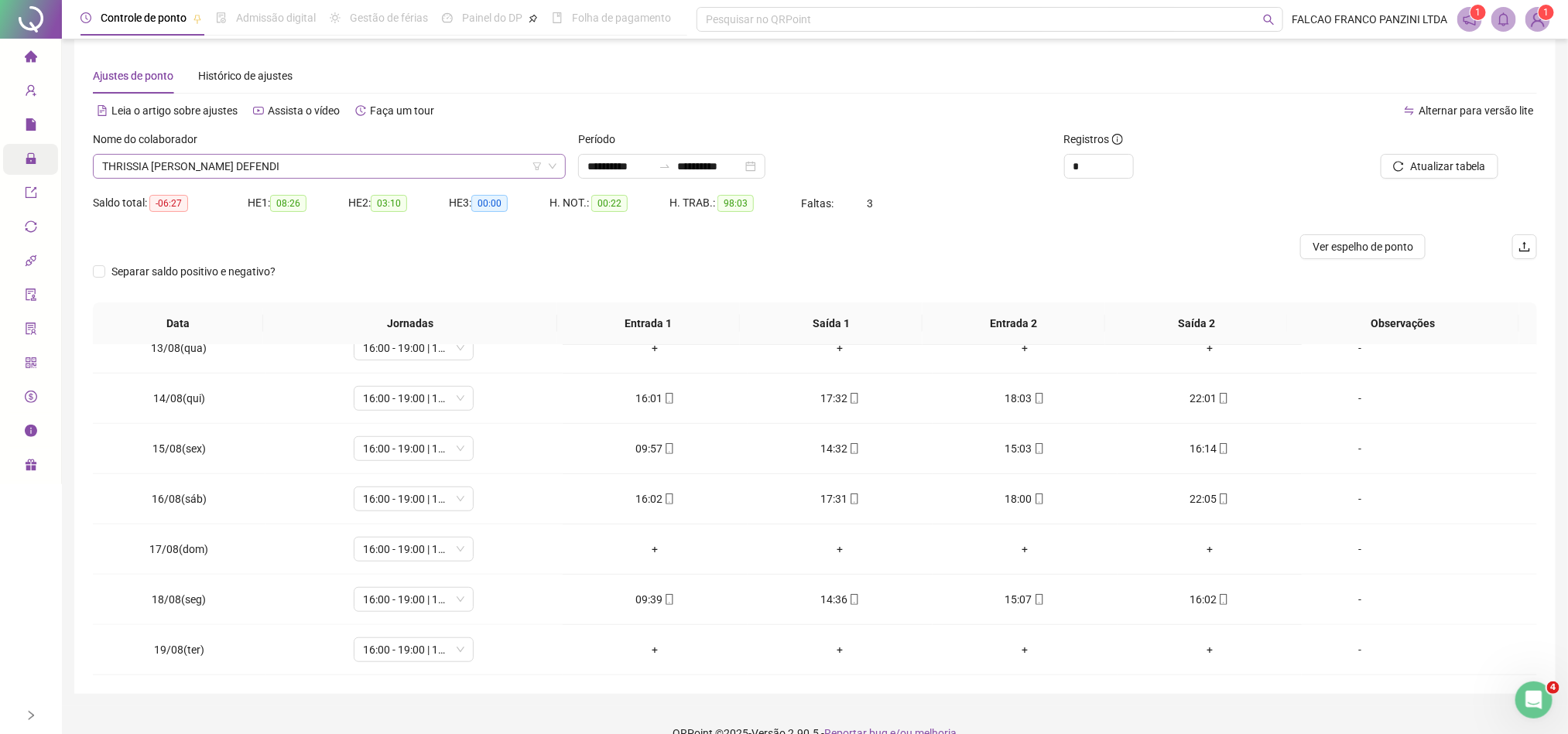
click at [334, 167] on span "THRISSIA [PERSON_NAME] DEFENDI" at bounding box center [329, 166] width 454 height 23
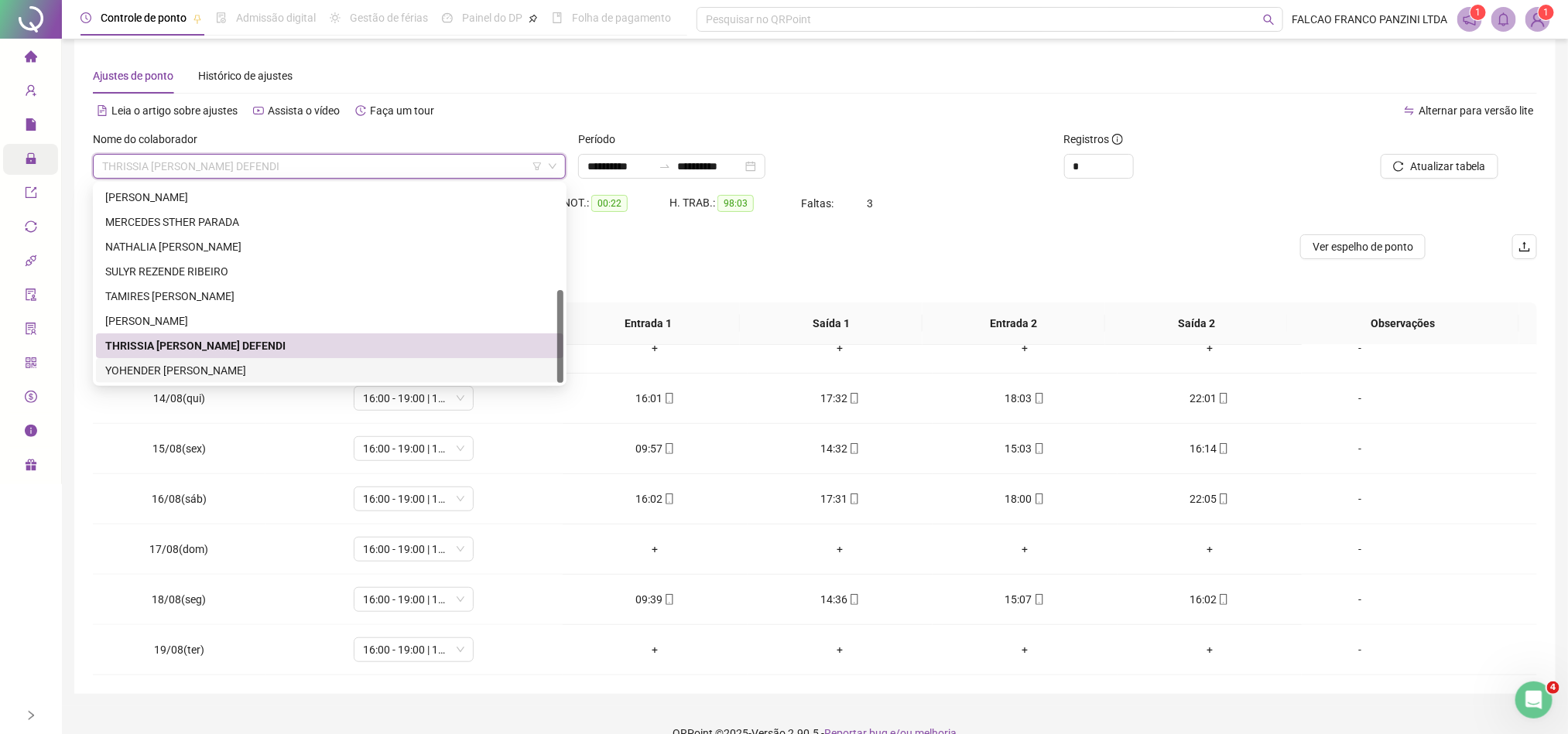
click at [236, 369] on div "YOHENDER [PERSON_NAME]" at bounding box center [329, 371] width 449 height 17
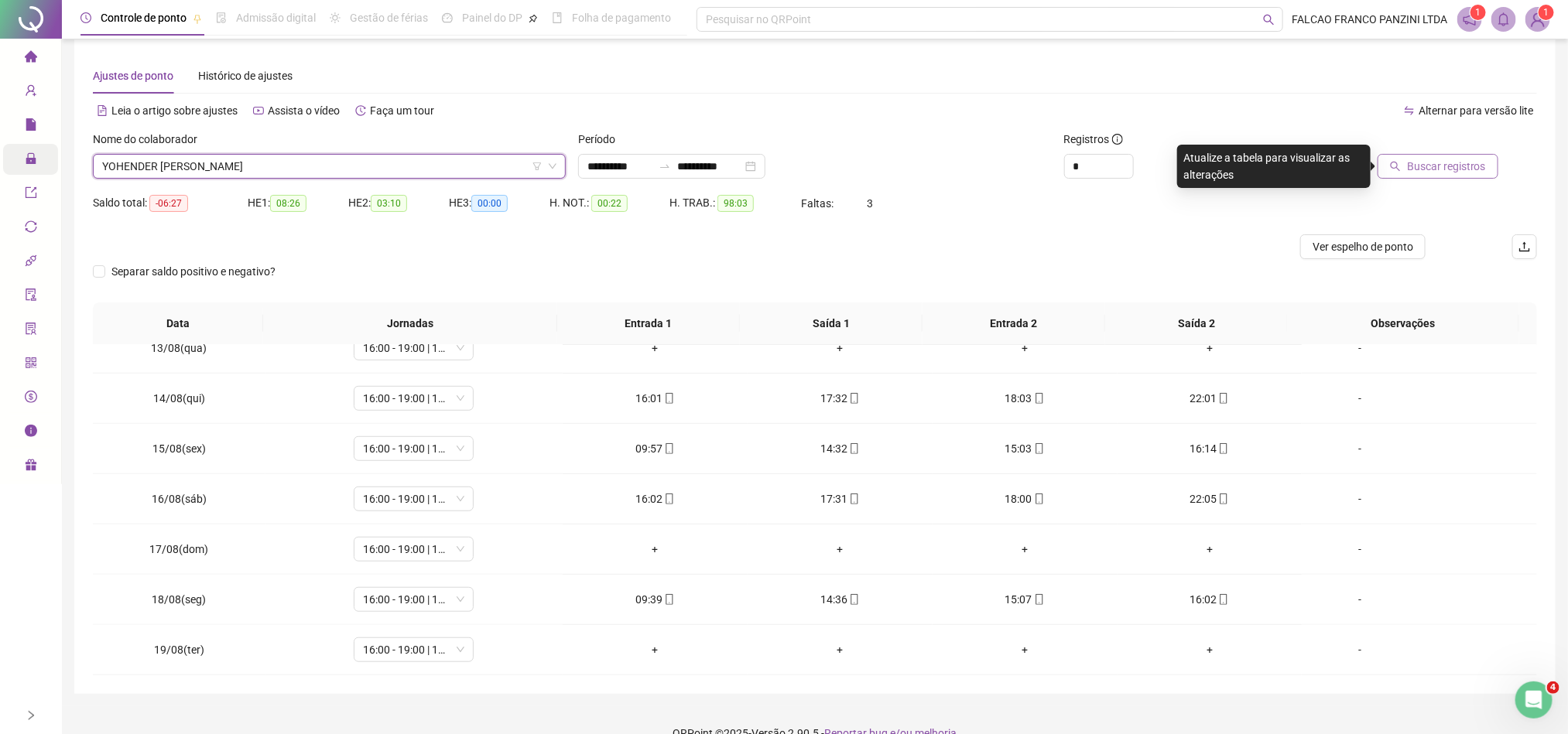
click at [1436, 170] on span "Buscar registros" at bounding box center [1446, 166] width 79 height 17
